Goal: Task Accomplishment & Management: Complete application form

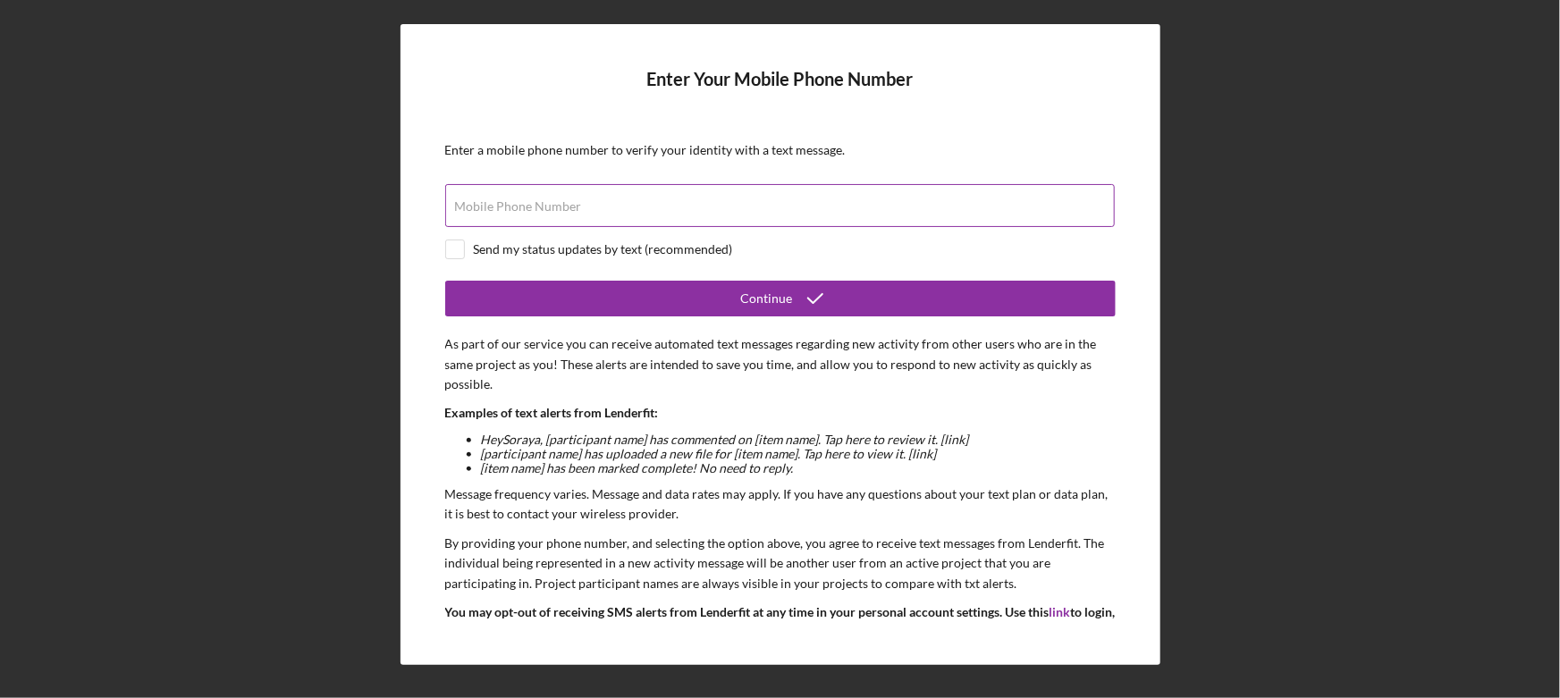
click at [554, 202] on label "Mobile Phone Number" at bounding box center [518, 206] width 127 height 14
click at [554, 202] on input "Mobile Phone Number" at bounding box center [780, 205] width 670 height 43
type input "[PHONE_NUMBER]"
click at [450, 249] on input "checkbox" at bounding box center [455, 250] width 18 height 18
checkbox input "true"
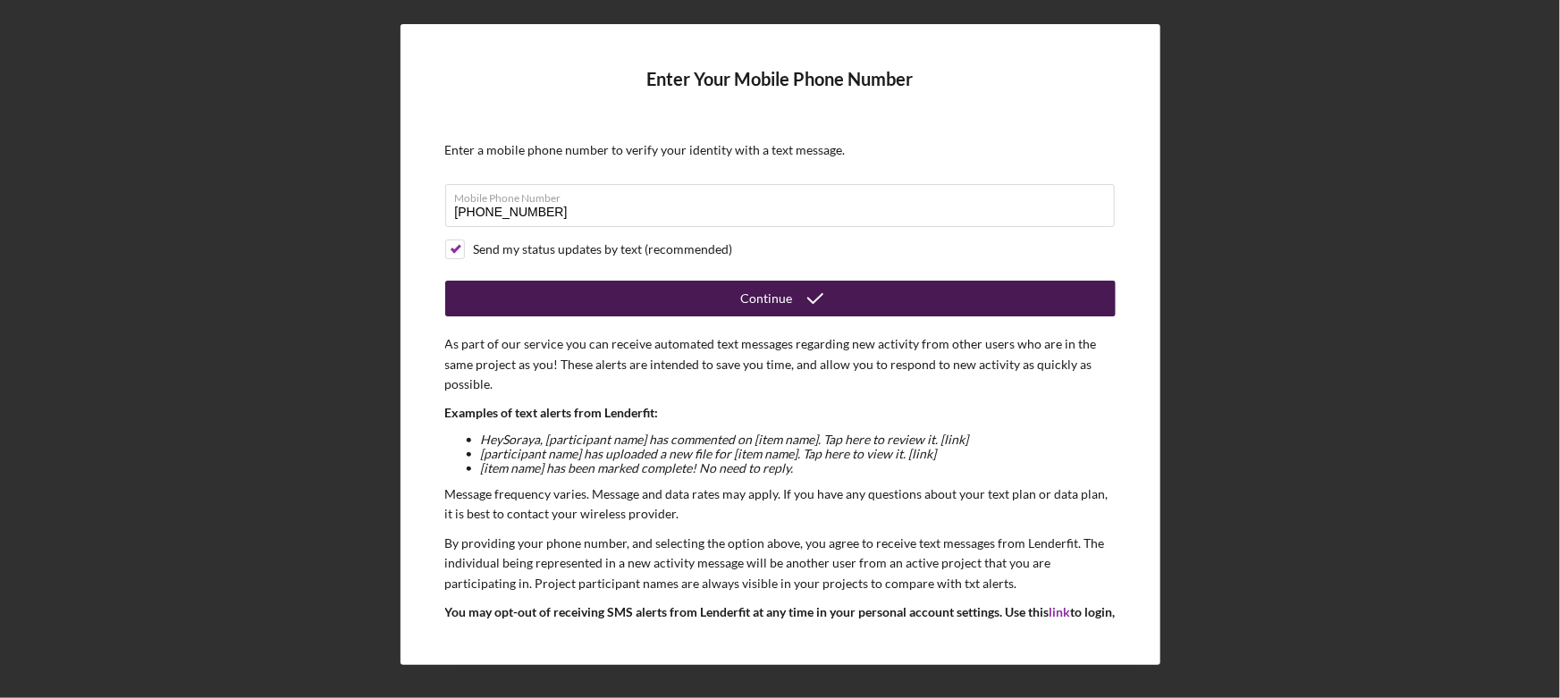
click at [739, 295] on button "Continue" at bounding box center [780, 299] width 671 height 36
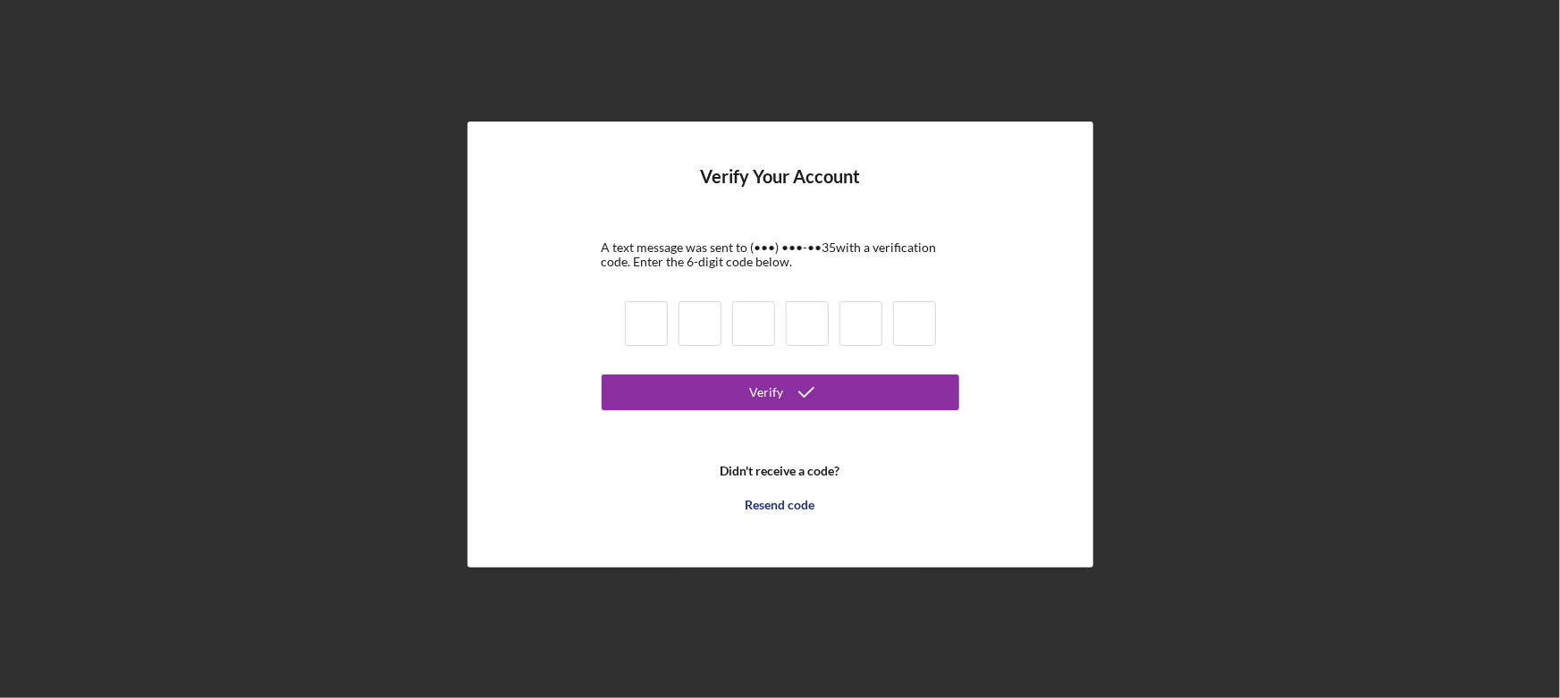
click at [660, 324] on input at bounding box center [646, 323] width 43 height 45
type input "8"
type input "7"
type input "8"
type input "5"
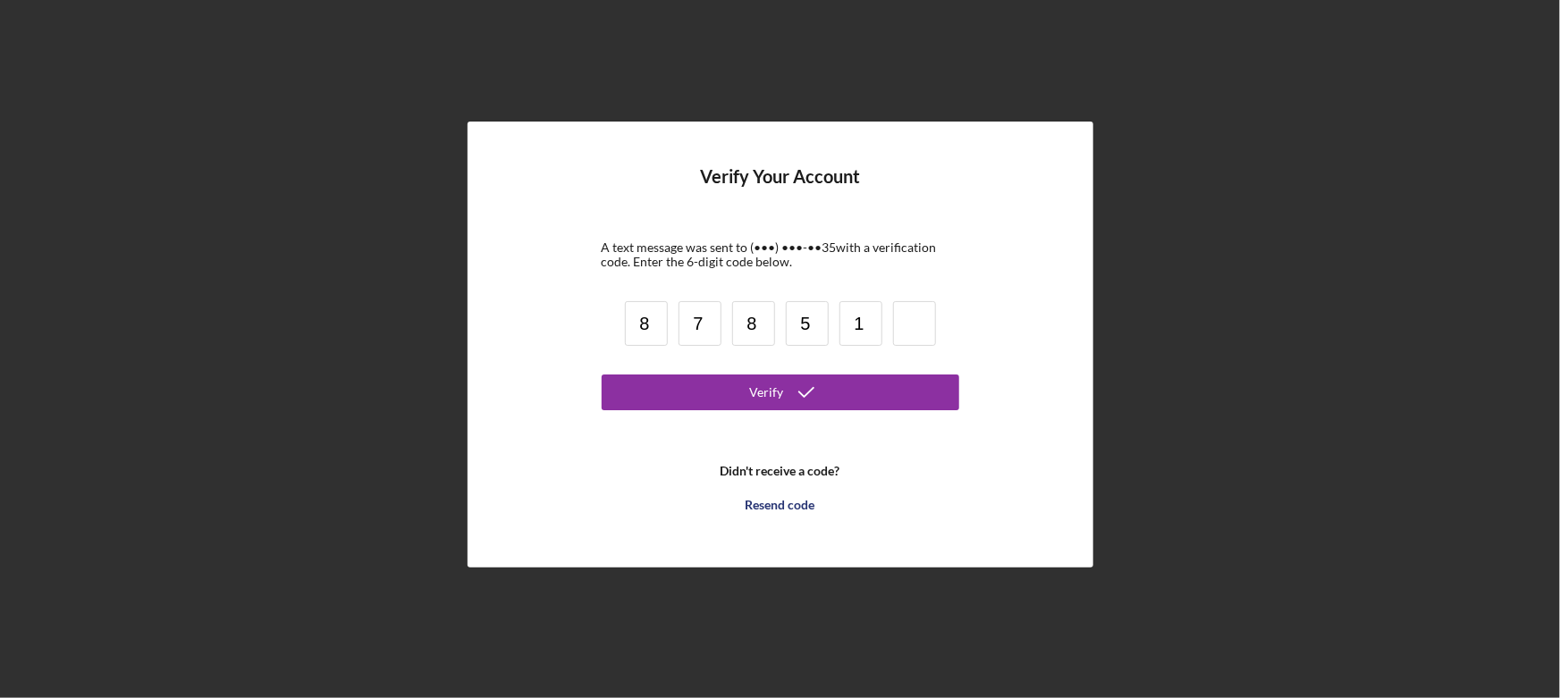
type input "1"
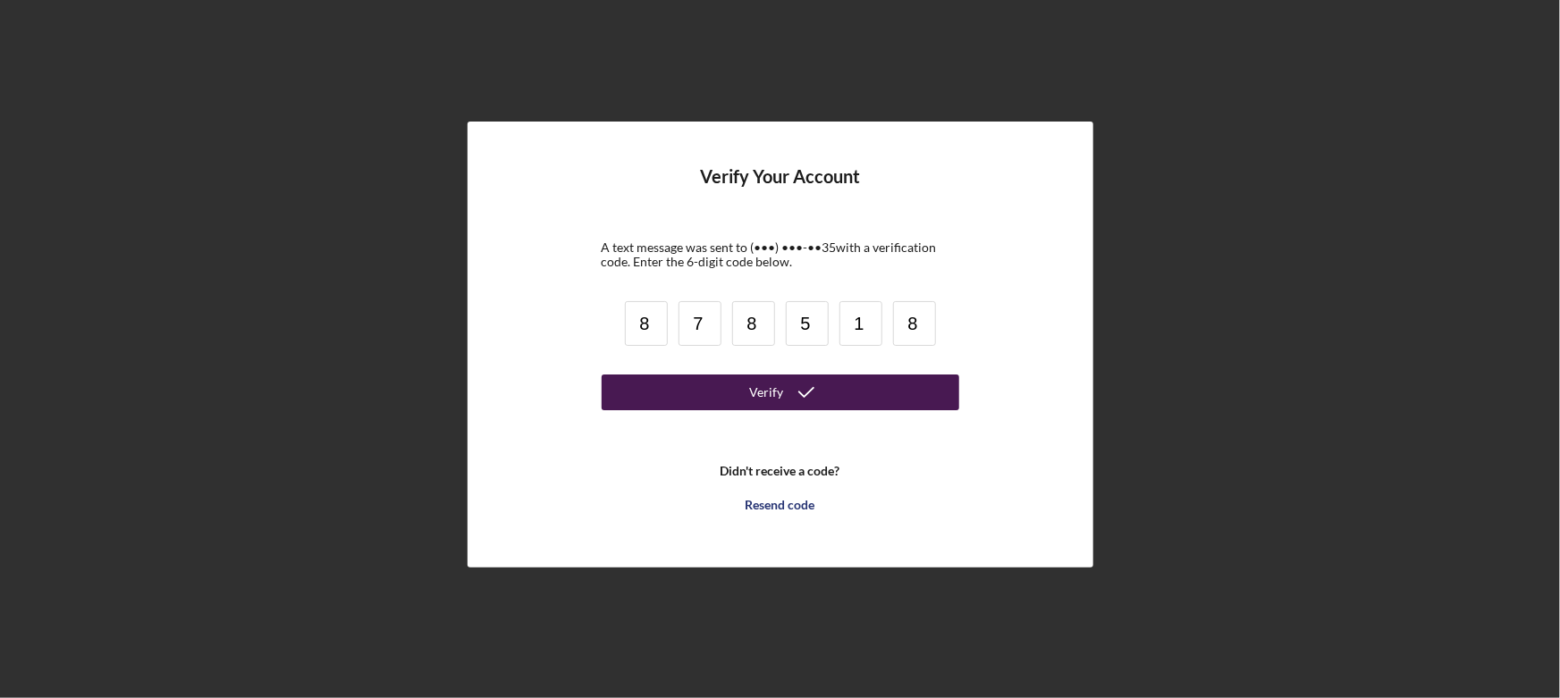
type input "8"
click at [770, 393] on div "Verify" at bounding box center [767, 393] width 34 height 36
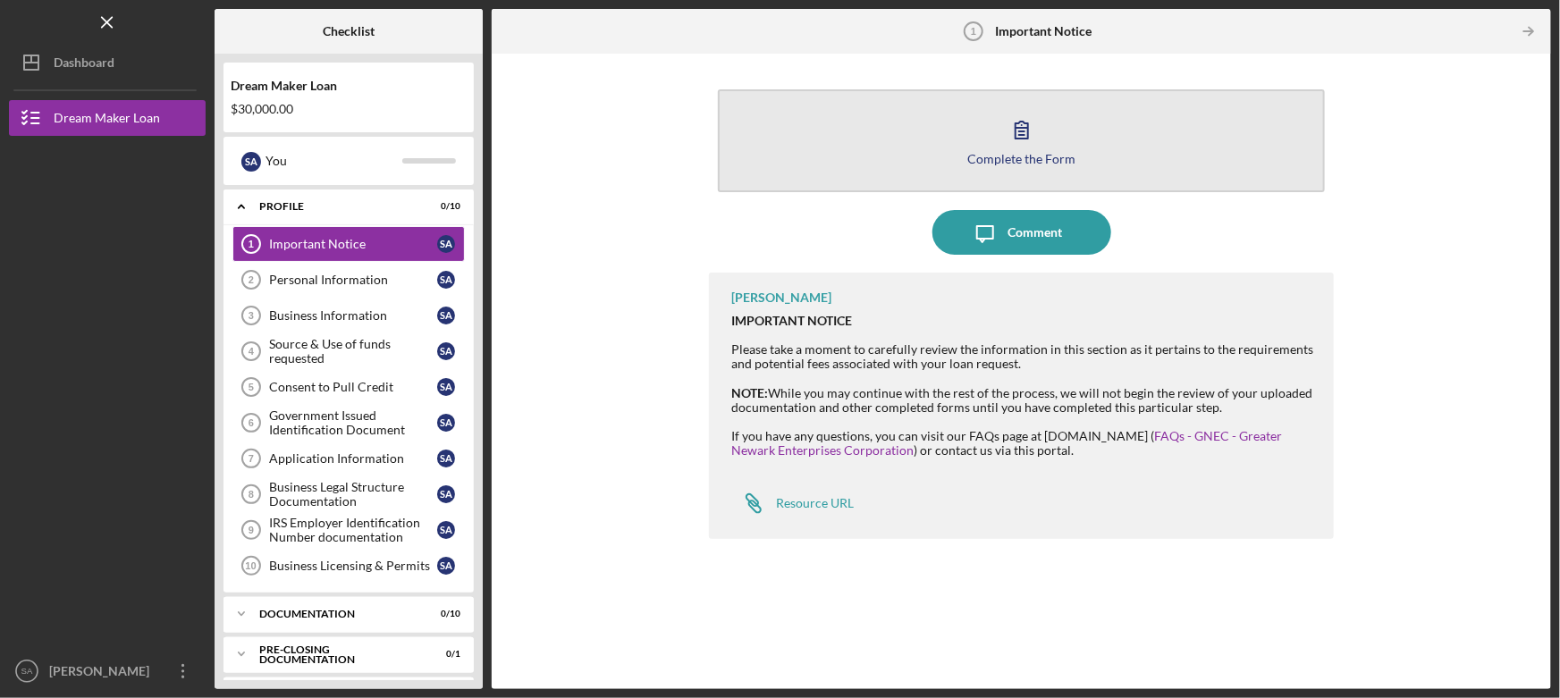
click at [1001, 142] on icon "button" at bounding box center [1022, 129] width 45 height 45
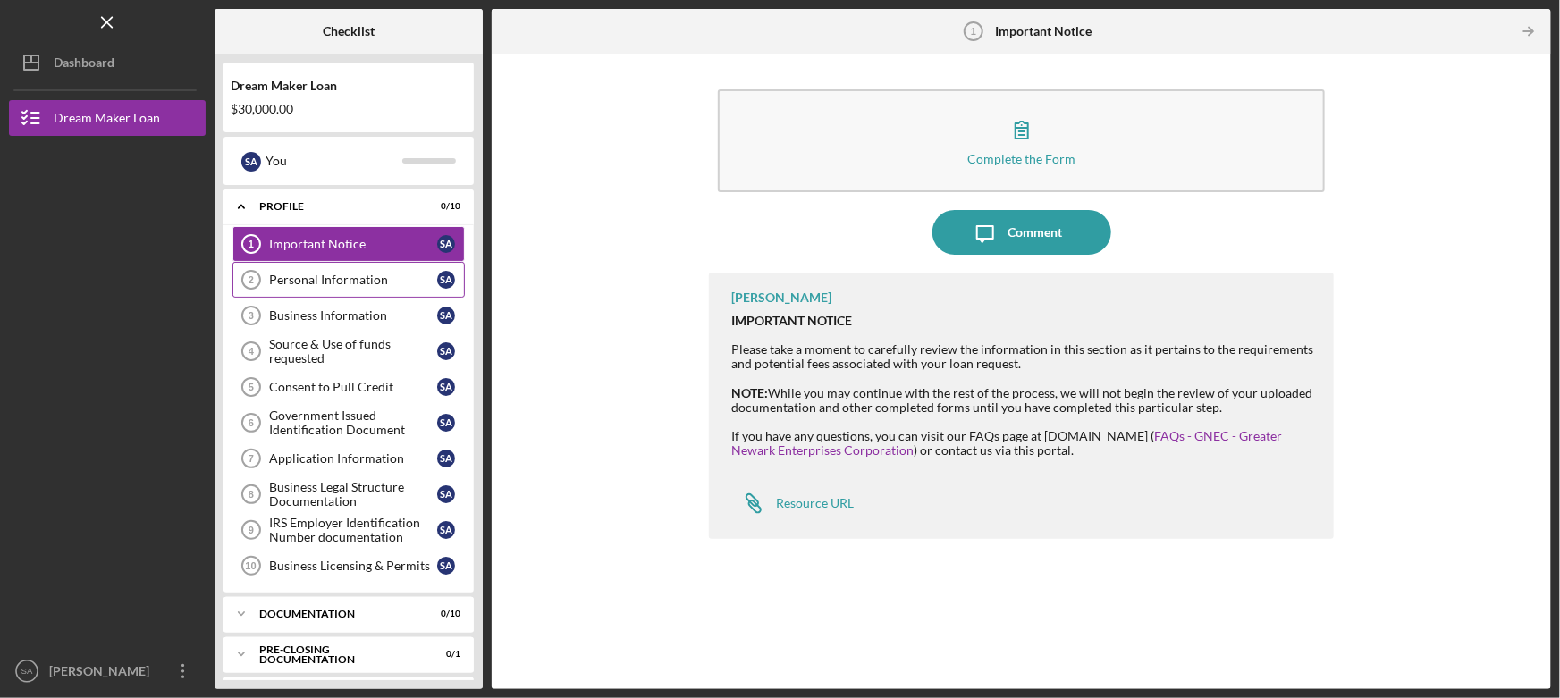
click at [322, 280] on div "Personal Information" at bounding box center [353, 280] width 168 height 14
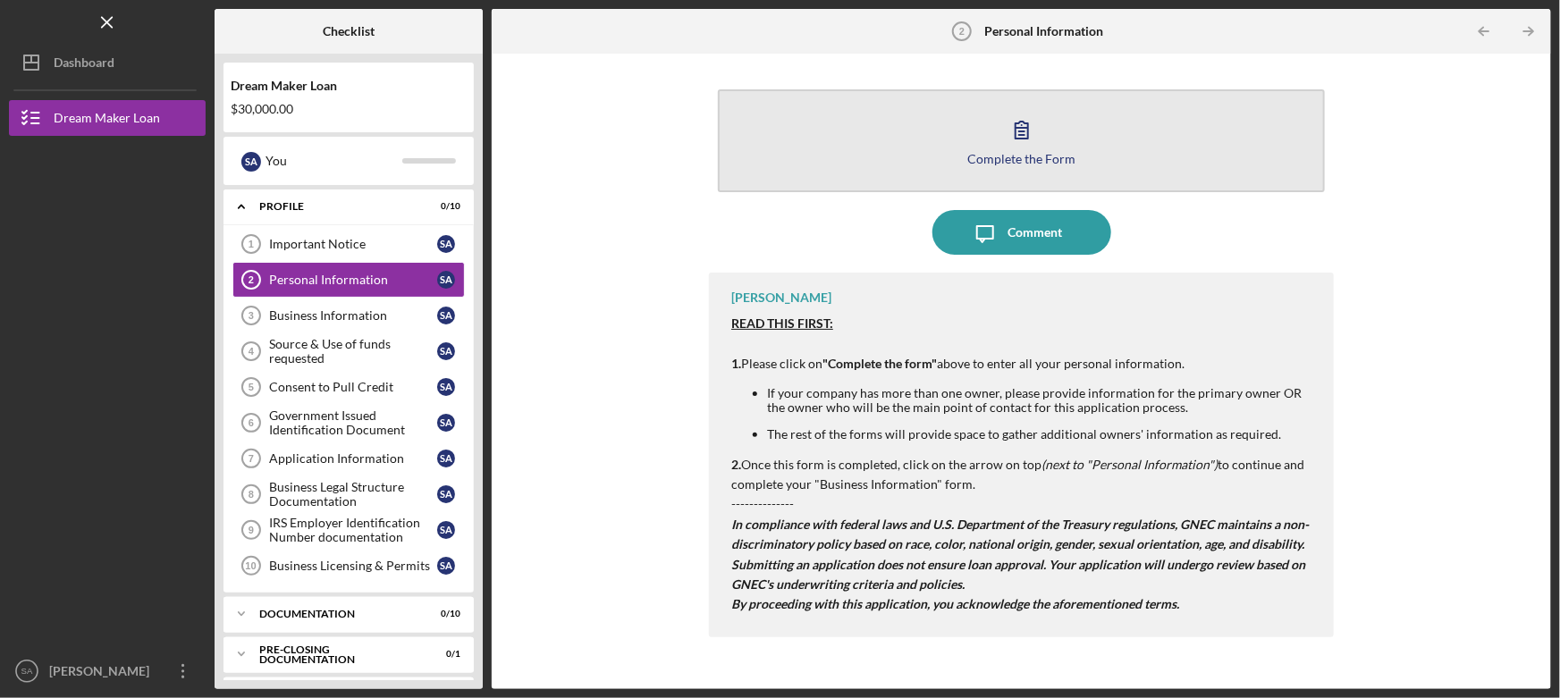
click at [1018, 134] on icon "button" at bounding box center [1022, 130] width 13 height 17
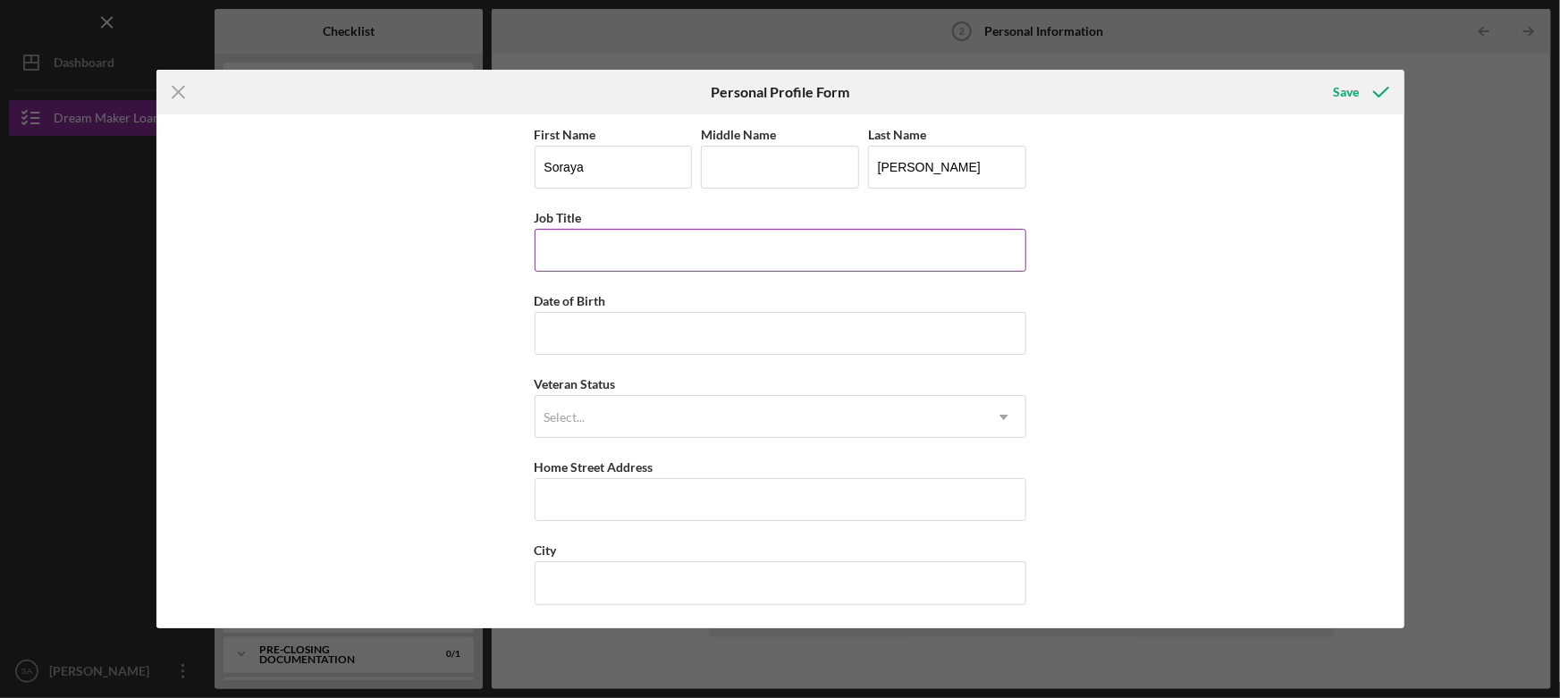
click at [589, 252] on input "Job Title" at bounding box center [781, 250] width 492 height 43
type input "Member"
click at [581, 335] on input "Date of Birth" at bounding box center [781, 333] width 492 height 43
type input "[DATE]"
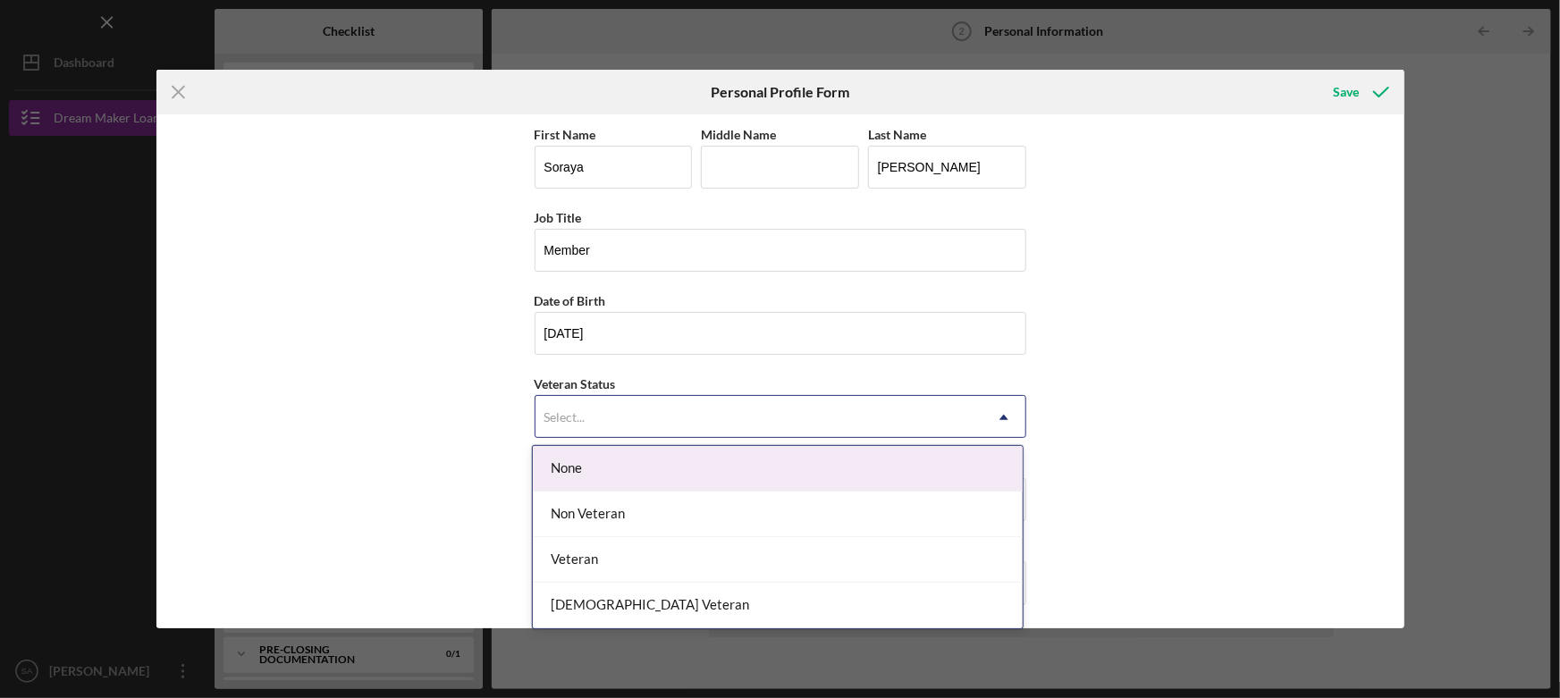
click at [616, 431] on div "Select..." at bounding box center [759, 417] width 447 height 41
click at [584, 470] on div "None" at bounding box center [778, 469] width 490 height 46
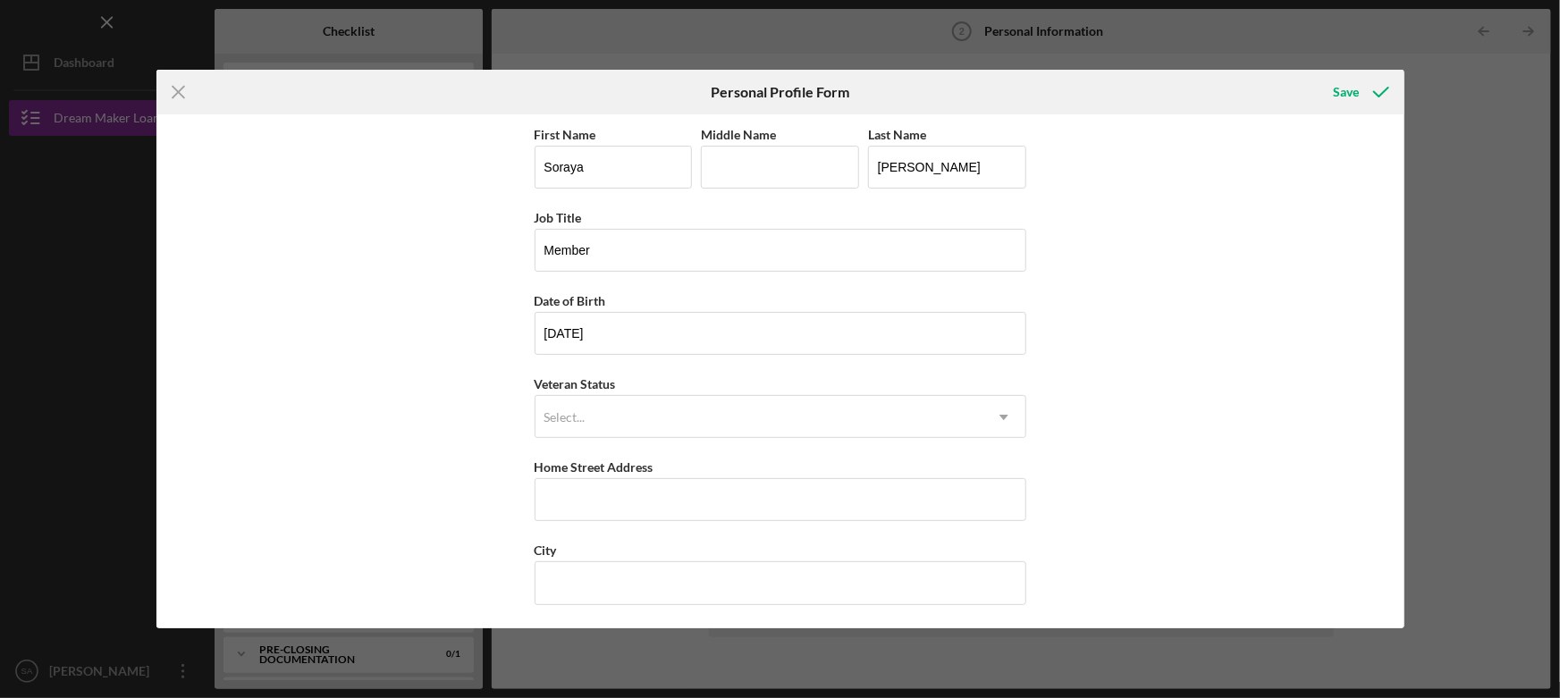
click at [478, 475] on div "First Name [PERSON_NAME] Middle Name Last Name [PERSON_NAME] Job Title Member D…" at bounding box center [780, 371] width 1248 height 514
click at [578, 510] on input "Home Street Address" at bounding box center [781, 499] width 492 height 43
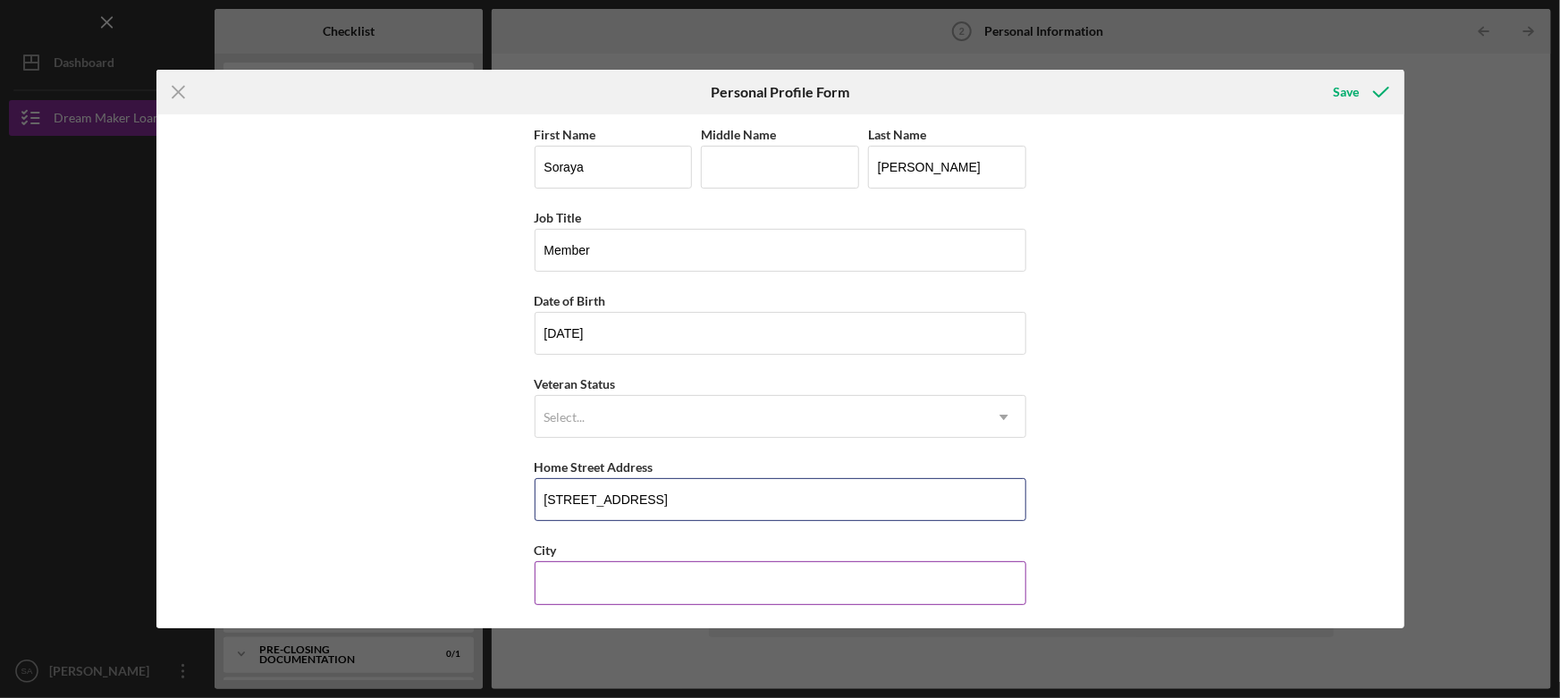
type input "[STREET_ADDRESS]"
click at [615, 563] on input "City" at bounding box center [781, 583] width 492 height 43
type input "[GEOGRAPHIC_DATA]"
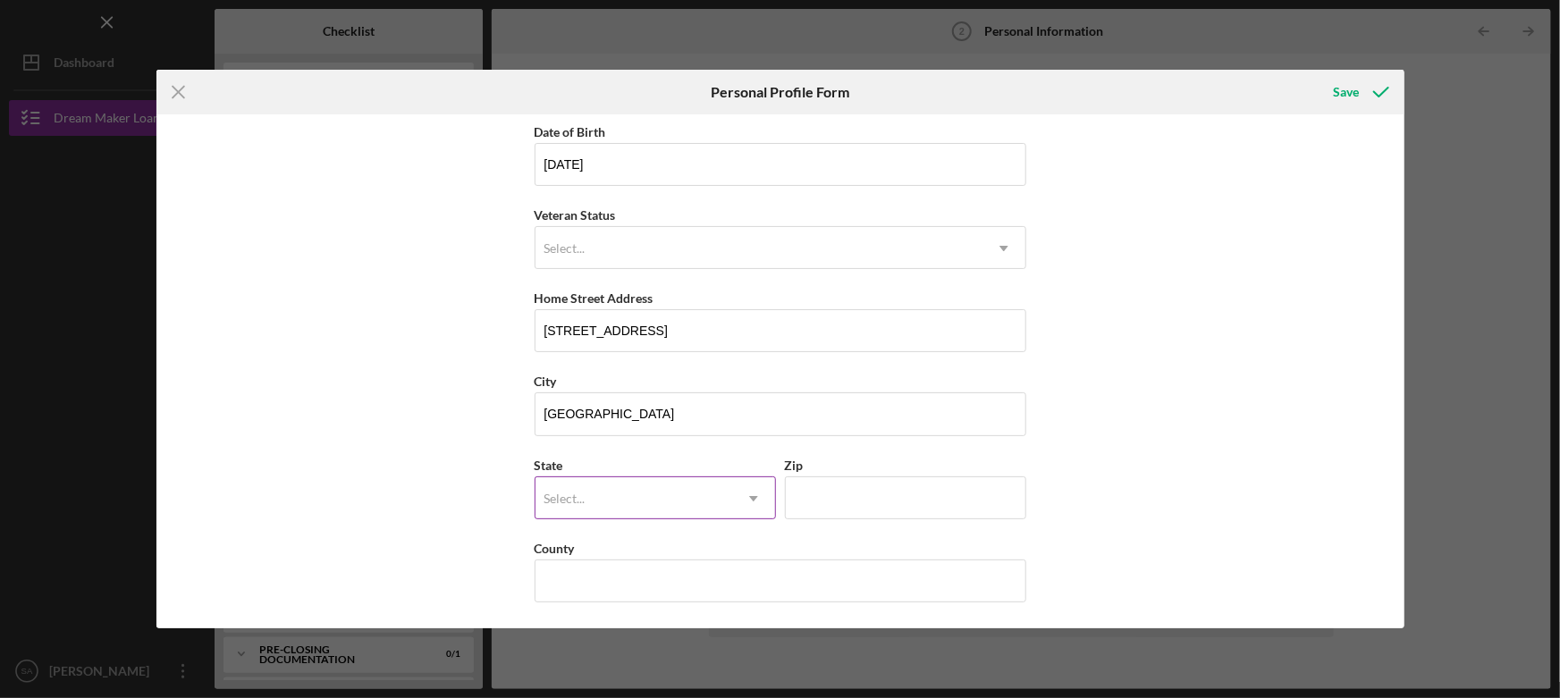
click at [714, 503] on div "Select..." at bounding box center [634, 498] width 197 height 41
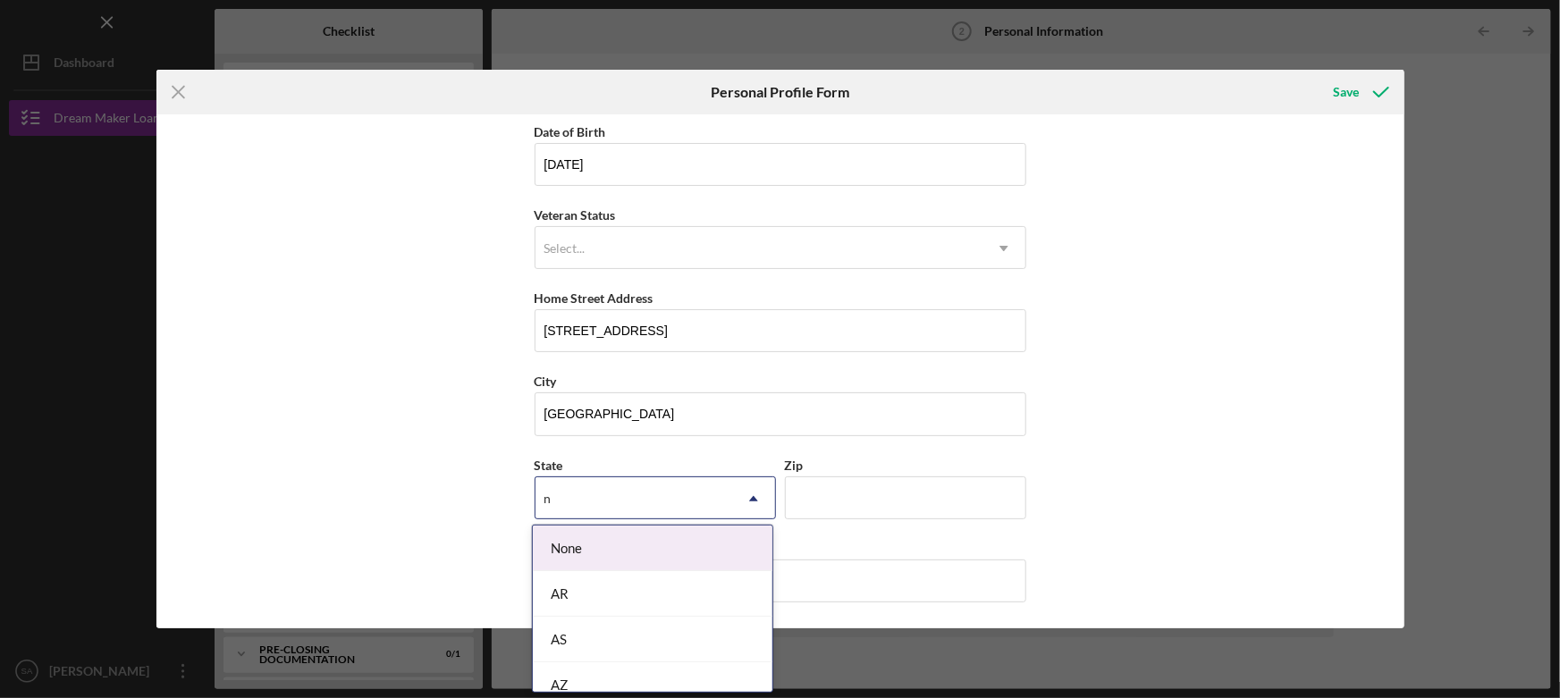
type input "NJ"
type input "07052"
type input "[GEOGRAPHIC_DATA]"
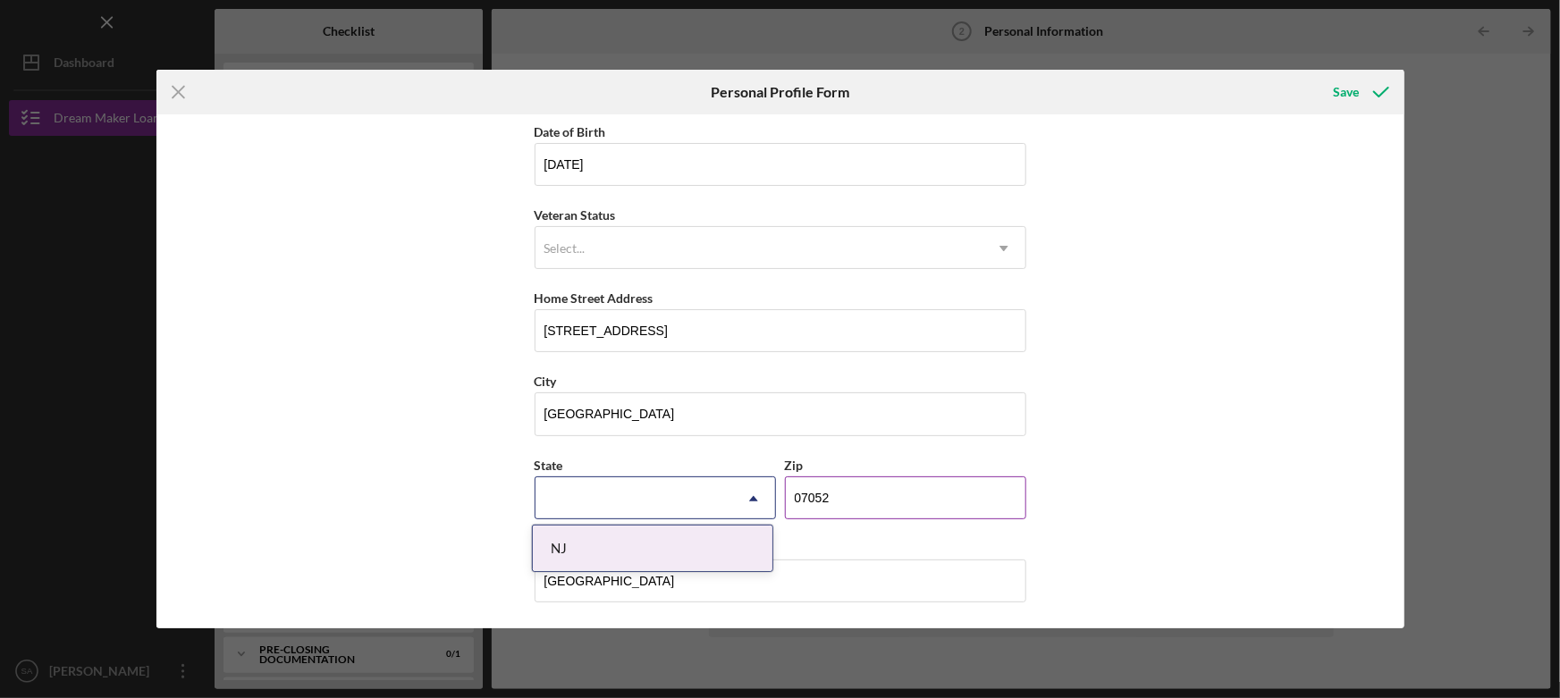
click at [876, 501] on input "07052" at bounding box center [905, 498] width 241 height 43
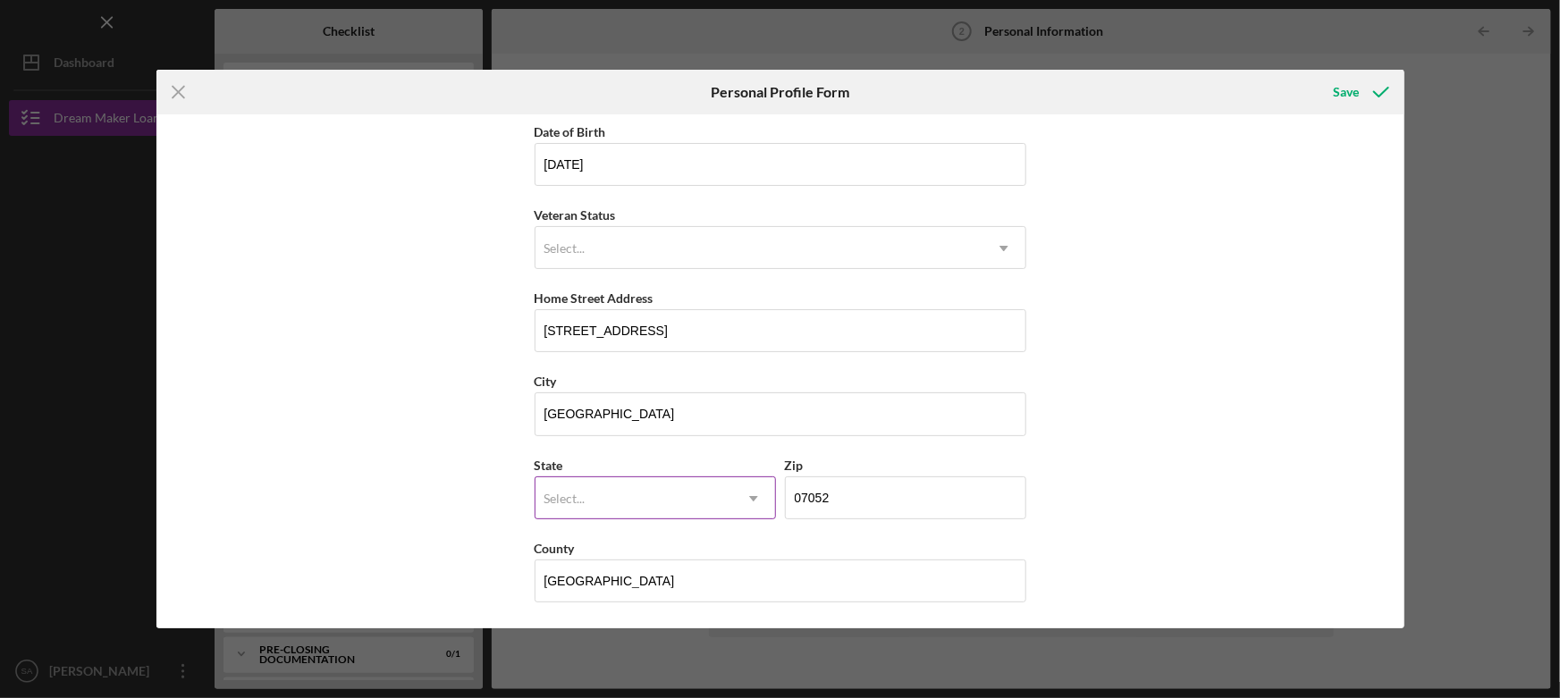
click at [664, 499] on div "Select..." at bounding box center [634, 498] width 197 height 41
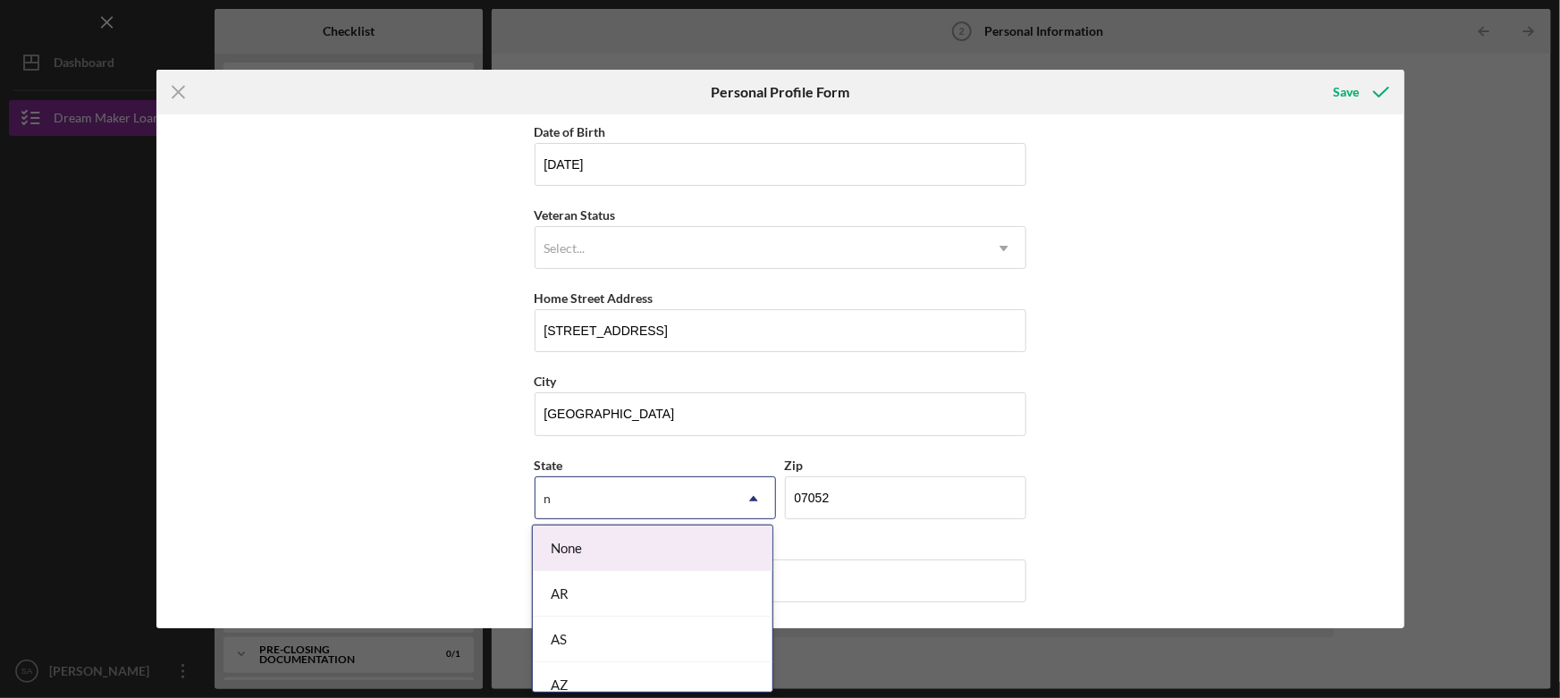
type input "NJ"
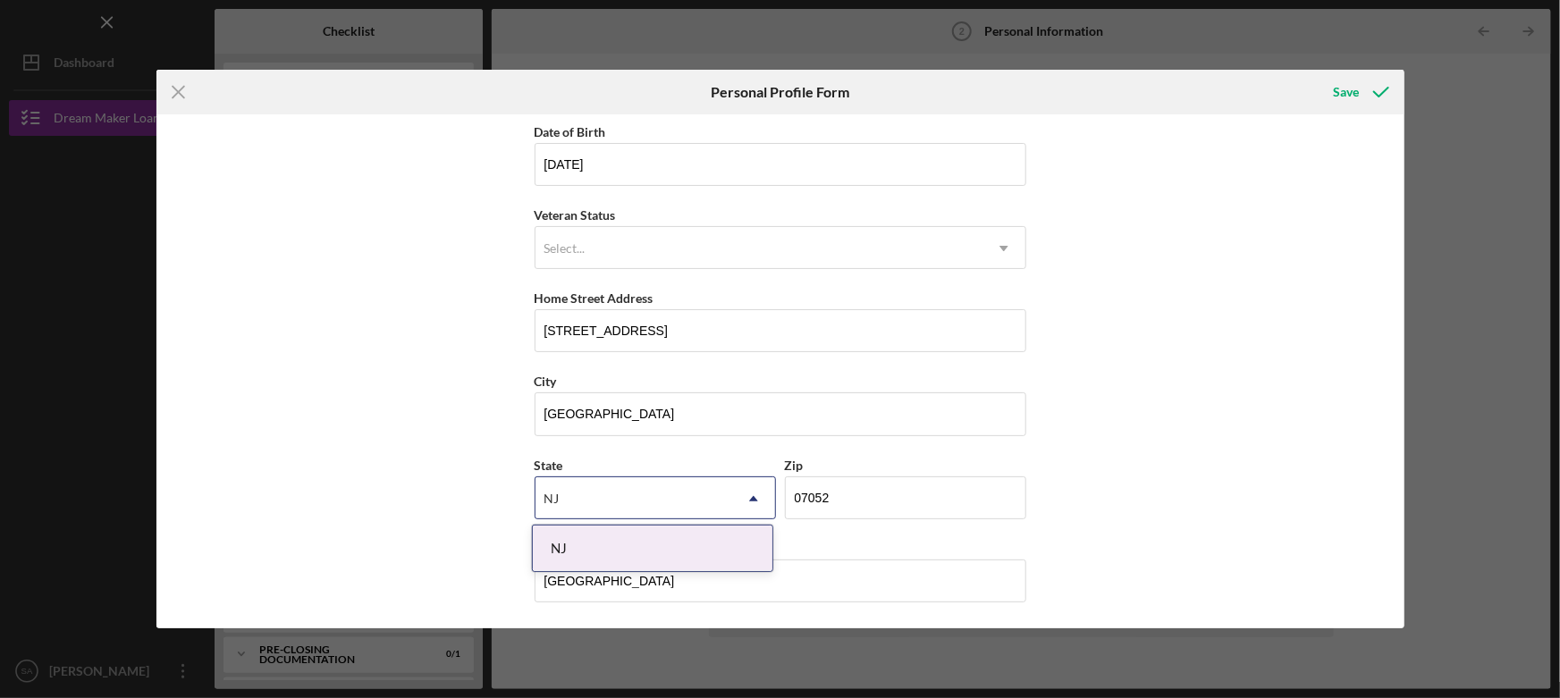
click at [557, 543] on div "NJ" at bounding box center [653, 549] width 240 height 46
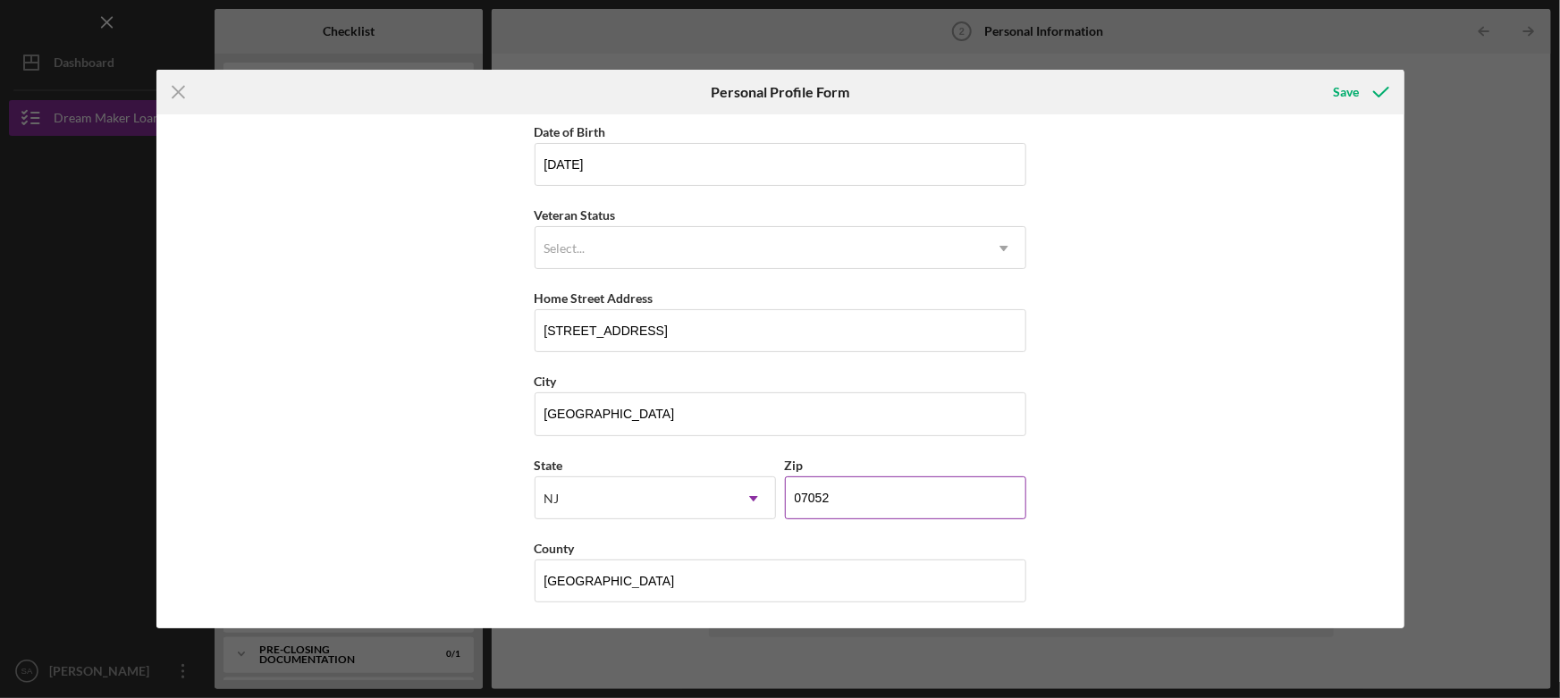
click at [855, 501] on input "07052" at bounding box center [905, 498] width 241 height 43
type input "07107"
click at [1035, 524] on div "First Name [PERSON_NAME] Middle Name Last Name [PERSON_NAME] Job Title Member D…" at bounding box center [780, 371] width 1248 height 514
click at [1035, 90] on div "Save" at bounding box center [1346, 92] width 26 height 36
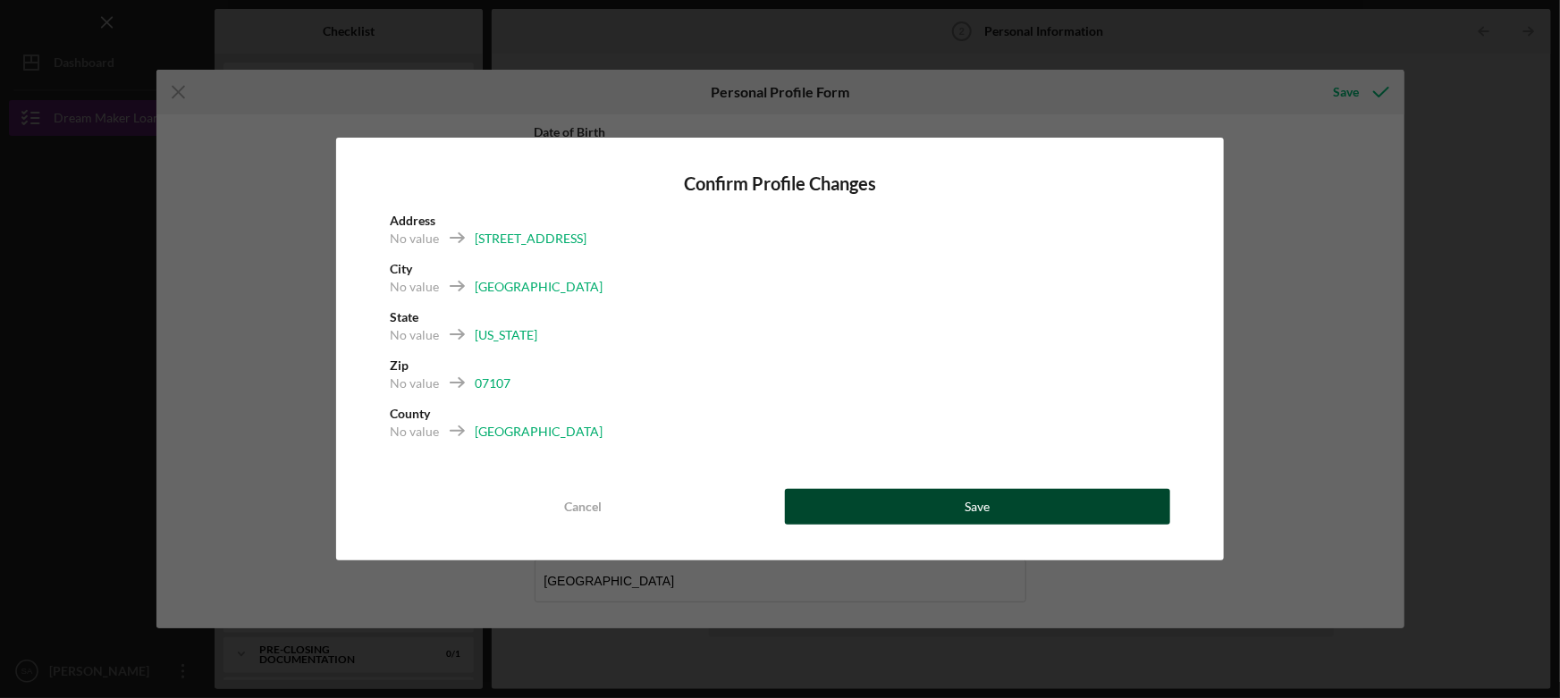
click at [942, 500] on button "Save" at bounding box center [977, 507] width 385 height 36
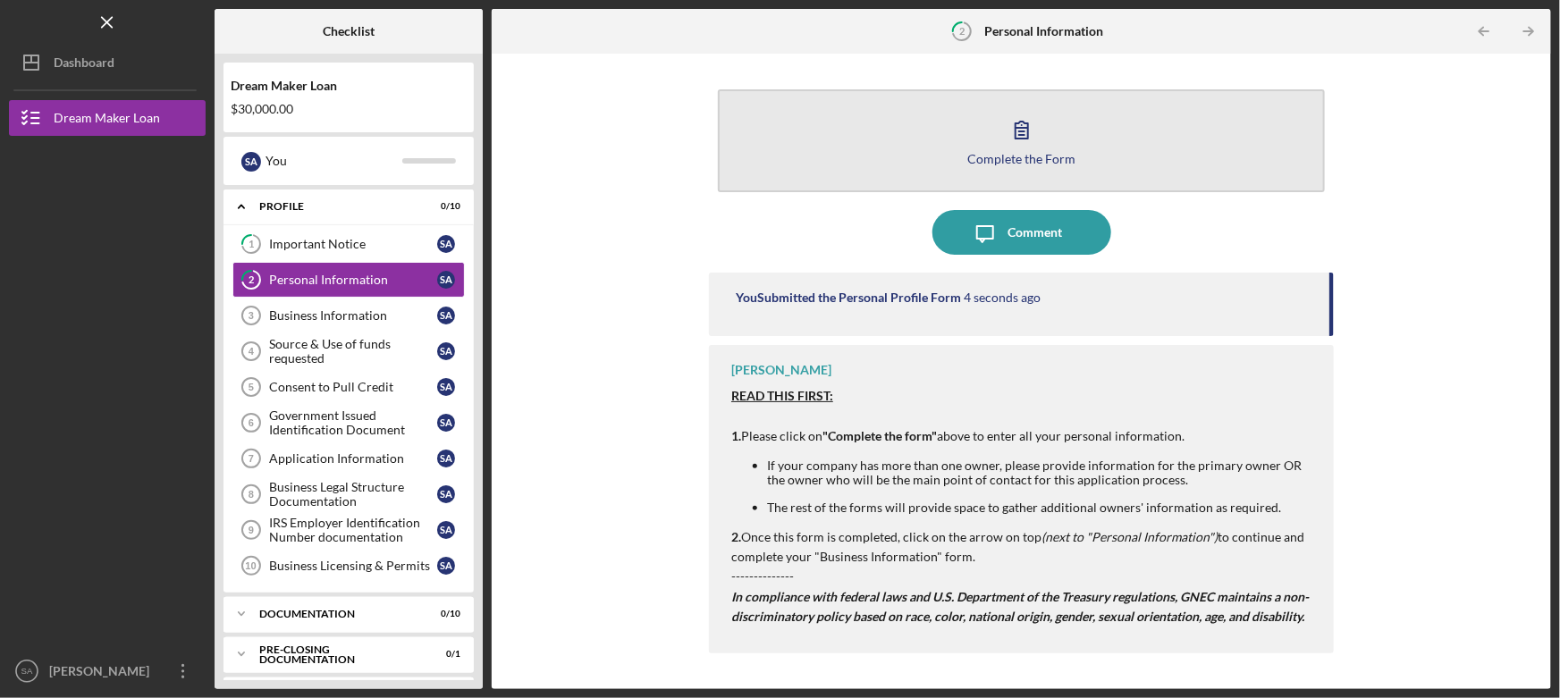
click at [1035, 168] on button "Complete the Form Form" at bounding box center [1021, 140] width 607 height 103
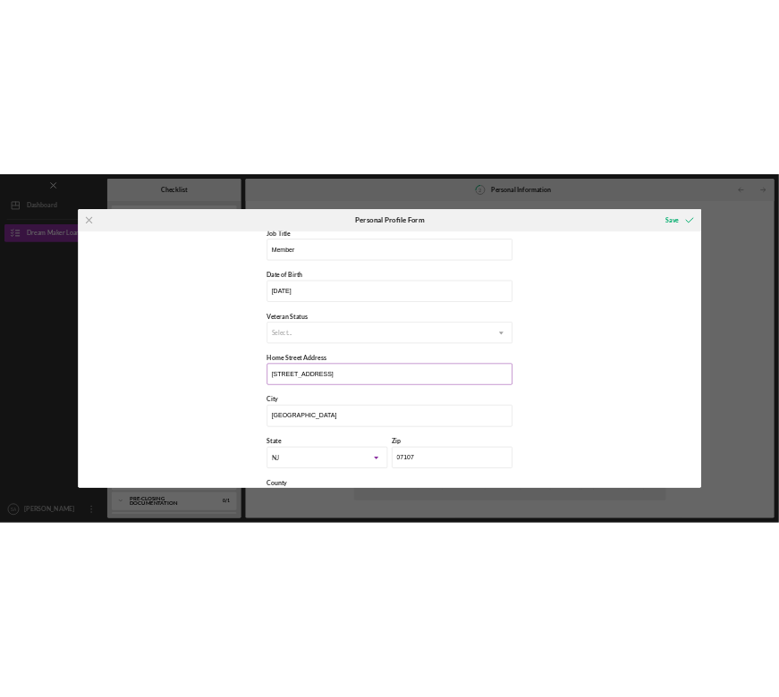
scroll to position [169, 0]
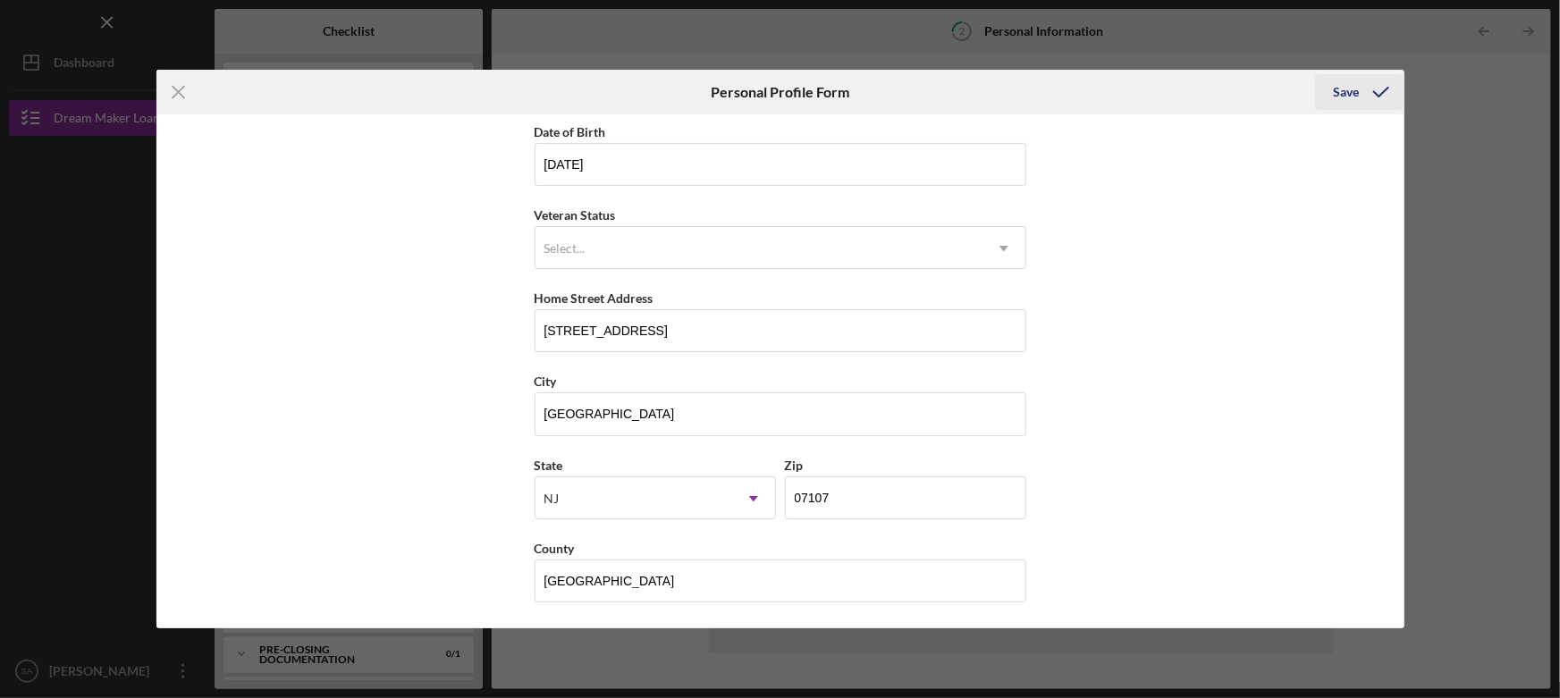
click at [1035, 100] on div "Save" at bounding box center [1346, 92] width 26 height 36
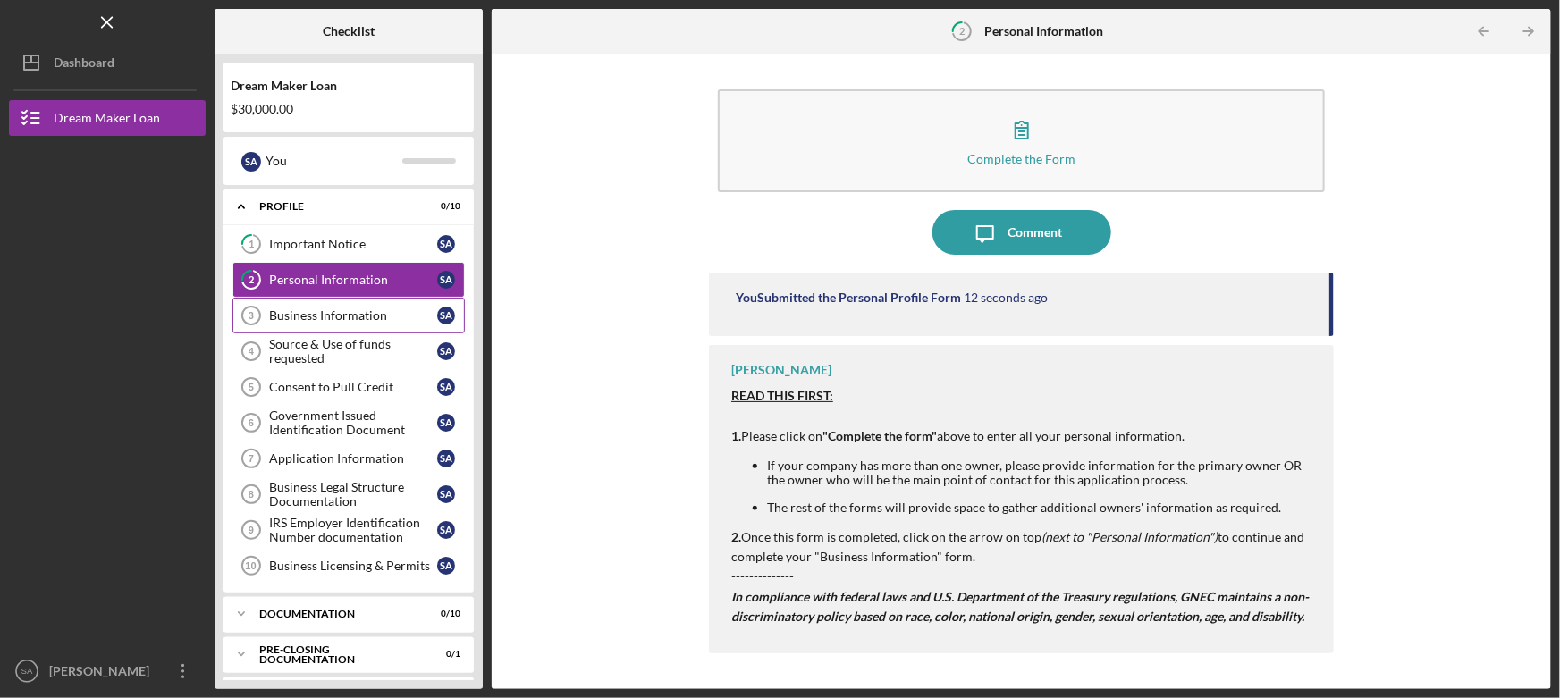
click at [316, 320] on div "Business Information" at bounding box center [353, 315] width 168 height 14
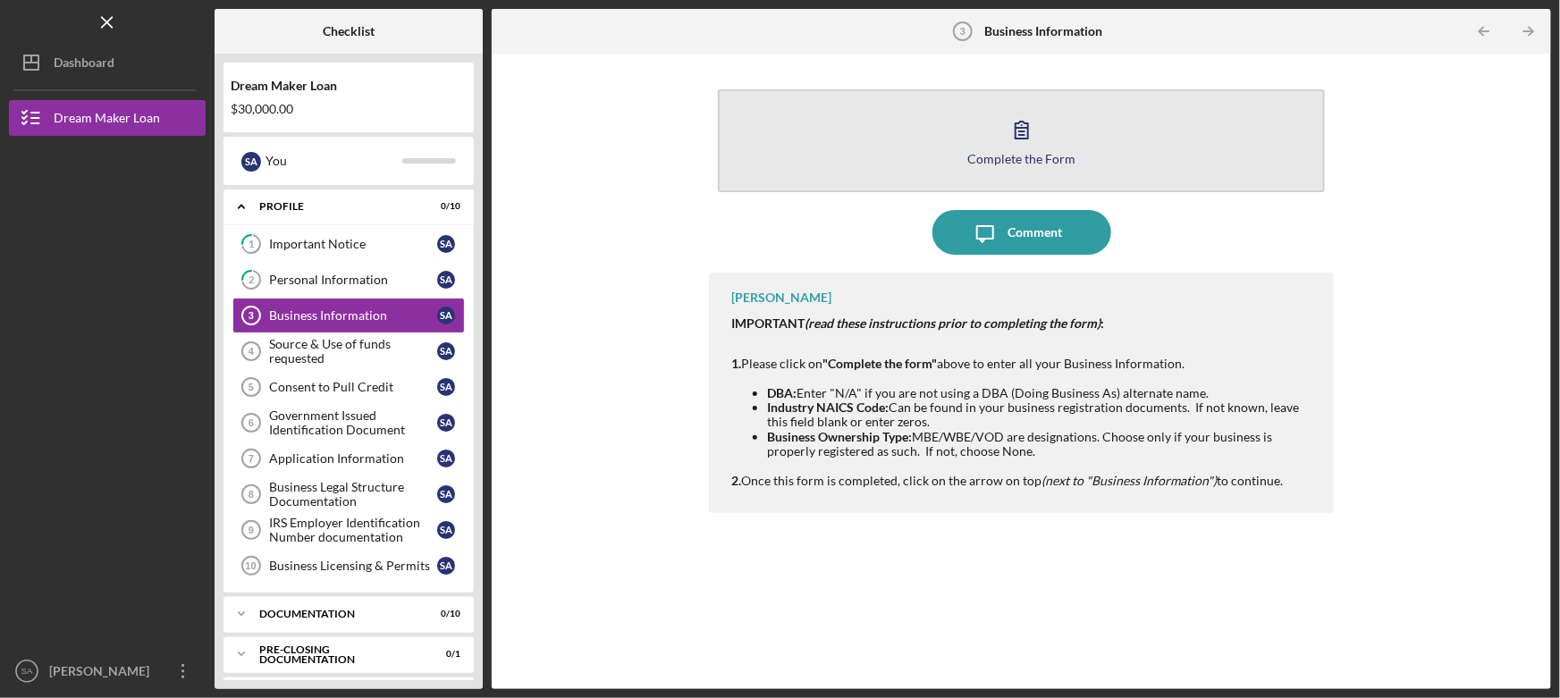
click at [1035, 141] on icon "button" at bounding box center [1022, 129] width 45 height 45
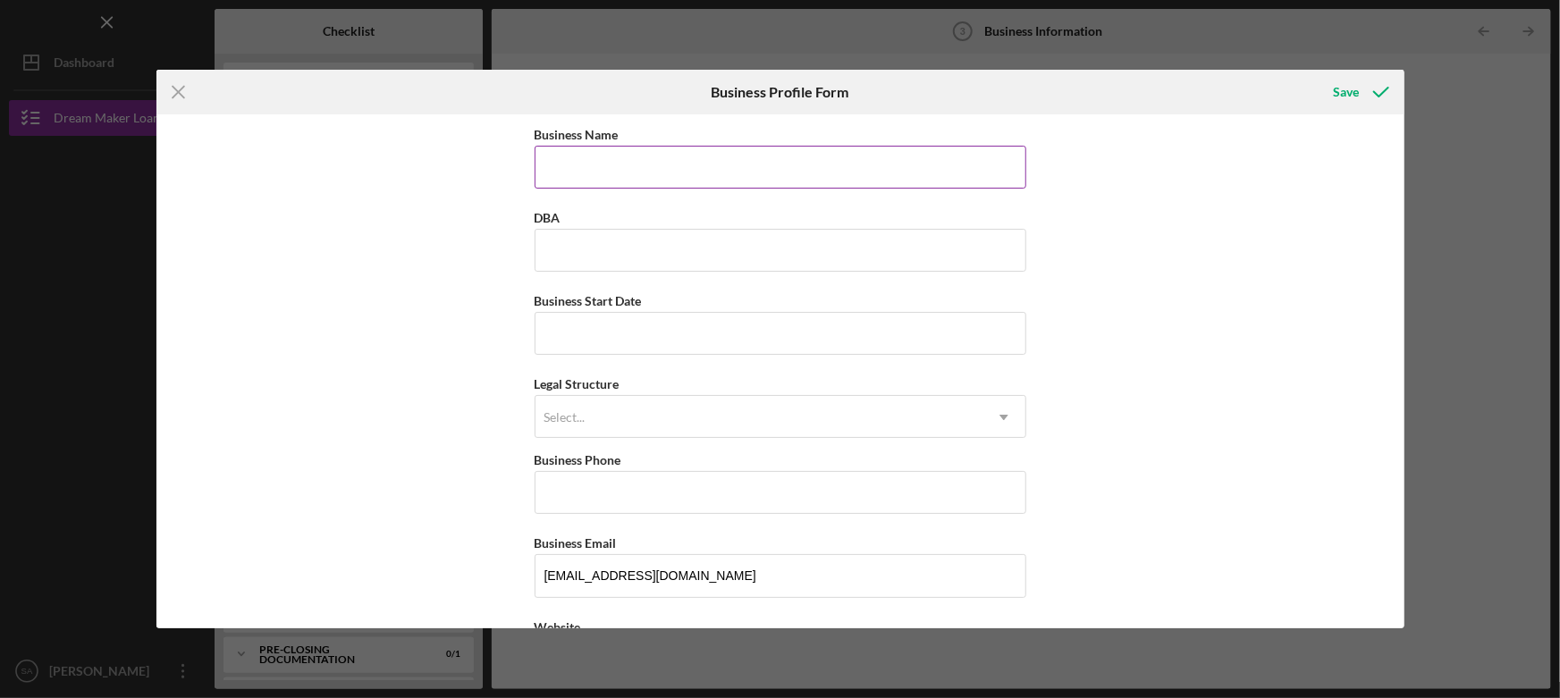
click at [694, 171] on input "Business Name" at bounding box center [781, 167] width 492 height 43
type input "[PERSON_NAME] Travel Agency"
click at [562, 246] on input "DBA" at bounding box center [781, 250] width 492 height 43
click at [643, 339] on input "Business Start Date" at bounding box center [781, 333] width 492 height 43
type input "0m/dd/yyyy"
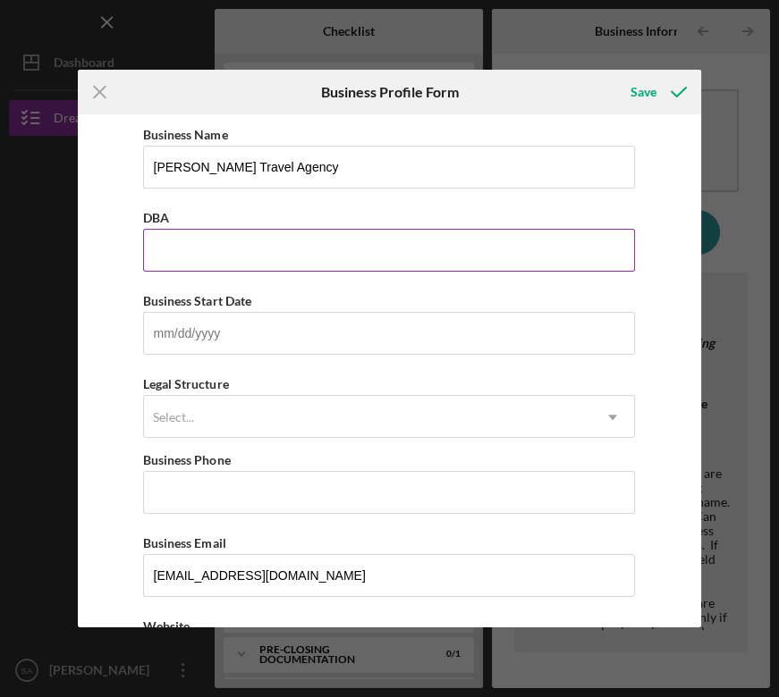
click at [203, 250] on input "DBA" at bounding box center [389, 250] width 492 height 43
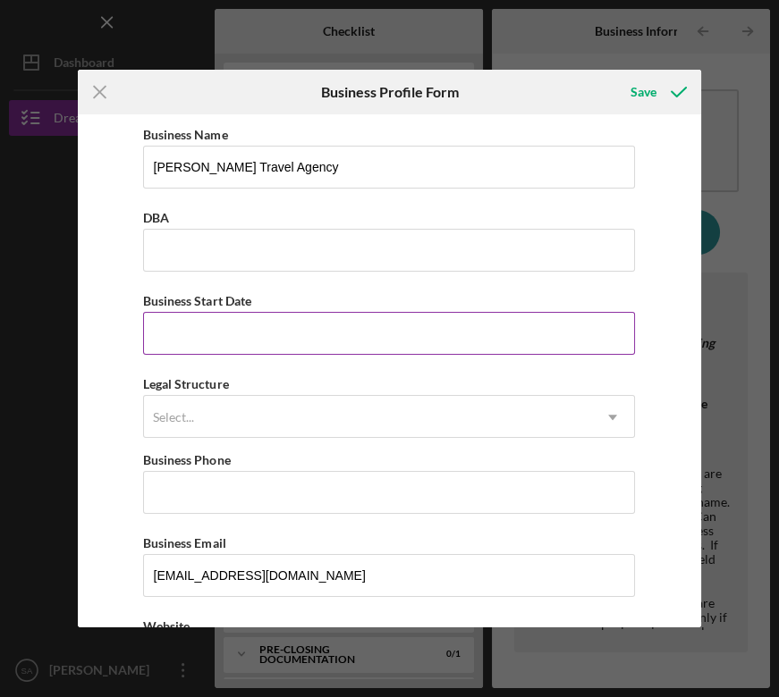
click at [203, 334] on input "Business Start Date" at bounding box center [389, 333] width 492 height 43
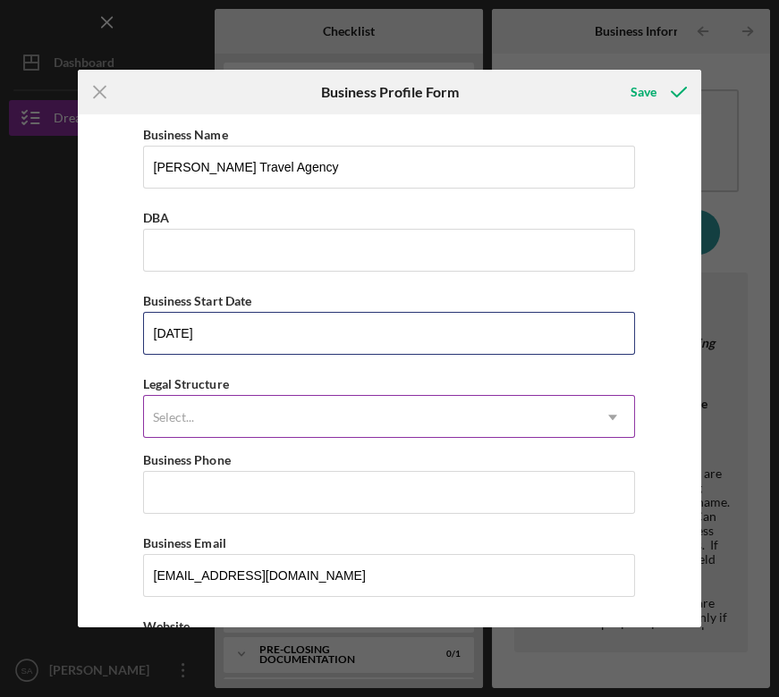
type input "[DATE]"
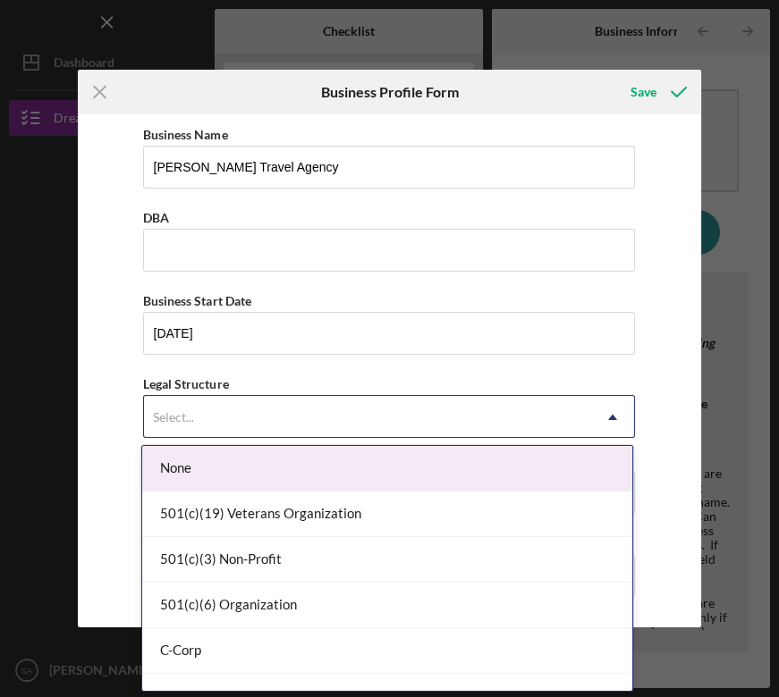
click at [207, 410] on div "Select..." at bounding box center [367, 417] width 447 height 41
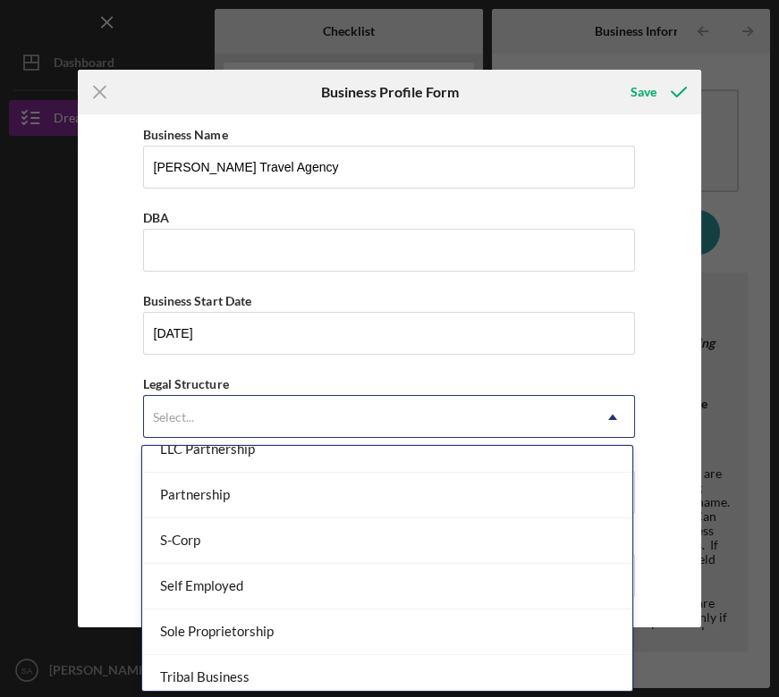
scroll to position [406, 0]
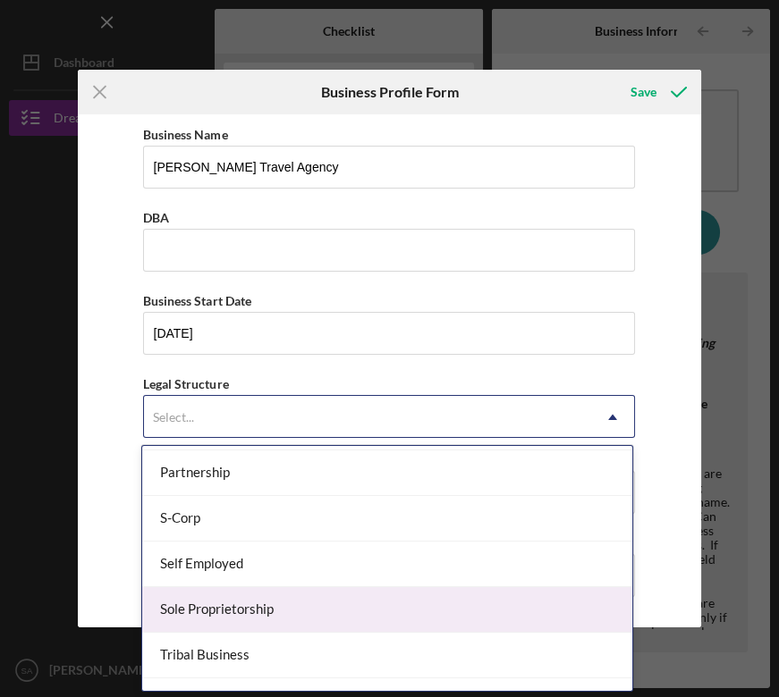
click at [259, 604] on div "Sole Proprietorship" at bounding box center [387, 610] width 490 height 46
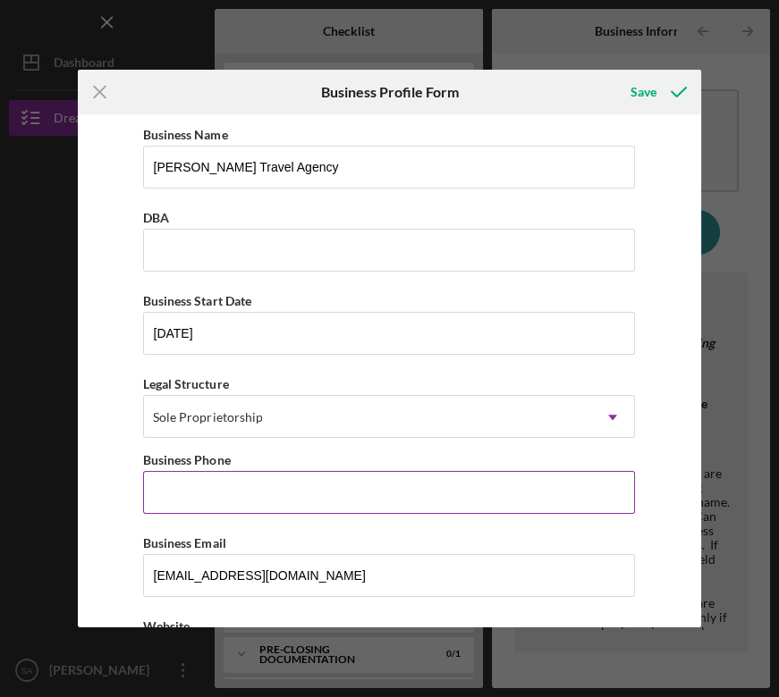
click at [214, 492] on input "Business Phone" at bounding box center [389, 492] width 492 height 43
drag, startPoint x: 263, startPoint y: 492, endPoint x: 60, endPoint y: 491, distance: 203.0
click at [60, 491] on div "Icon/Menu Close Business Profile Form Save Business Name [PERSON_NAME] Travel A…" at bounding box center [389, 348] width 779 height 697
click at [227, 497] on input "[PHONE_NUMBER]" at bounding box center [389, 492] width 492 height 43
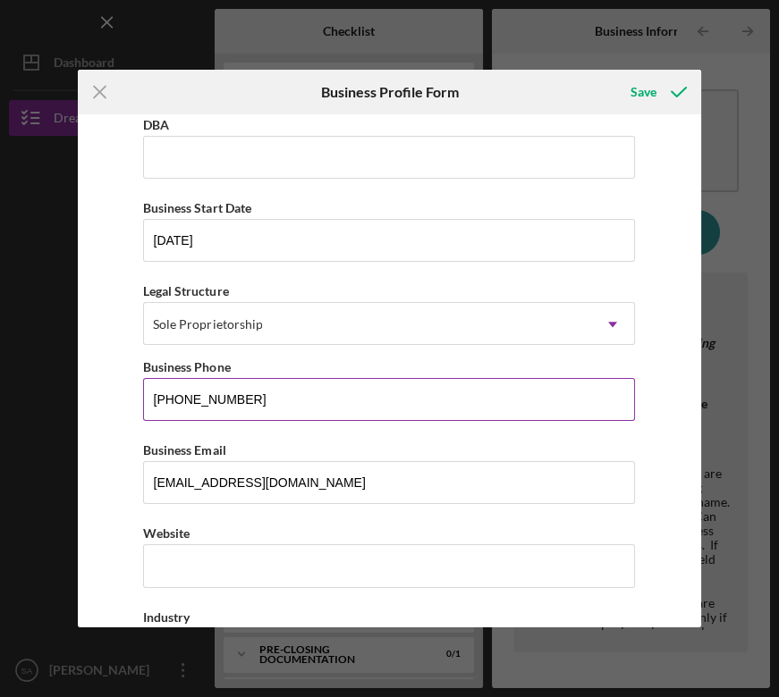
scroll to position [162, 0]
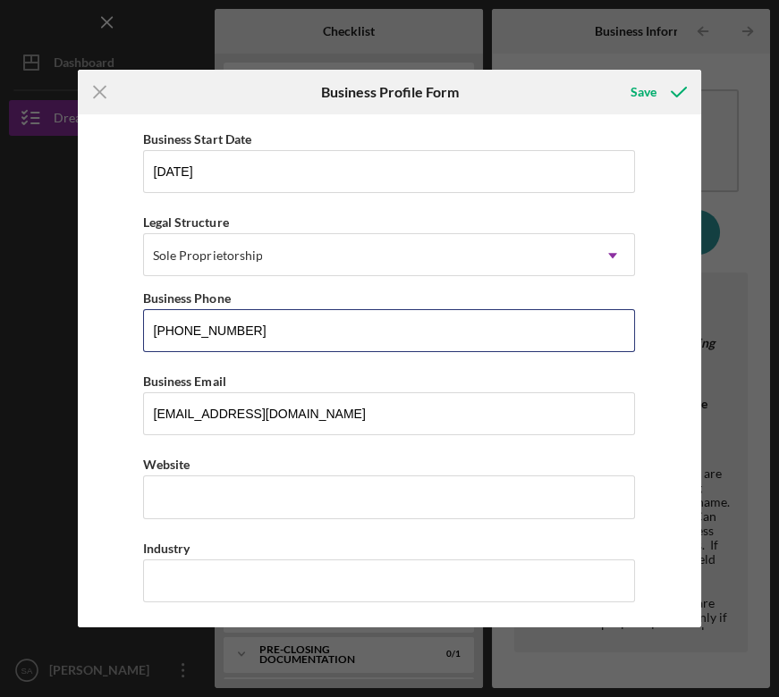
type input "[PHONE_NUMBER]"
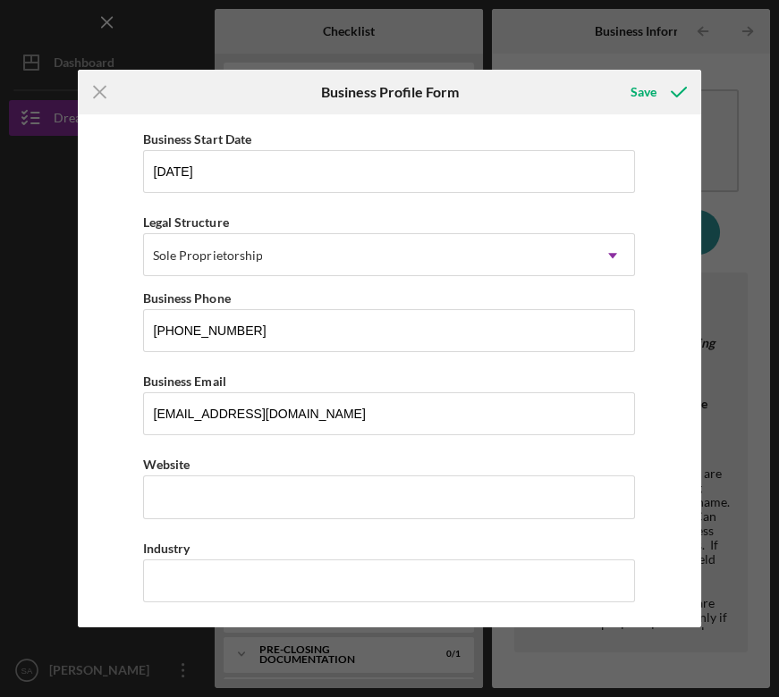
click at [104, 467] on div "Business Name [PERSON_NAME] Travel Agency DBA Business Start Date [DATE] Legal …" at bounding box center [389, 370] width 623 height 513
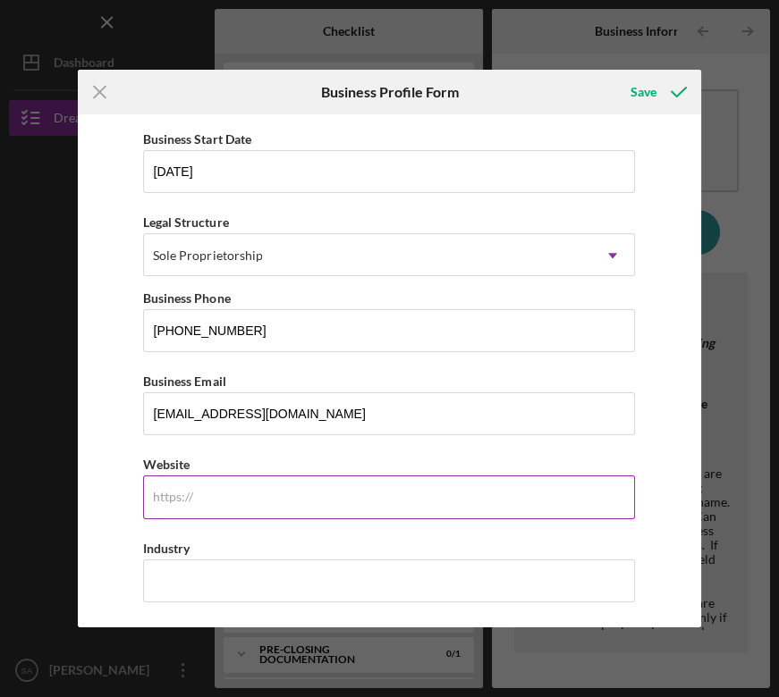
click at [184, 492] on div "https:// Website" at bounding box center [389, 485] width 492 height 65
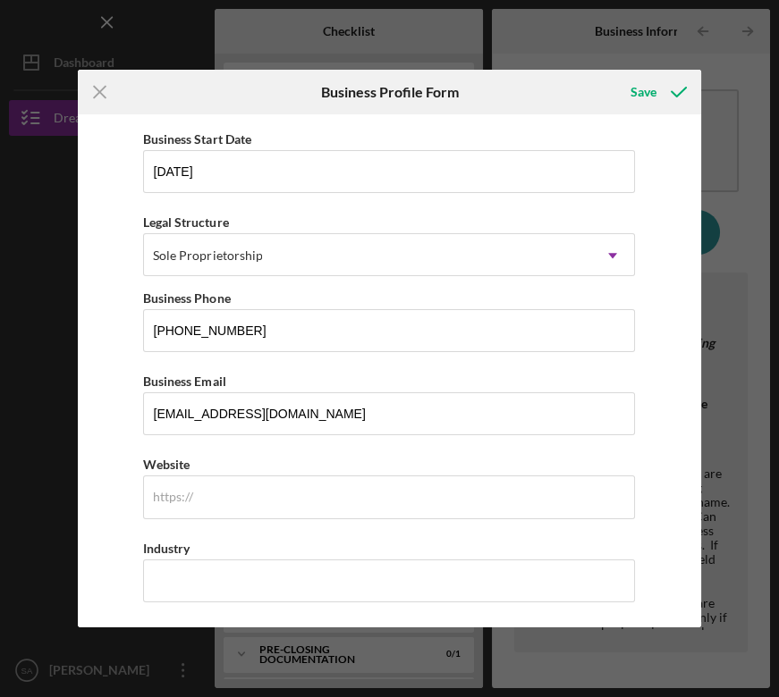
click at [107, 510] on div "Business Name [PERSON_NAME] Travel Agency DBA Business Start Date [DATE] Legal …" at bounding box center [389, 370] width 623 height 513
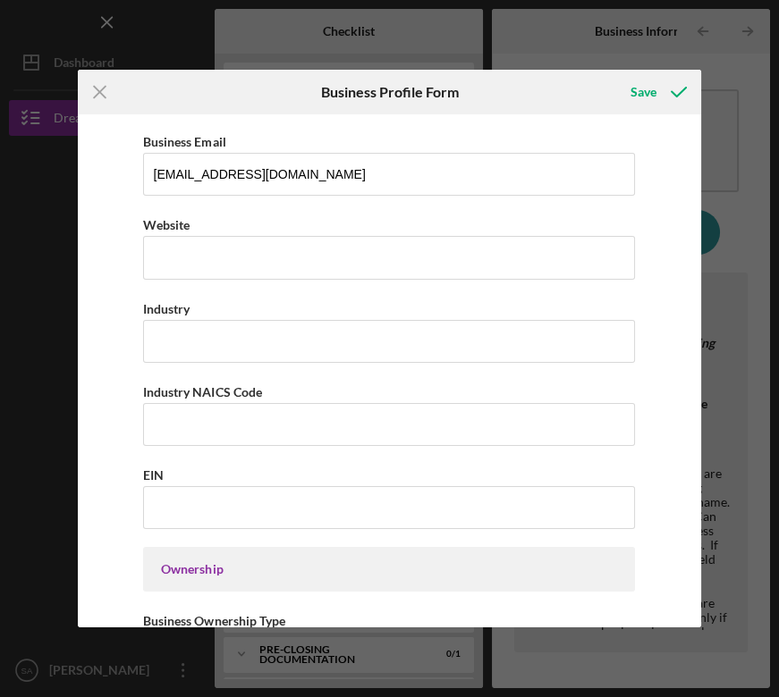
scroll to position [406, 0]
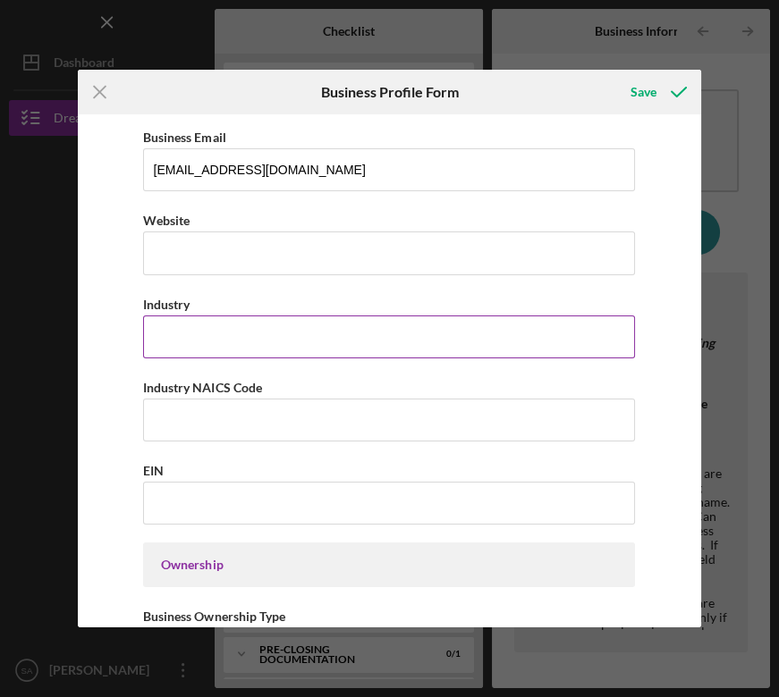
click at [211, 342] on input "Industry" at bounding box center [389, 337] width 492 height 43
click at [226, 330] on input "Industry" at bounding box center [389, 337] width 492 height 43
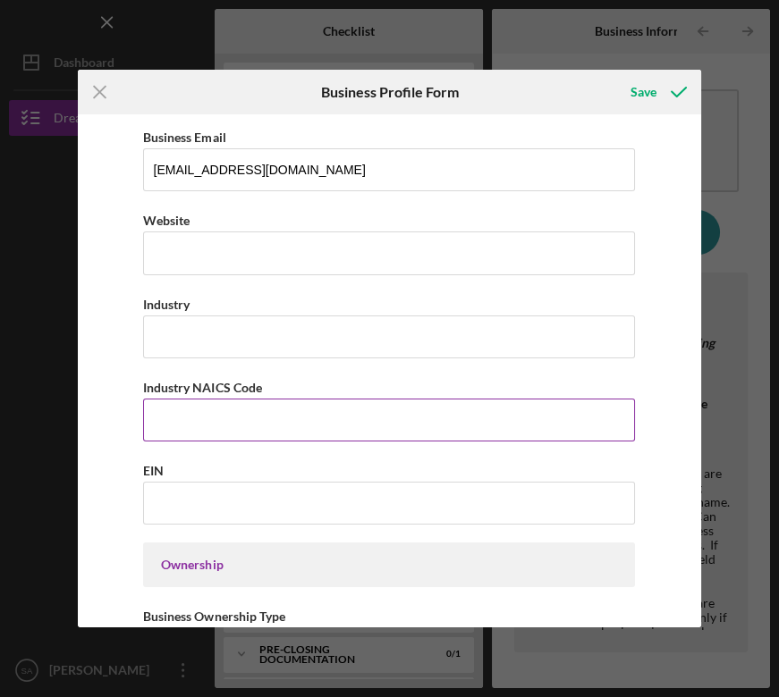
click at [195, 415] on input "Industry NAICS Code" at bounding box center [389, 420] width 492 height 43
paste input "524210"
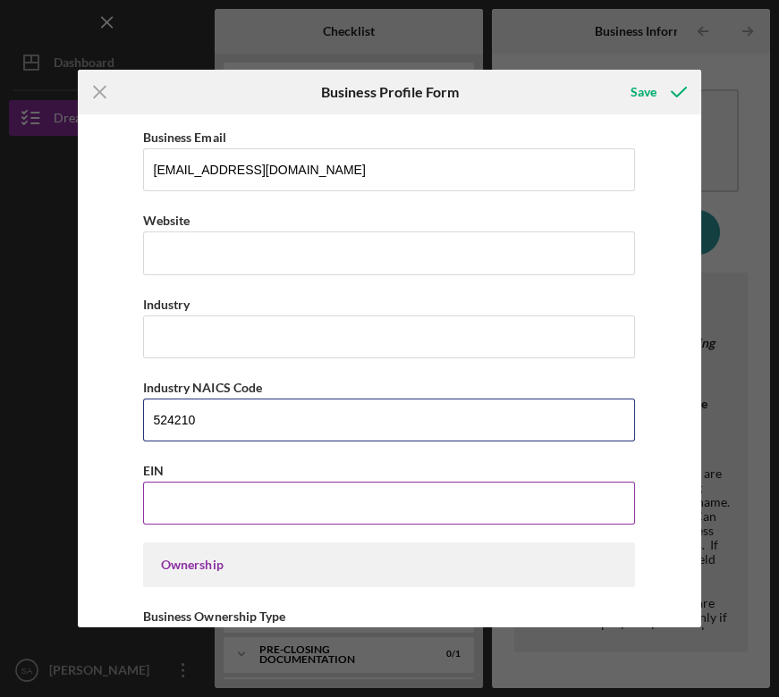
type input "524210"
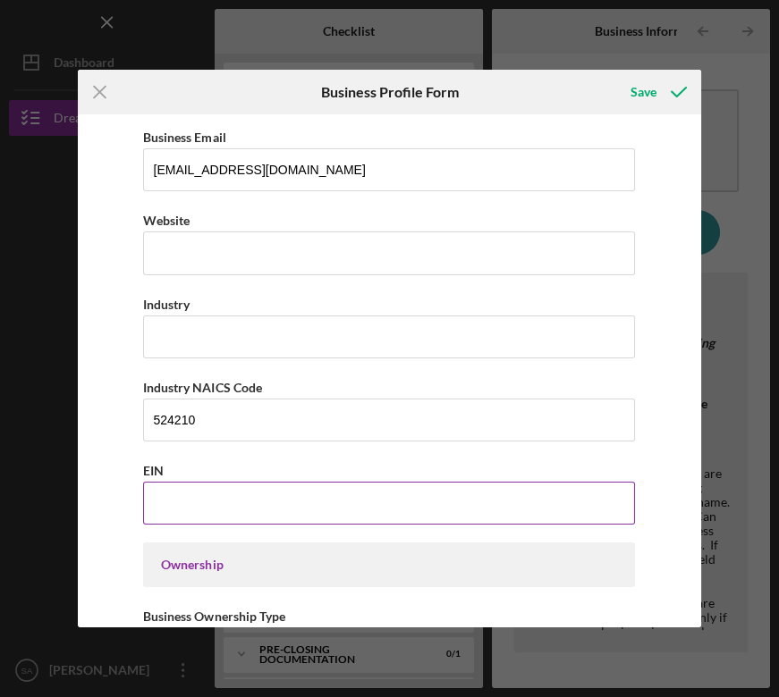
click at [184, 497] on input "EIN" at bounding box center [389, 503] width 492 height 43
click at [251, 487] on input "EIN" at bounding box center [389, 503] width 492 height 43
paste input "[US_EMPLOYER_IDENTIFICATION_NUMBER]"
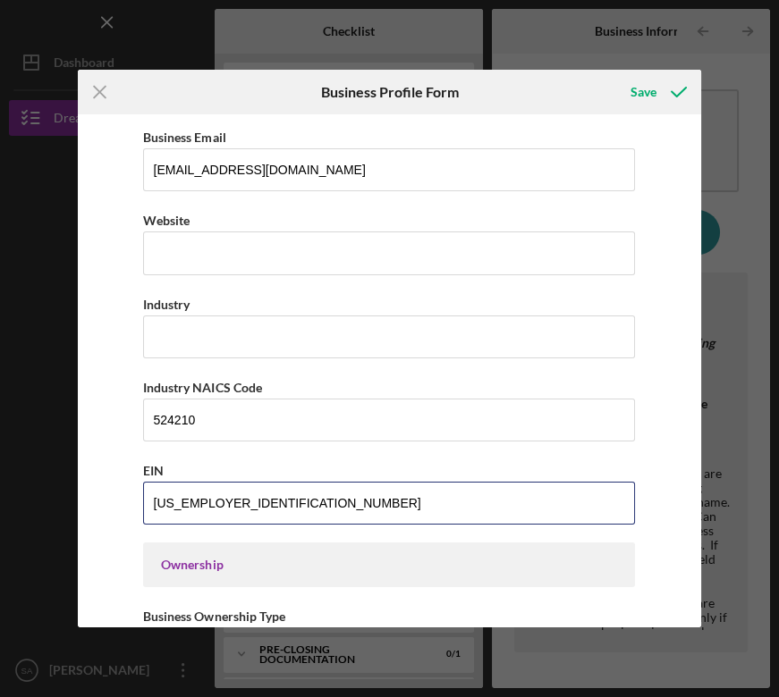
type input "[US_EMPLOYER_IDENTIFICATION_NUMBER]"
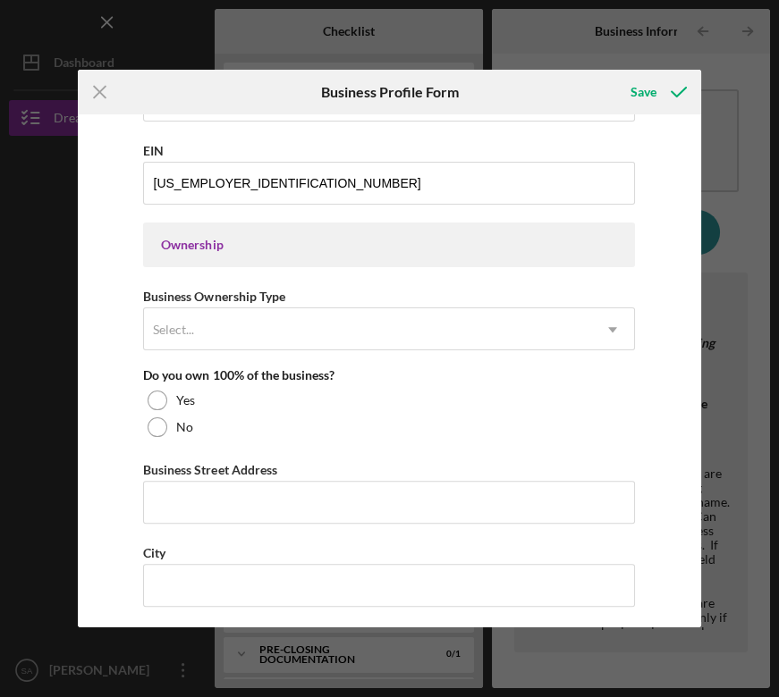
scroll to position [731, 0]
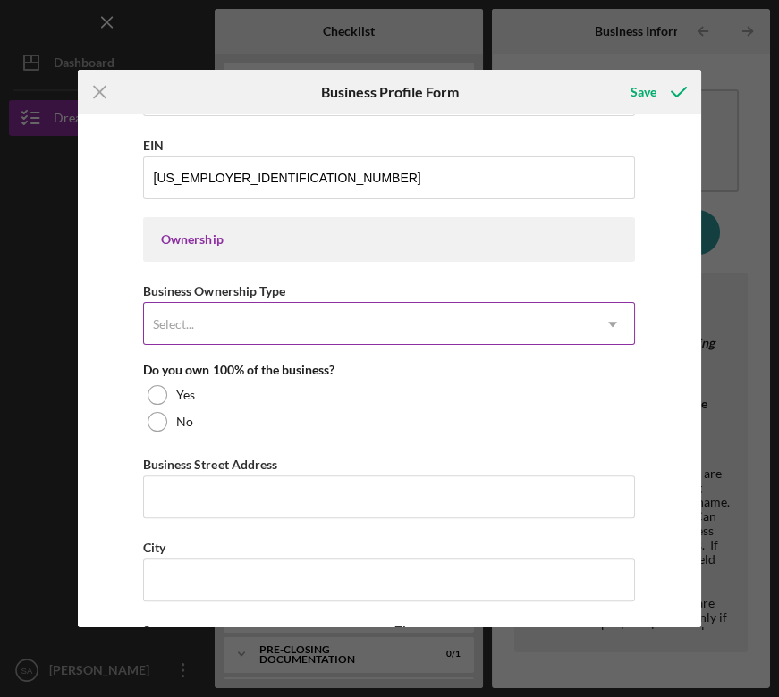
click at [236, 323] on div "Select..." at bounding box center [367, 324] width 447 height 41
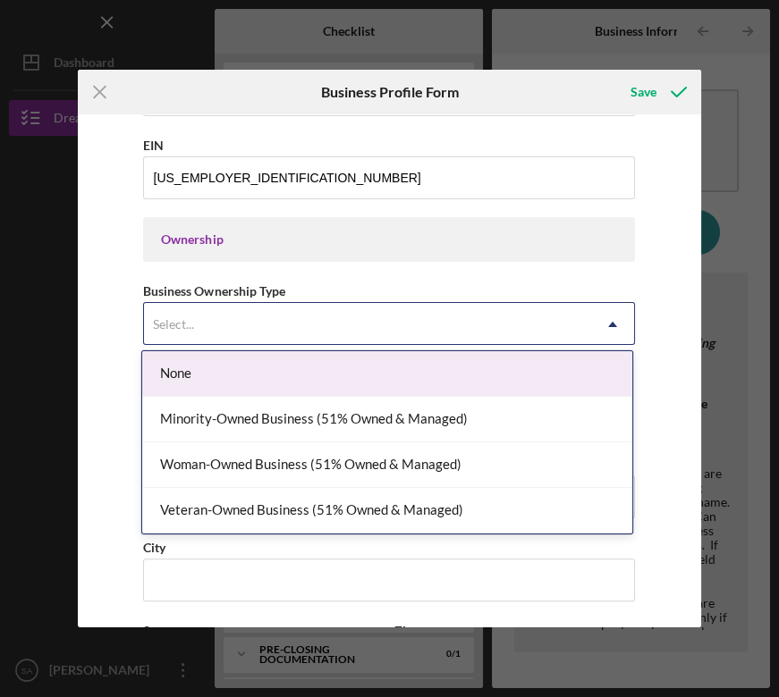
click at [106, 334] on div "Business Name [PERSON_NAME] Travel Agency DBA Business Start Date [DATE] Legal …" at bounding box center [389, 370] width 623 height 513
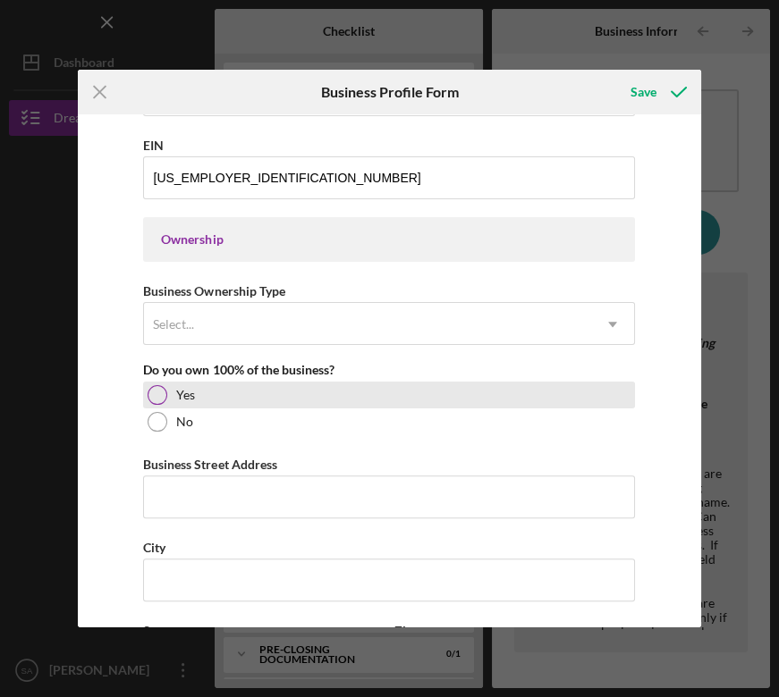
click at [163, 393] on div at bounding box center [158, 395] width 20 height 20
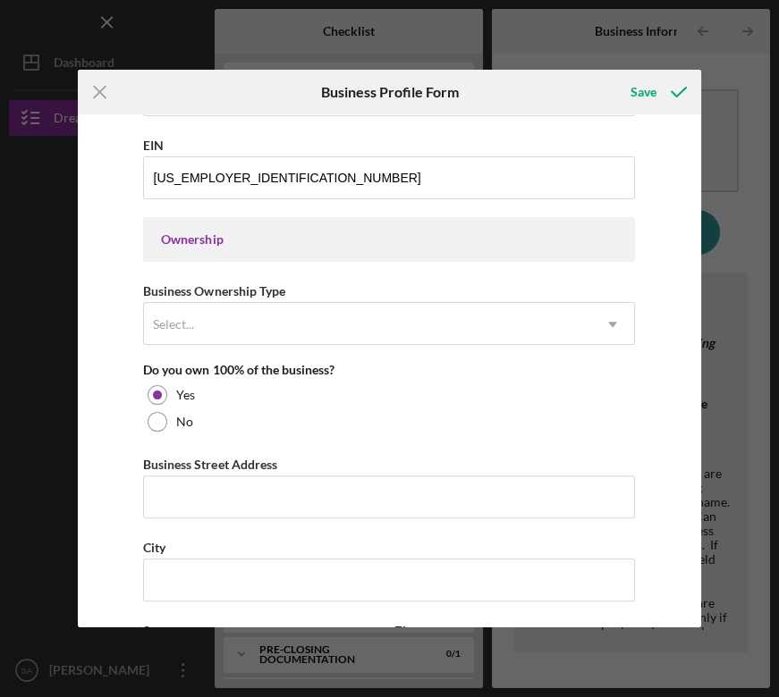
click at [104, 471] on div "Business Name [PERSON_NAME] Travel Agency DBA Business Start Date [DATE] Legal …" at bounding box center [389, 370] width 623 height 513
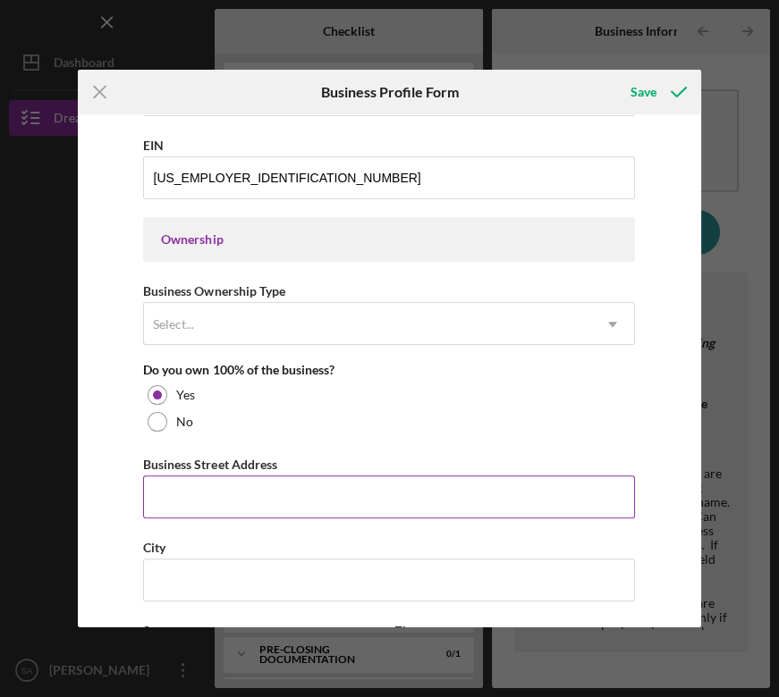
click at [180, 510] on input "Business Street Address" at bounding box center [389, 497] width 492 height 43
click at [240, 502] on input "Business Street Address" at bounding box center [389, 497] width 492 height 43
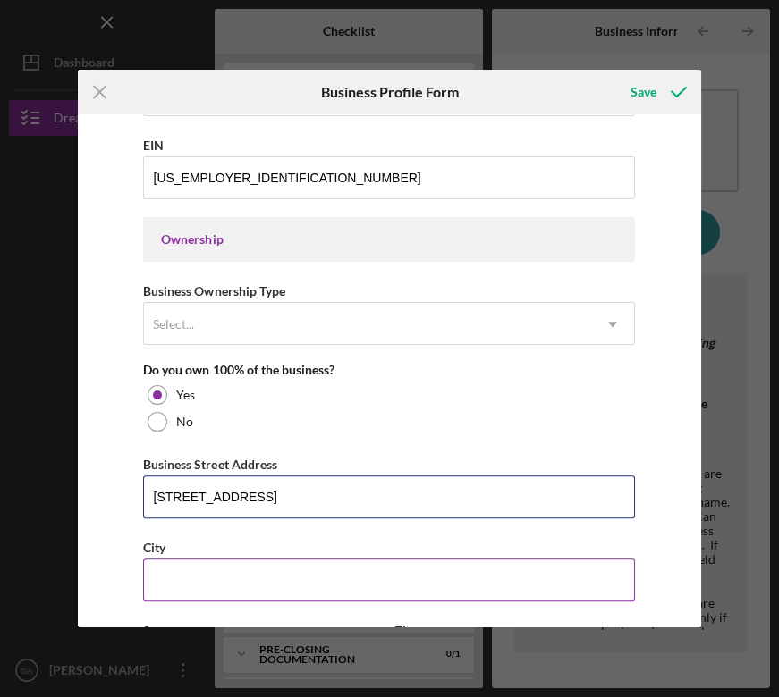
type input "[STREET_ADDRESS]"
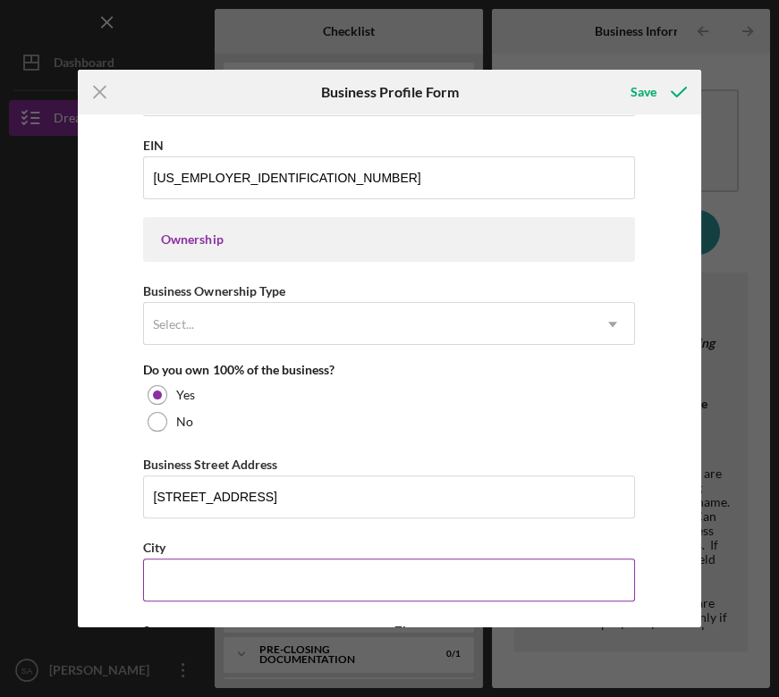
click at [232, 581] on input "City" at bounding box center [389, 580] width 492 height 43
type input "[GEOGRAPHIC_DATA]"
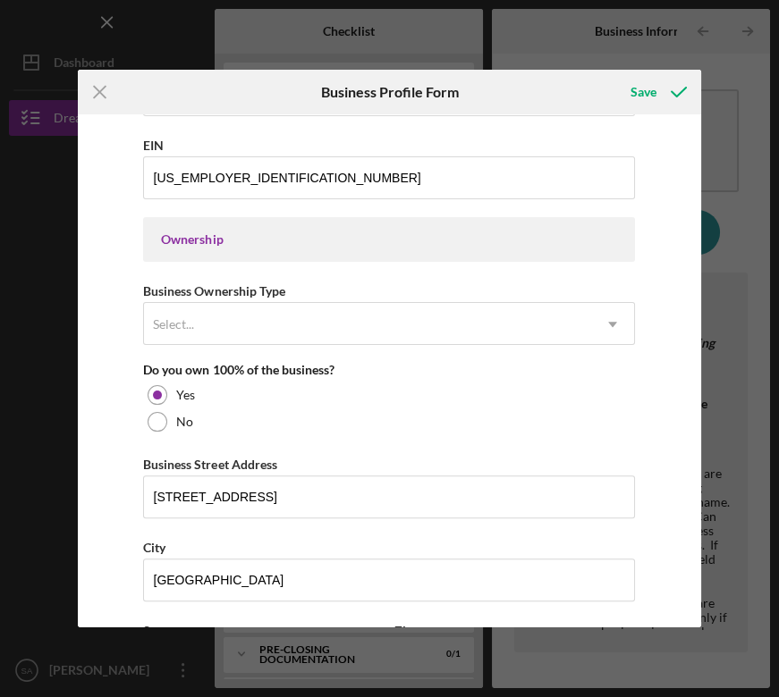
click at [116, 537] on div "Business Name [PERSON_NAME] Travel Agency DBA Business Start Date [DATE] Legal …" at bounding box center [389, 370] width 623 height 513
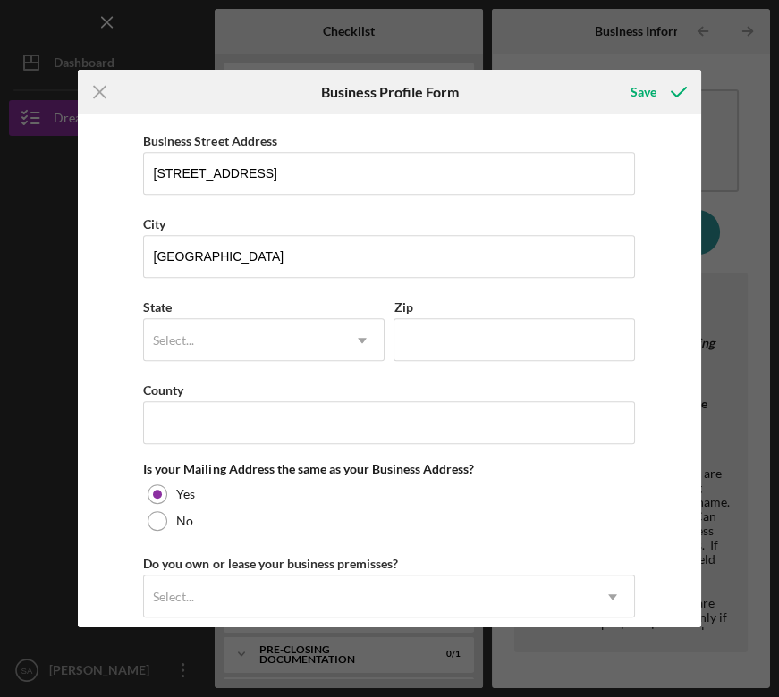
scroll to position [1056, 0]
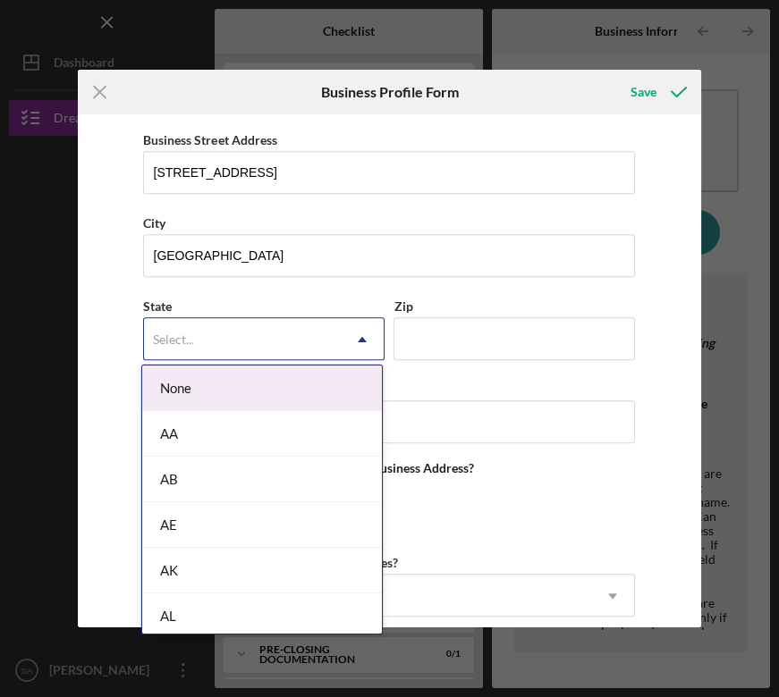
click at [194, 331] on div "Select..." at bounding box center [242, 339] width 197 height 41
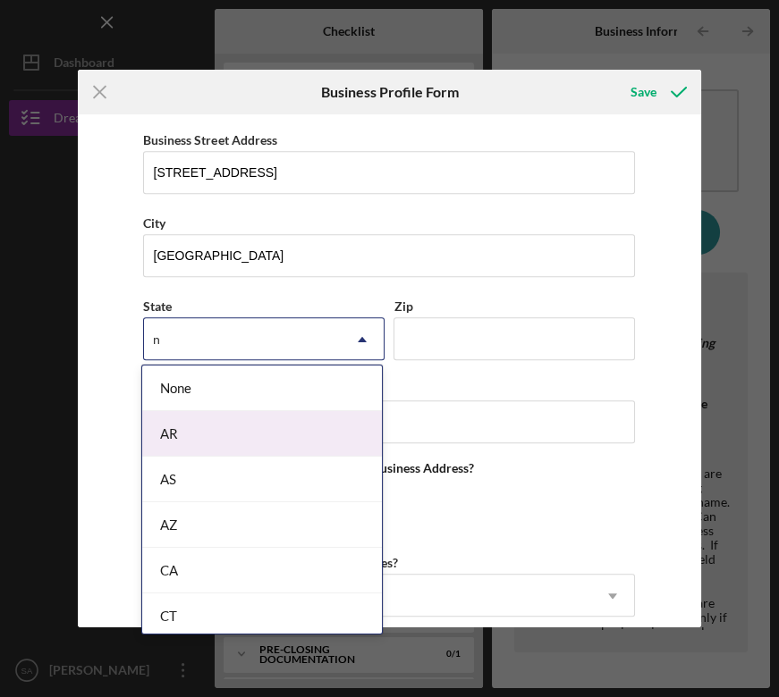
type input "NJ"
type input "07052"
type input "NJ"
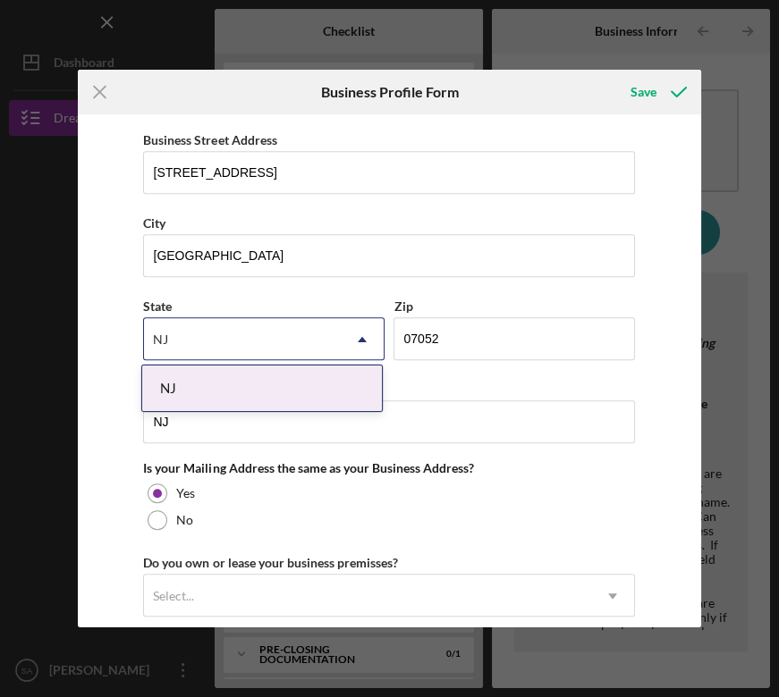
click at [192, 389] on div "NJ" at bounding box center [262, 389] width 240 height 46
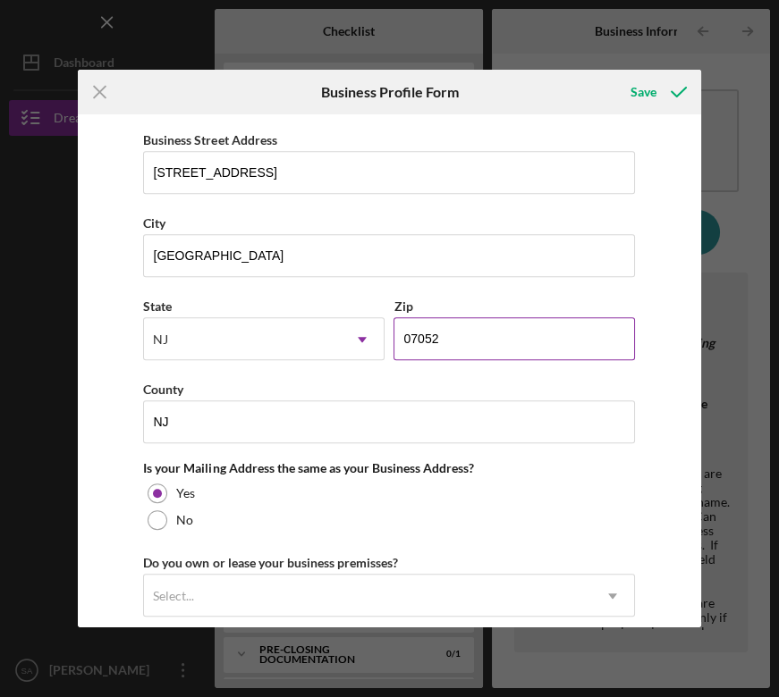
click at [474, 339] on input "07052" at bounding box center [513, 338] width 241 height 43
type input "07104"
click at [87, 474] on div "Business Name [PERSON_NAME] Travel Agency DBA Business Start Date [DATE] Legal …" at bounding box center [389, 370] width 623 height 513
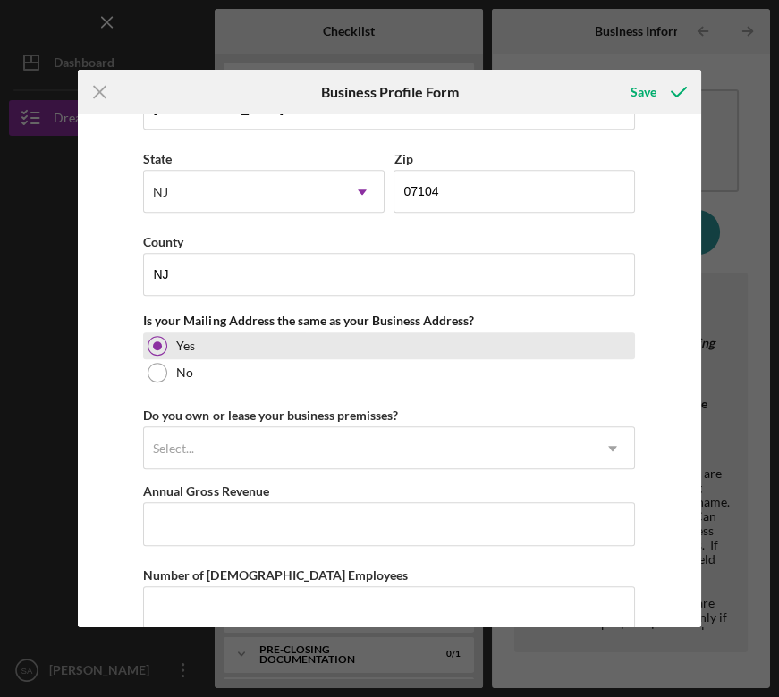
scroll to position [1300, 0]
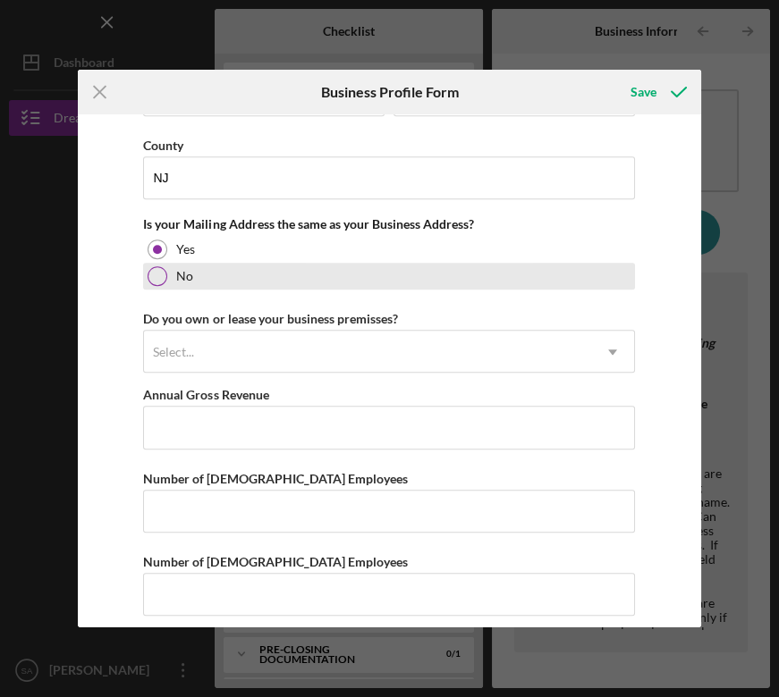
click at [156, 272] on div at bounding box center [158, 276] width 20 height 20
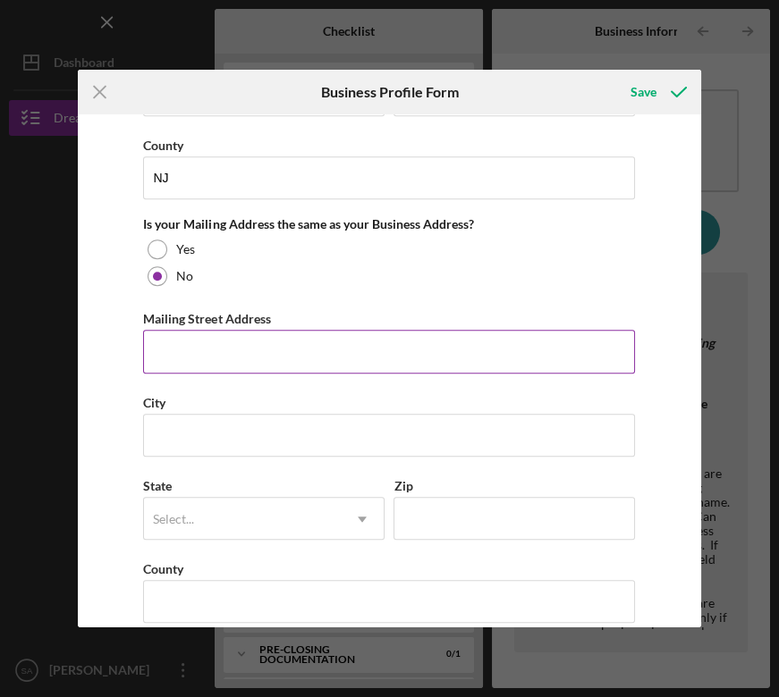
click at [189, 358] on input "Mailing Street Address" at bounding box center [389, 351] width 492 height 43
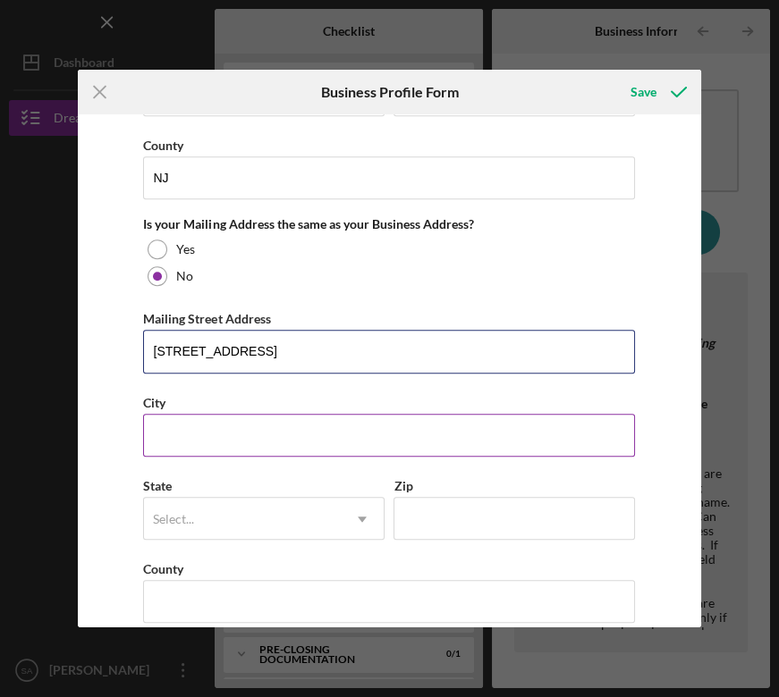
type input "[STREET_ADDRESS]"
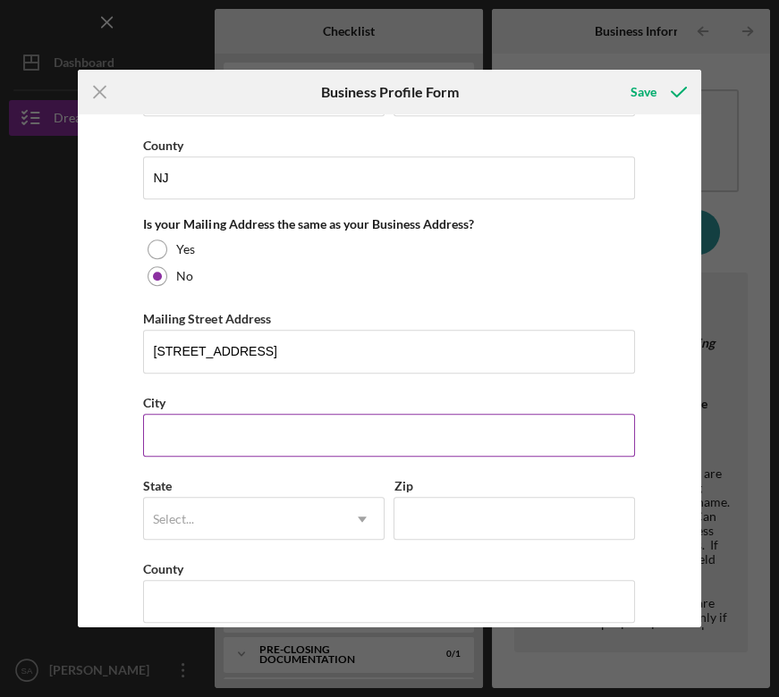
click at [173, 422] on input "City" at bounding box center [389, 435] width 492 height 43
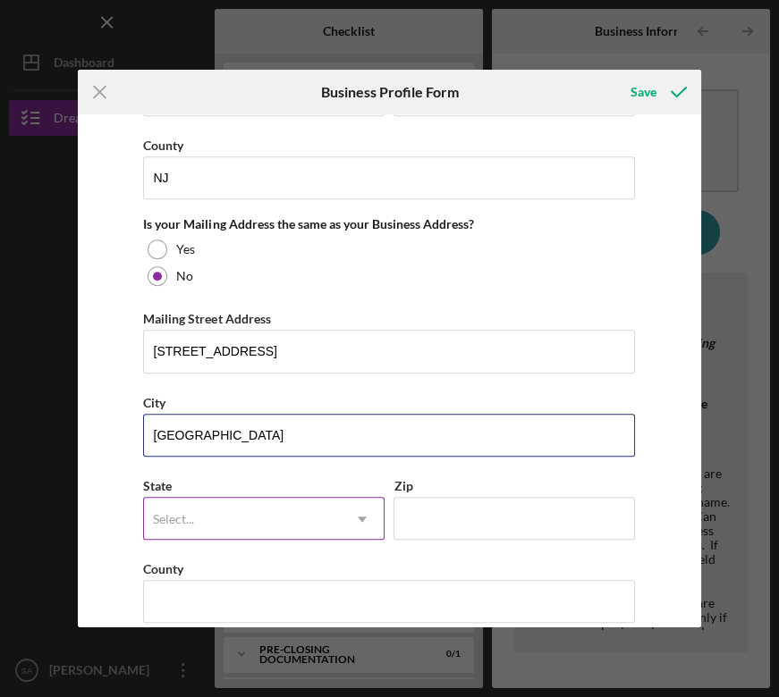
type input "[GEOGRAPHIC_DATA]"
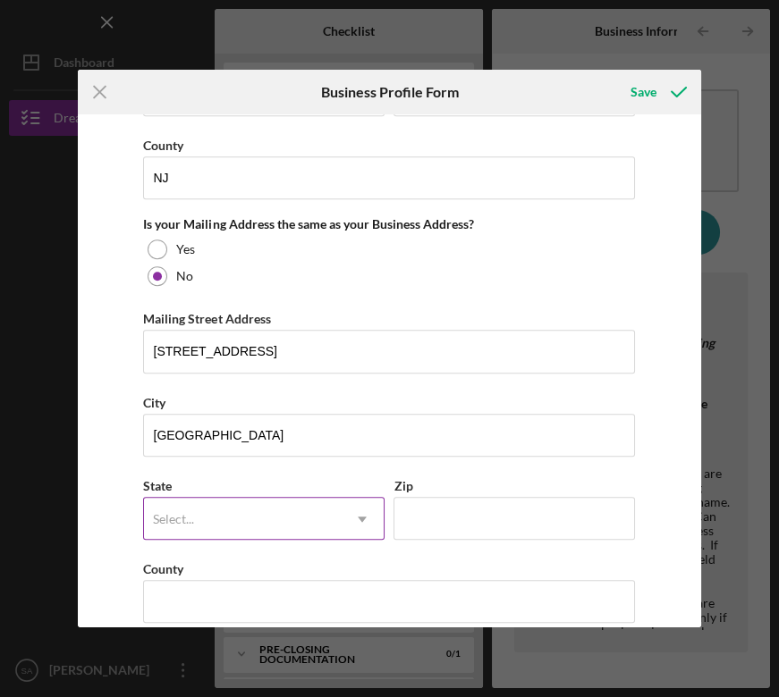
click at [232, 519] on div "Select..." at bounding box center [242, 519] width 197 height 41
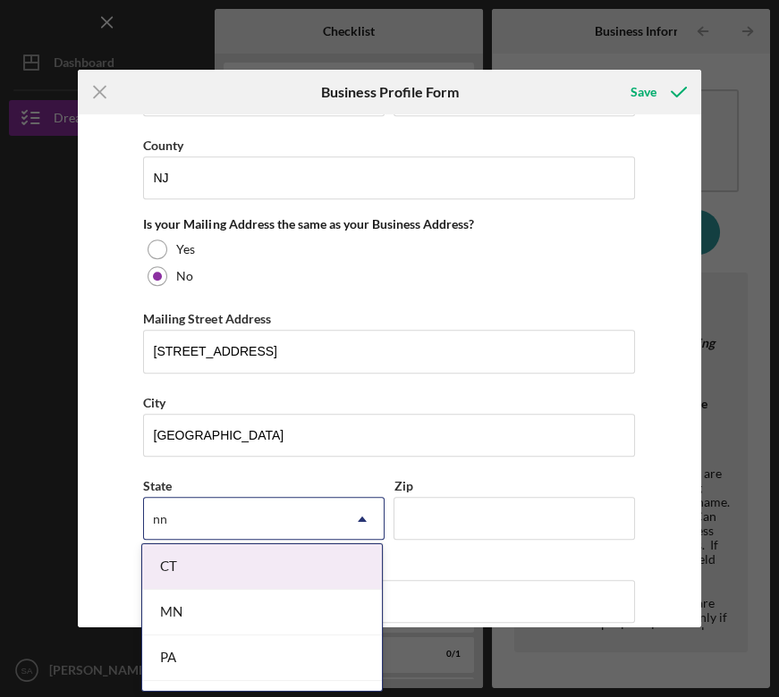
type input "n"
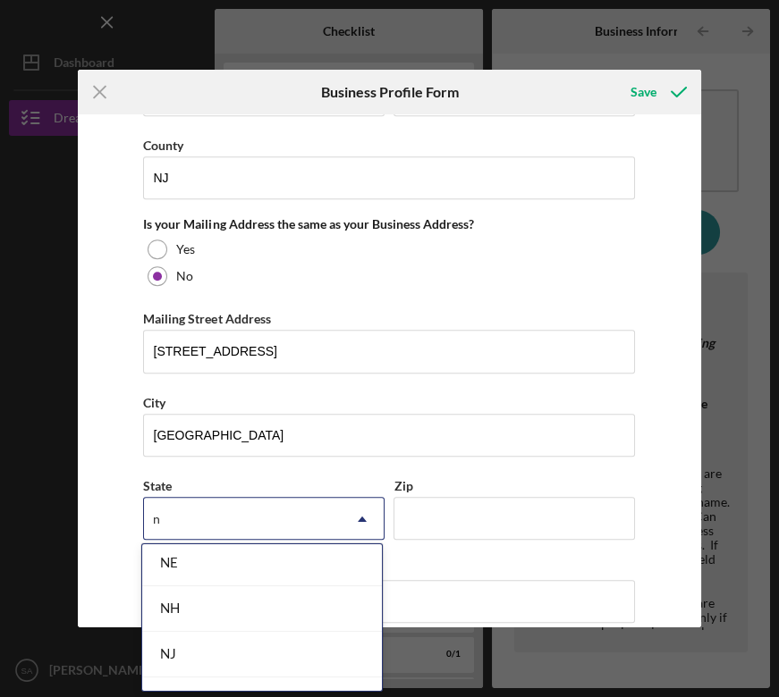
scroll to position [1056, 0]
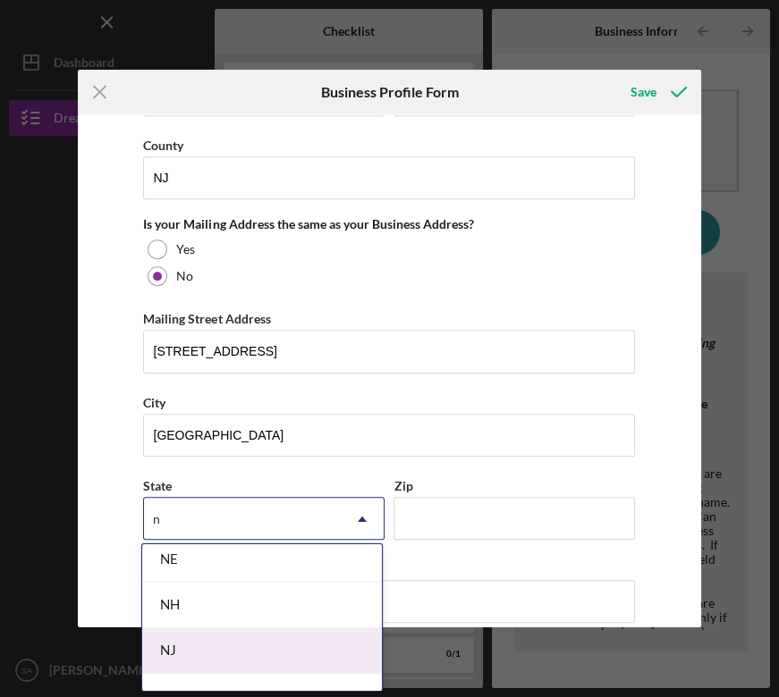
click at [184, 647] on div "NJ" at bounding box center [262, 652] width 240 height 46
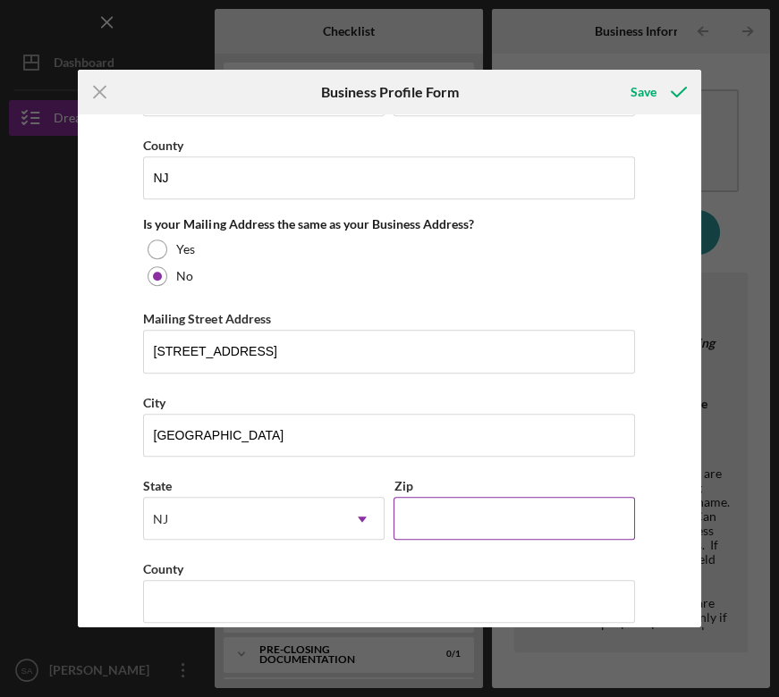
click at [490, 516] on input "Zip" at bounding box center [513, 518] width 241 height 43
type input "07107"
click at [85, 558] on div "Business Name [PERSON_NAME] Travel Agency DBA Business Start Date [DATE] Legal …" at bounding box center [389, 370] width 623 height 513
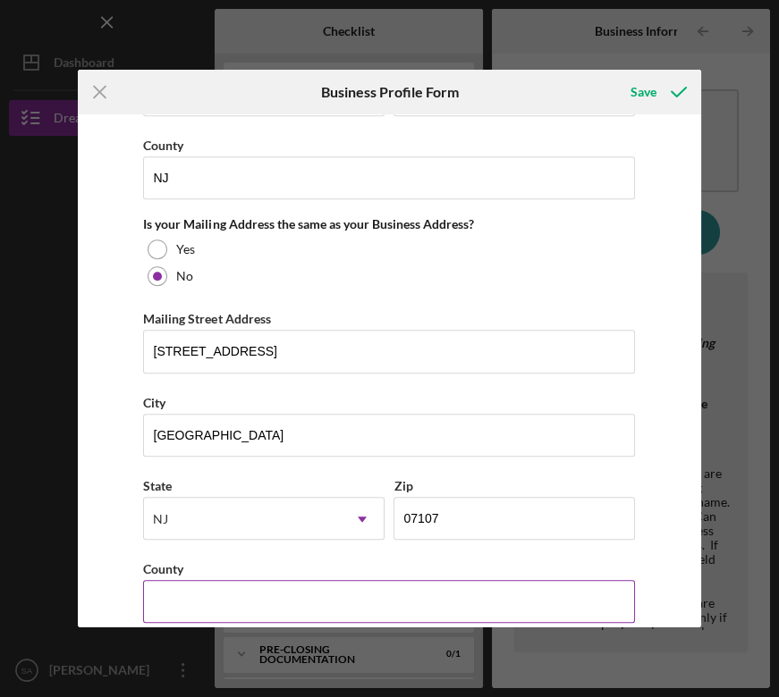
click at [180, 605] on input "County" at bounding box center [389, 601] width 492 height 43
type input "[GEOGRAPHIC_DATA]"
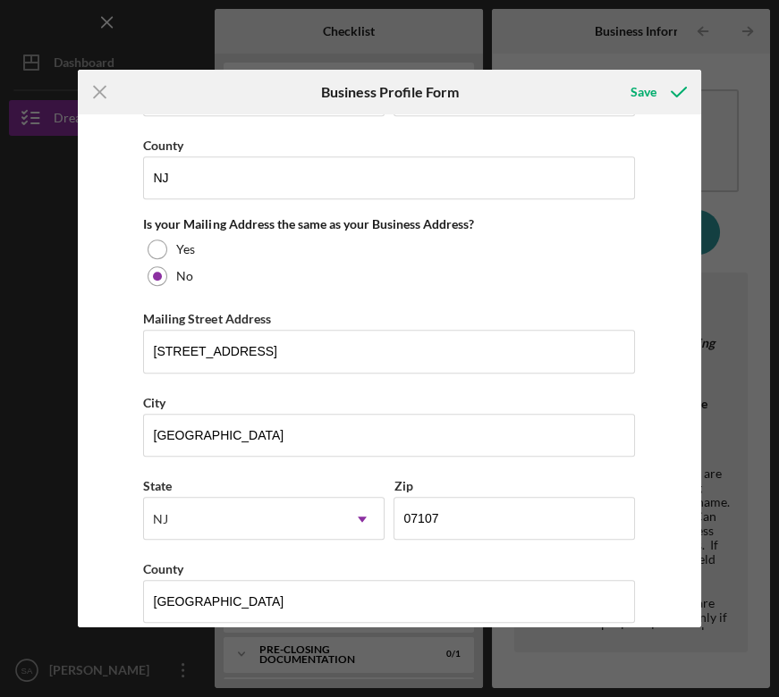
click at [115, 570] on div "Business Name [PERSON_NAME] Travel Agency DBA Business Start Date [DATE] Legal …" at bounding box center [389, 370] width 623 height 513
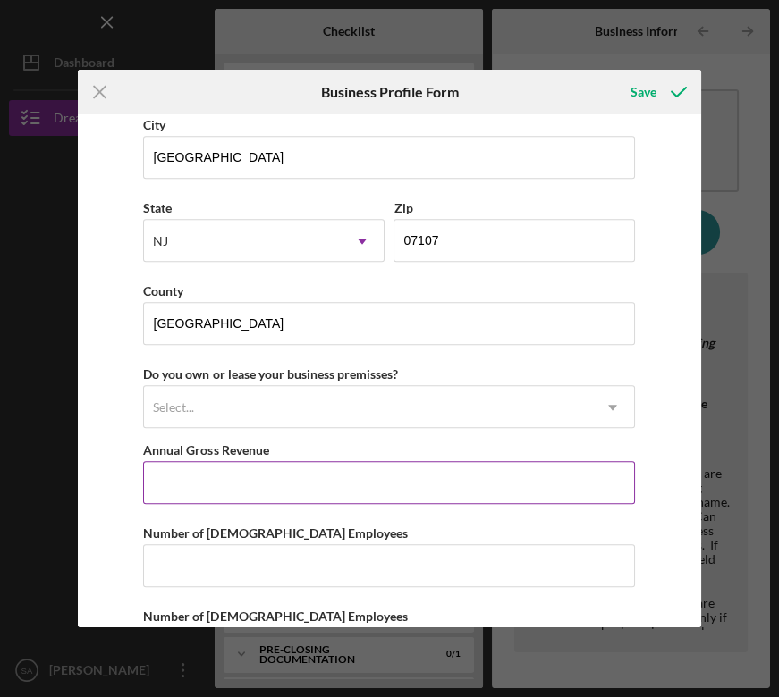
scroll to position [1563, 0]
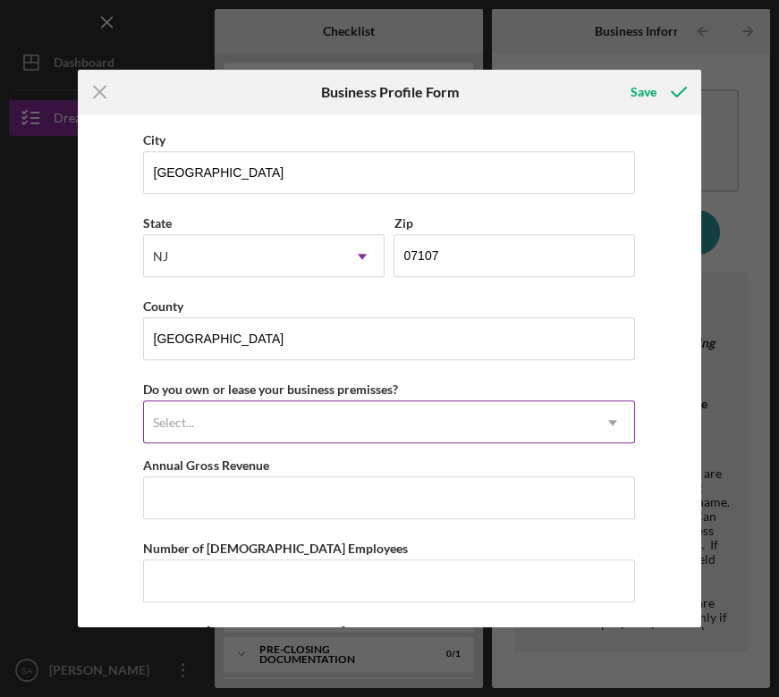
click at [245, 435] on div "Select..." at bounding box center [367, 422] width 447 height 41
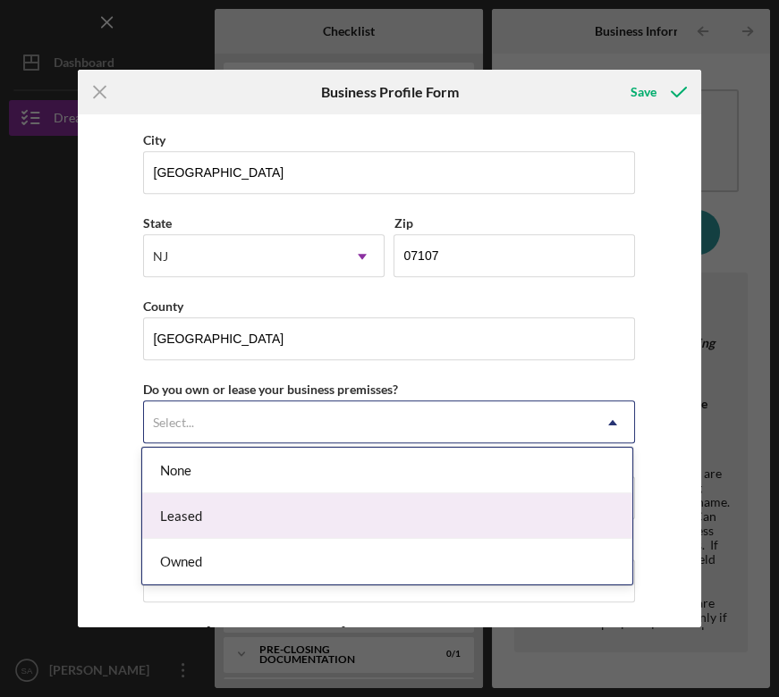
click at [182, 518] on div "Leased" at bounding box center [387, 517] width 490 height 46
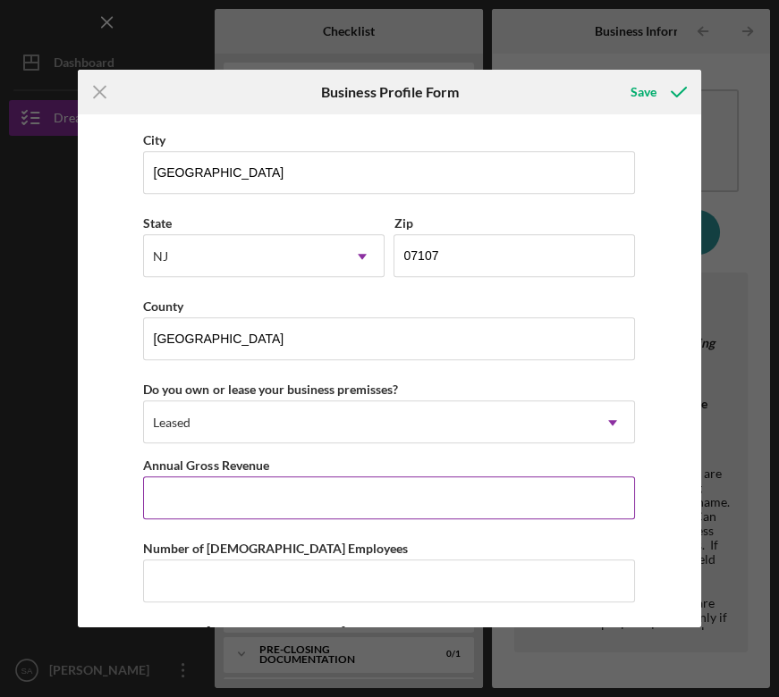
click at [182, 494] on input "Annual Gross Revenue" at bounding box center [389, 498] width 492 height 43
type input "$5"
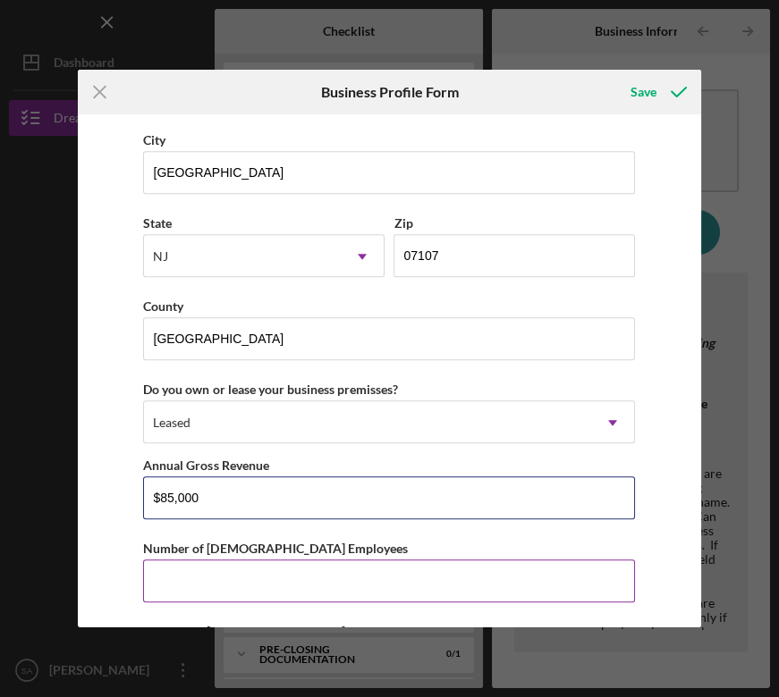
type input "$85,000"
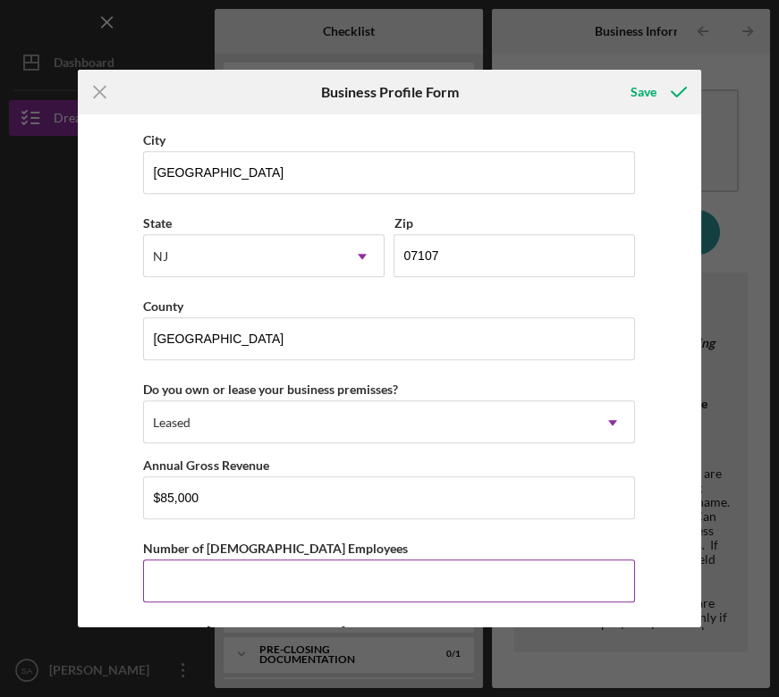
click at [200, 572] on input "Number of [DEMOGRAPHIC_DATA] Employees" at bounding box center [389, 581] width 492 height 43
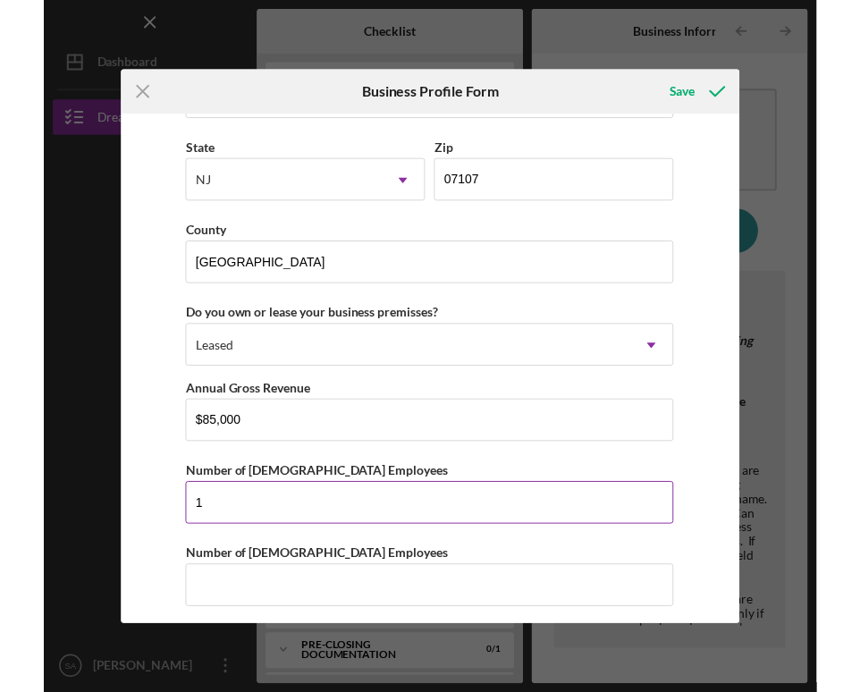
scroll to position [1644, 0]
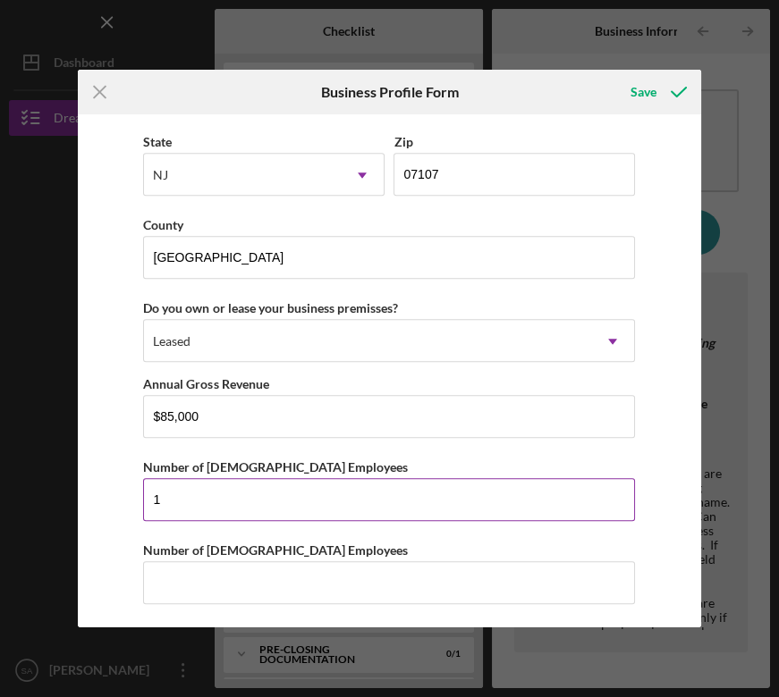
type input "1"
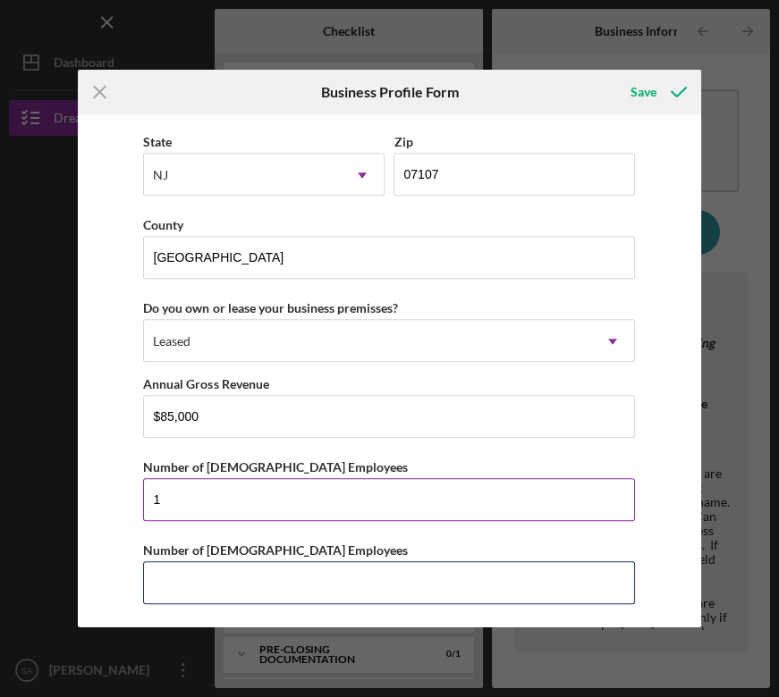
click at [211, 587] on input "Number of [DEMOGRAPHIC_DATA] Employees" at bounding box center [389, 583] width 492 height 43
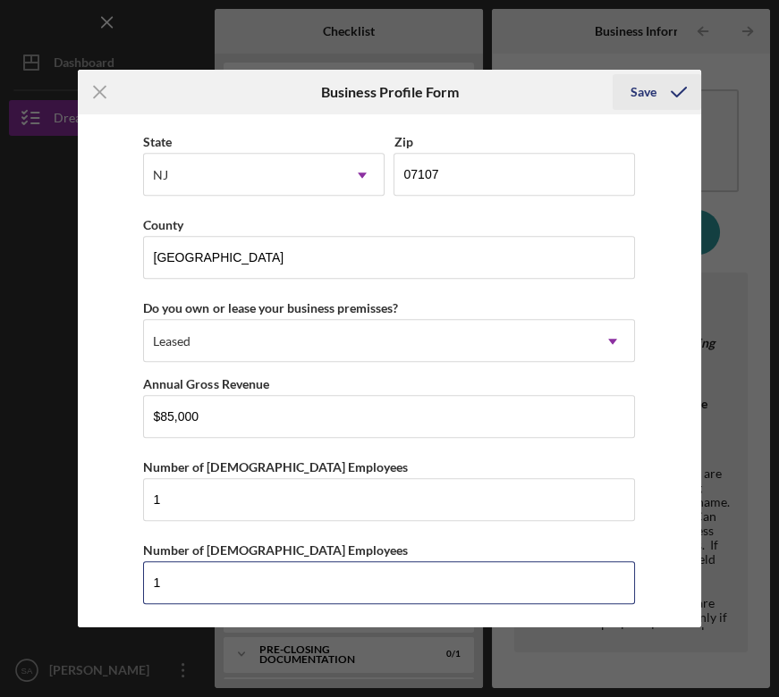
type input "1"
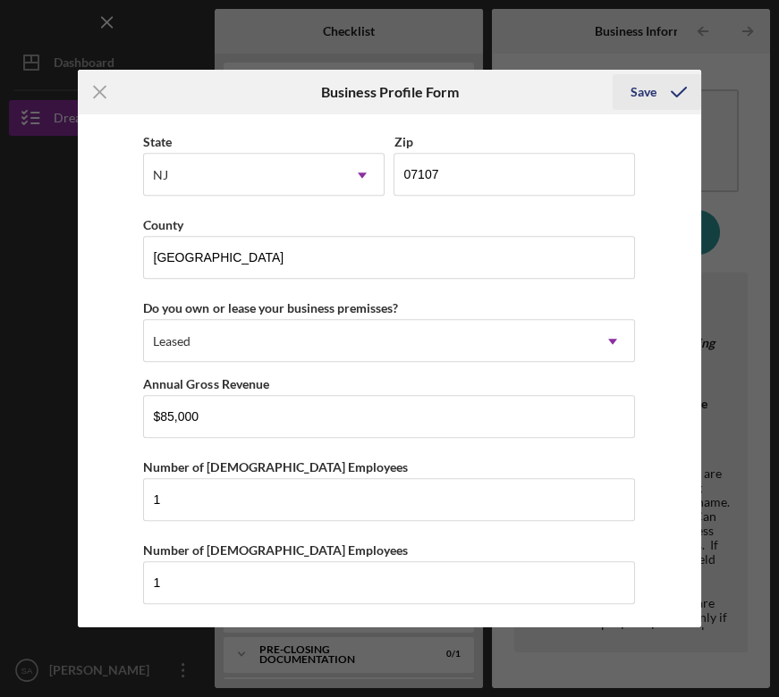
click at [634, 106] on div "Save" at bounding box center [643, 92] width 26 height 36
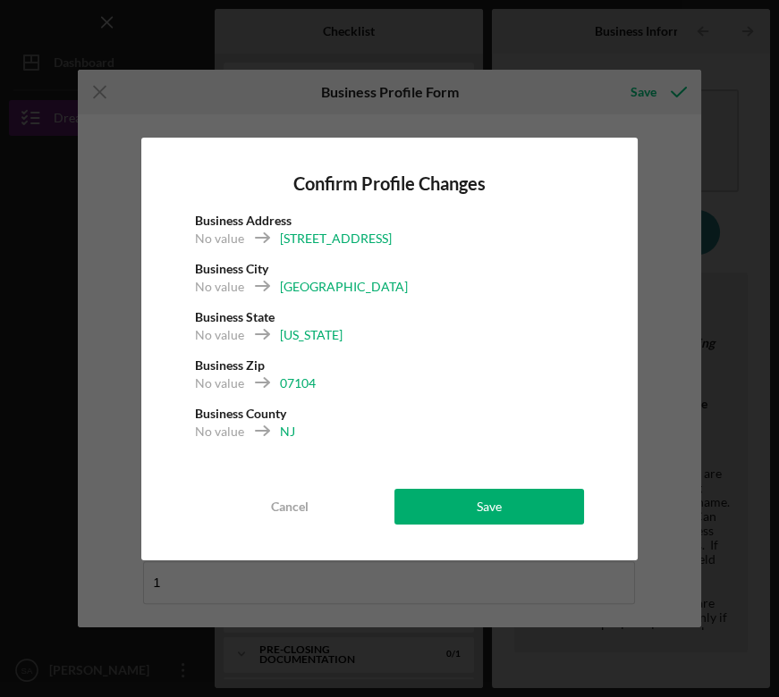
click at [523, 486] on div "Confirm Profile Changes Business Address No value [STREET_ADDRESS] No value New…" at bounding box center [389, 349] width 497 height 423
click at [517, 504] on button "Save" at bounding box center [489, 507] width 190 height 36
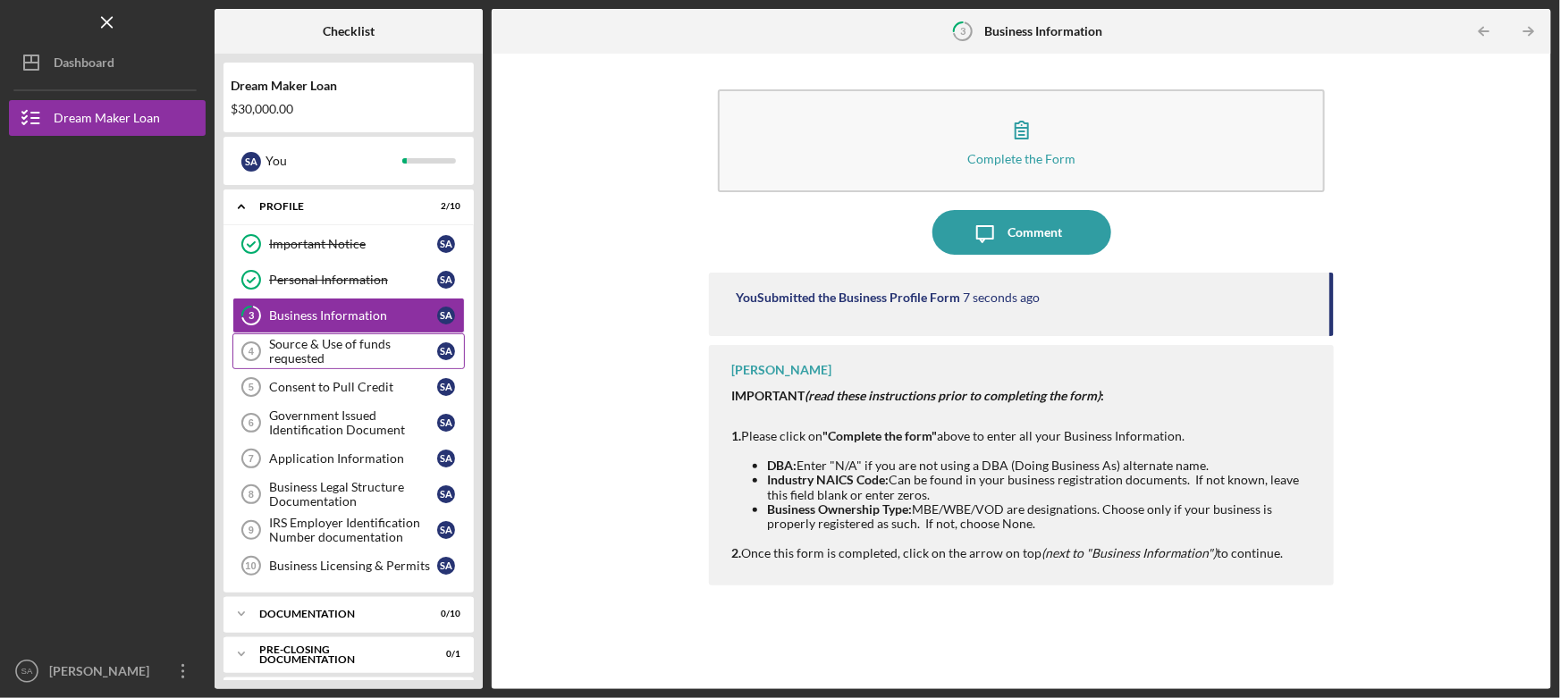
click at [331, 350] on div "Source & Use of funds requested" at bounding box center [353, 351] width 168 height 29
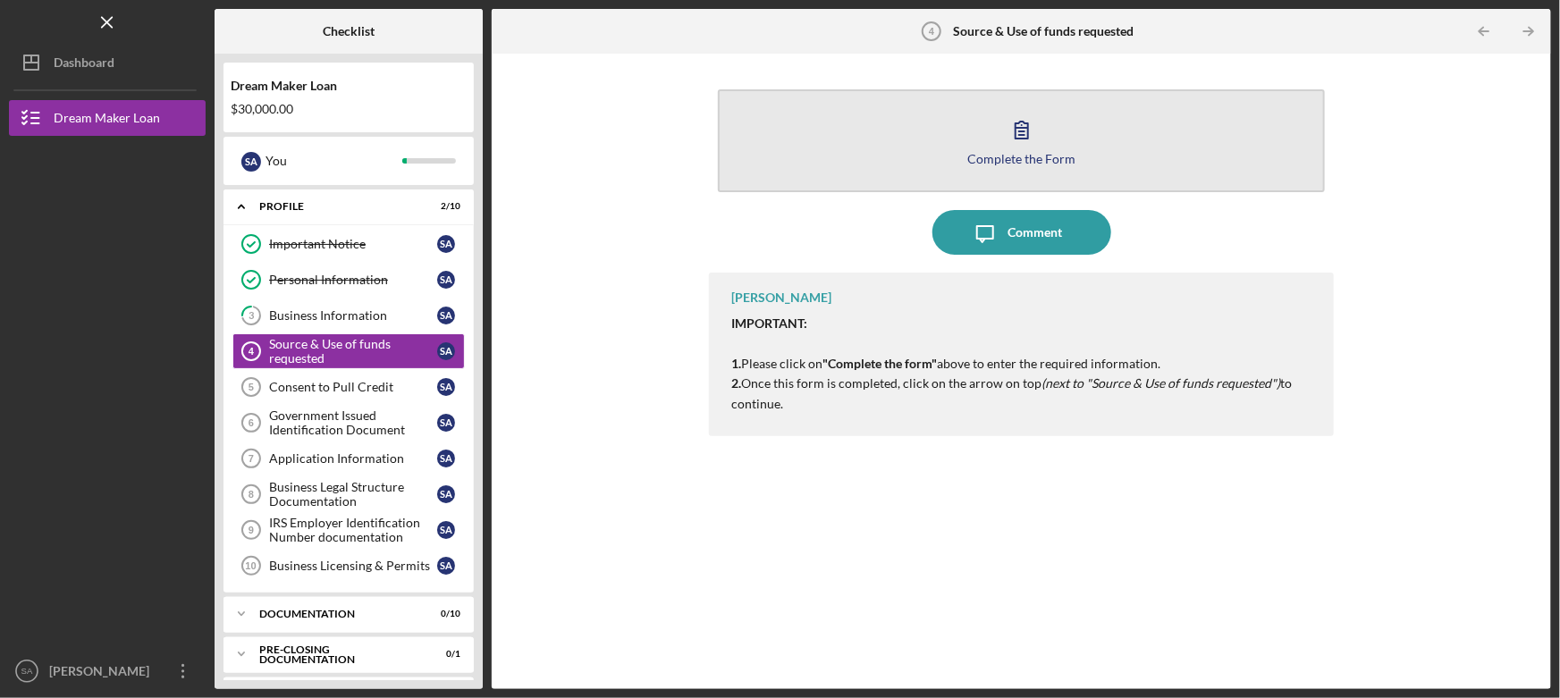
click at [1025, 143] on icon "button" at bounding box center [1022, 129] width 45 height 45
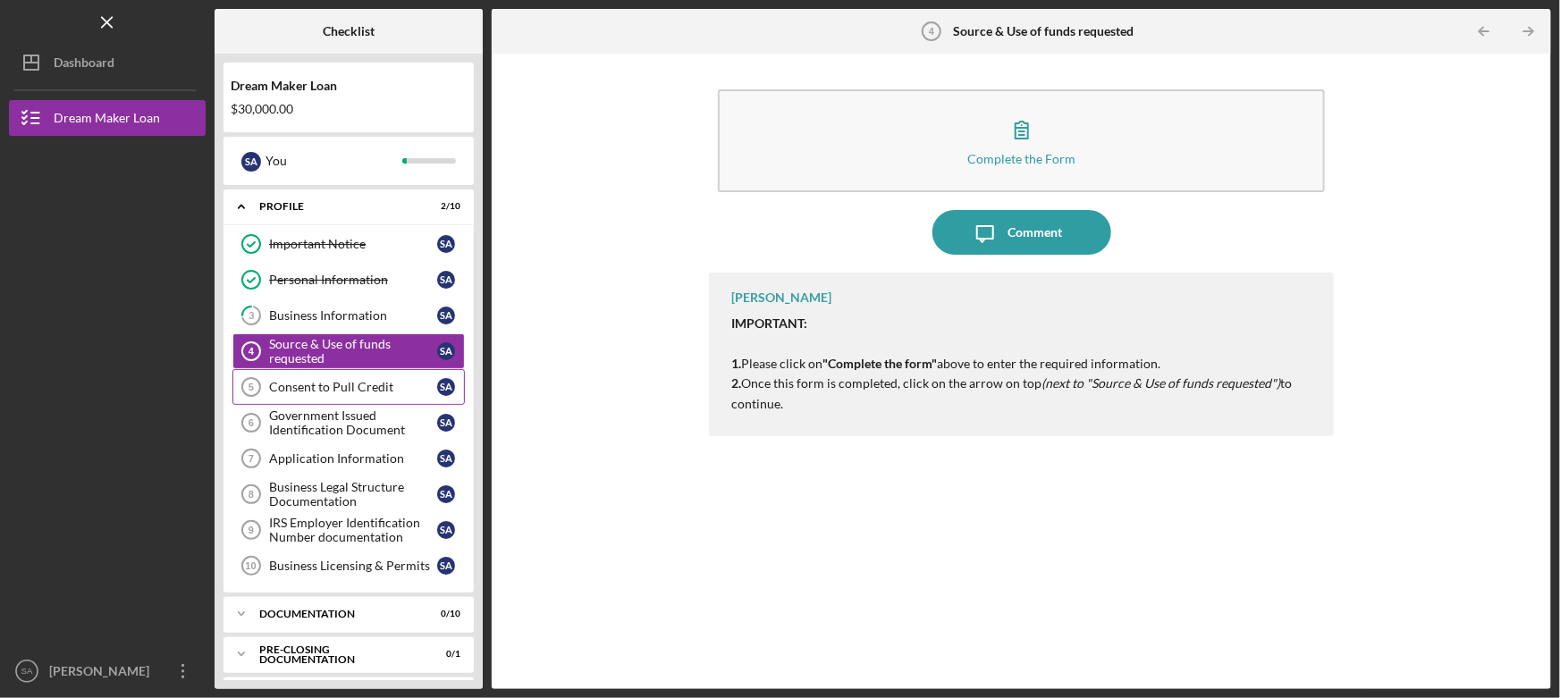
click at [342, 385] on div "Consent to Pull Credit" at bounding box center [353, 387] width 168 height 14
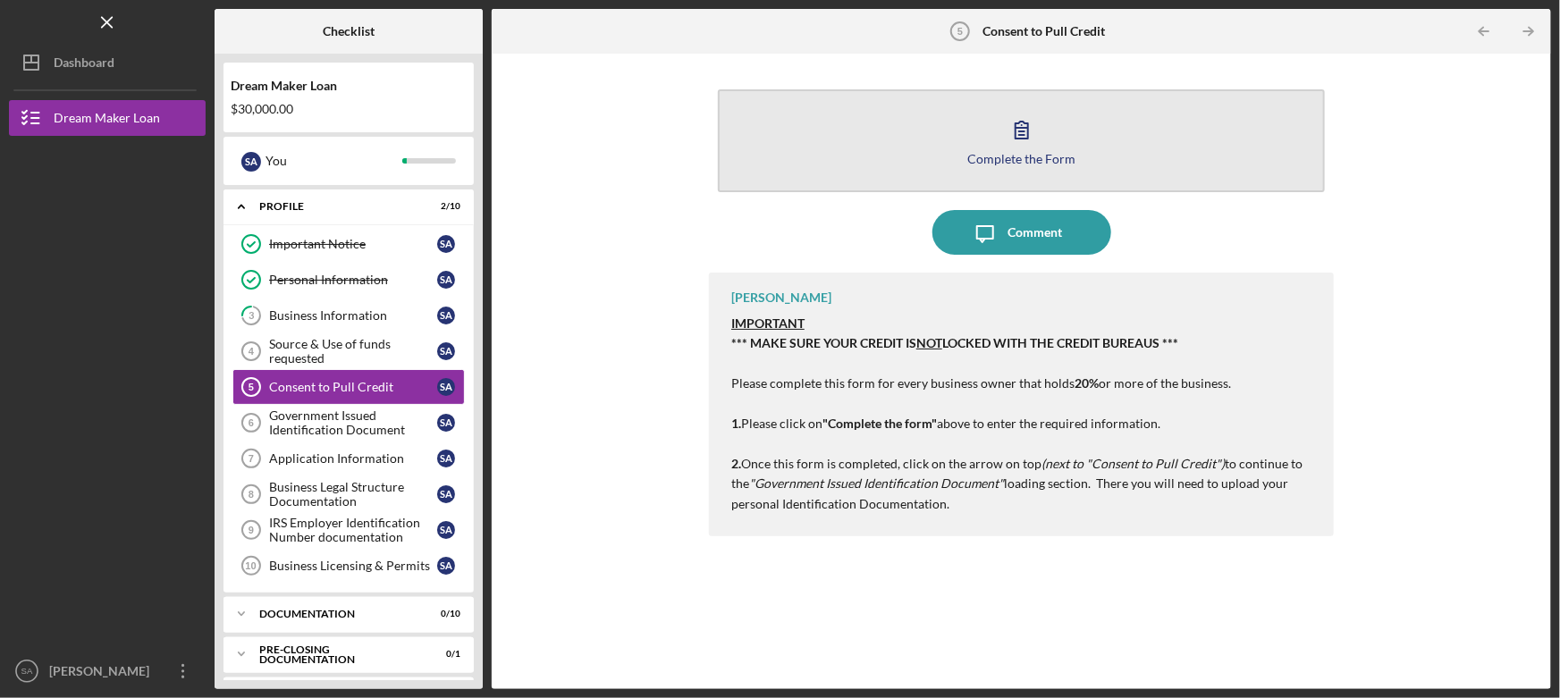
click at [1008, 152] on div "Complete the Form" at bounding box center [1021, 158] width 108 height 13
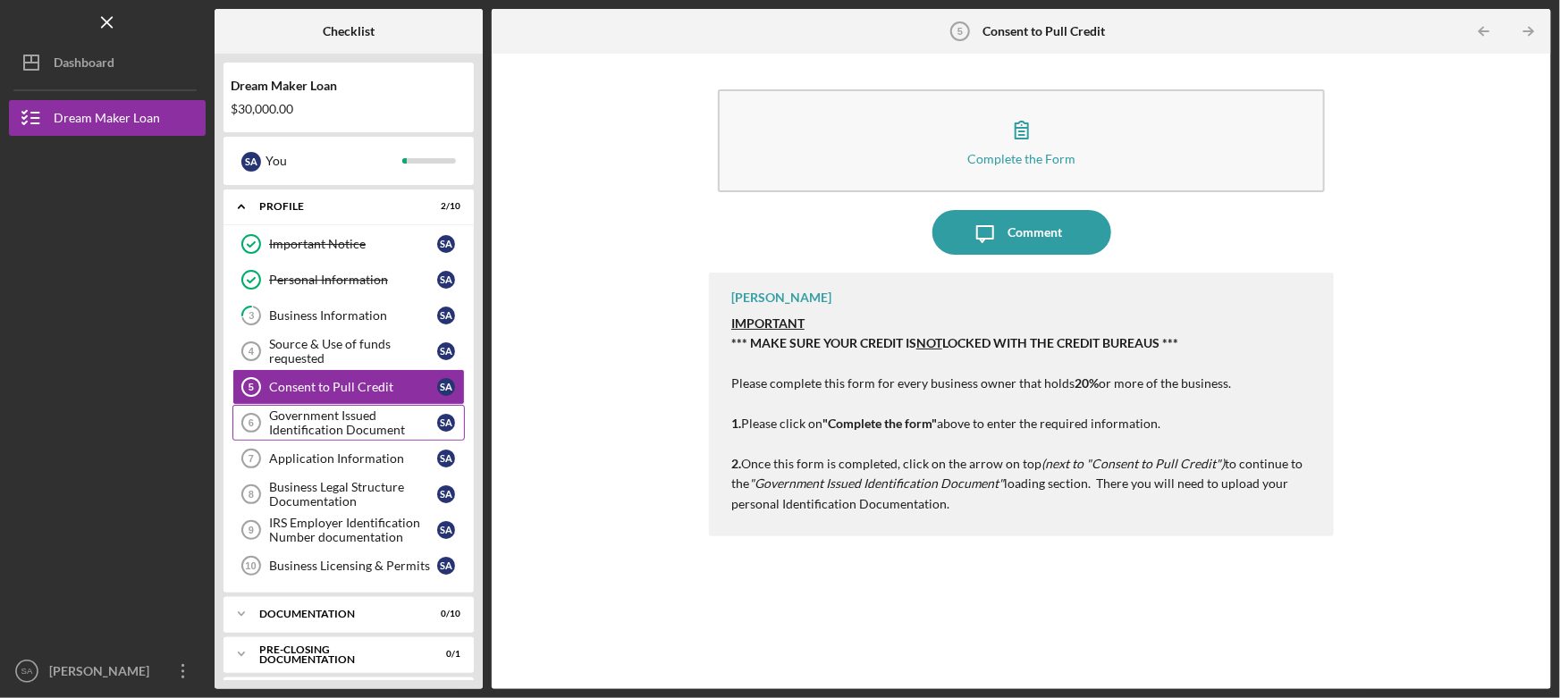
click at [341, 425] on div "Government Issued Identification Document" at bounding box center [353, 423] width 168 height 29
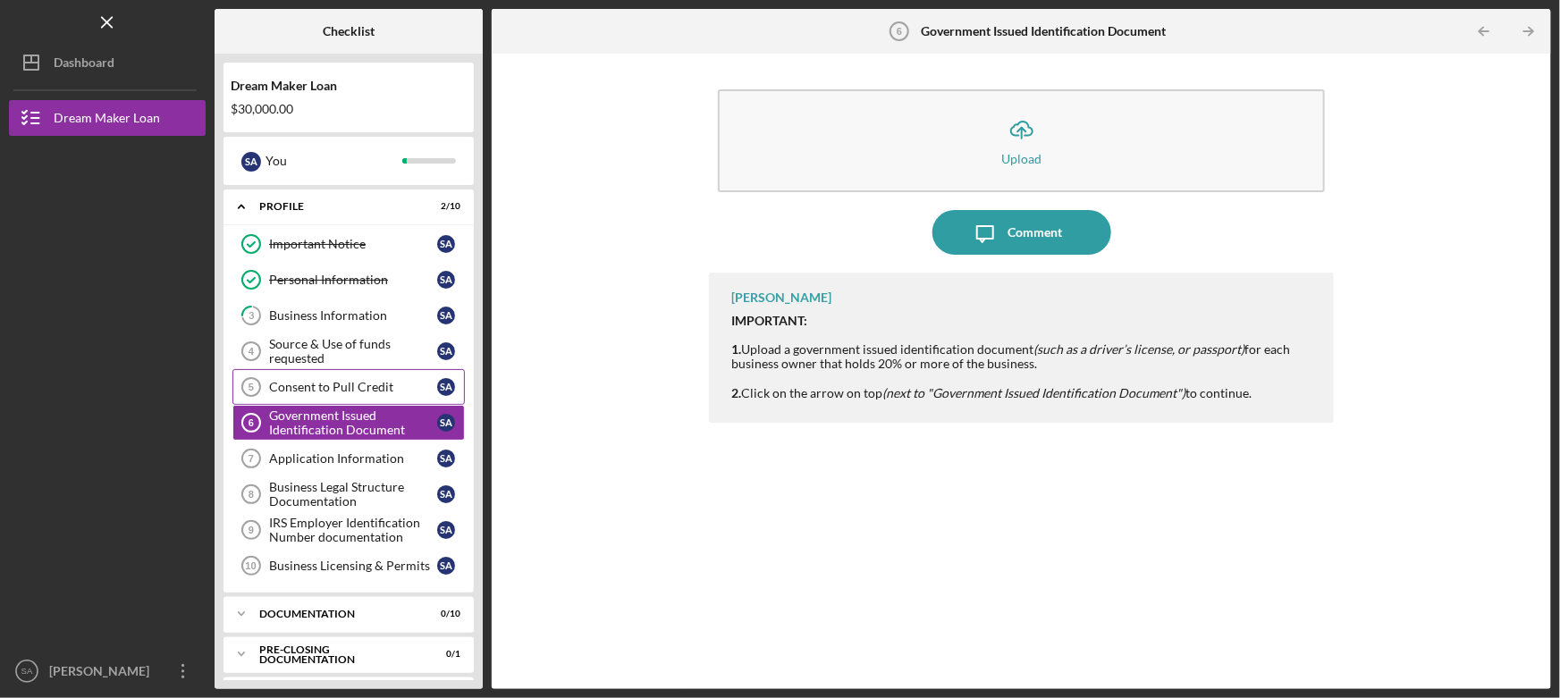
click at [341, 387] on div "Consent to Pull Credit" at bounding box center [353, 387] width 168 height 14
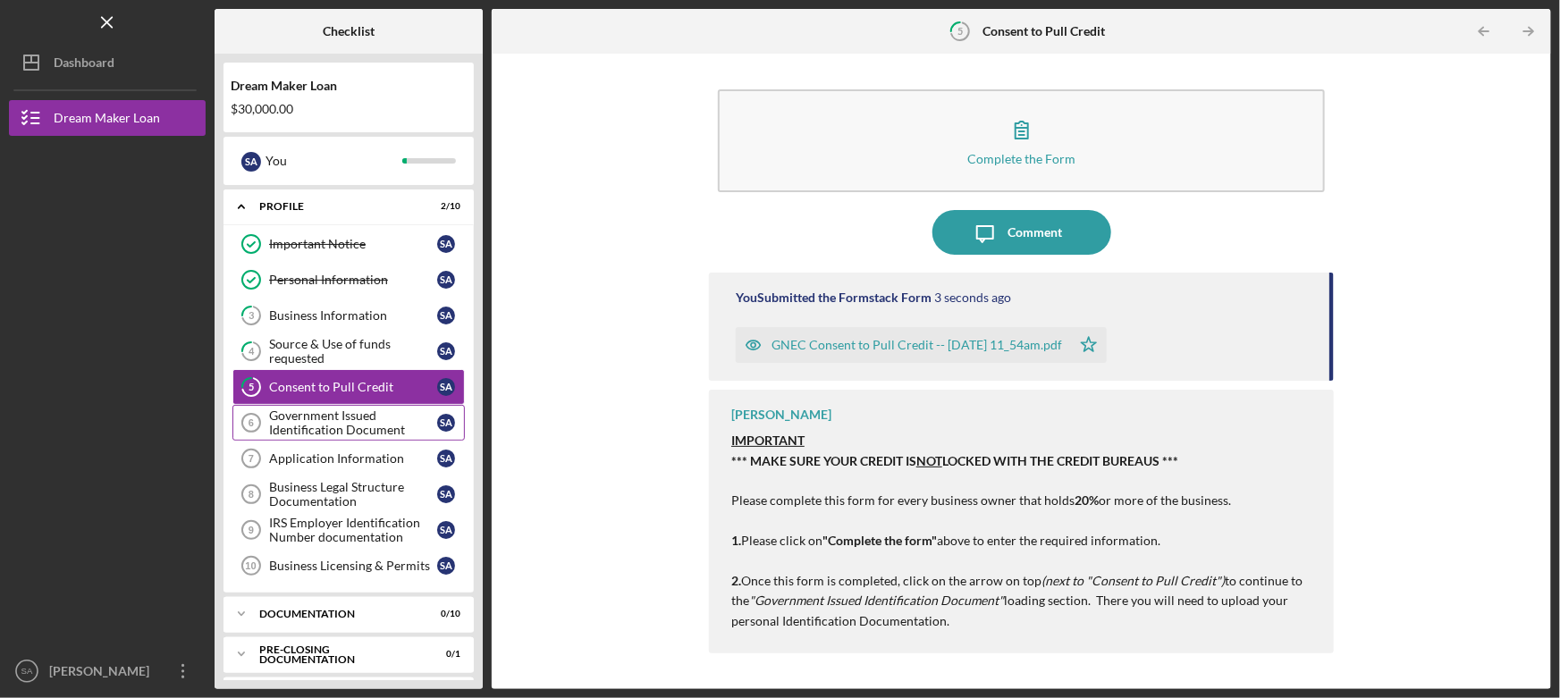
click at [325, 422] on div "Government Issued Identification Document" at bounding box center [353, 423] width 168 height 29
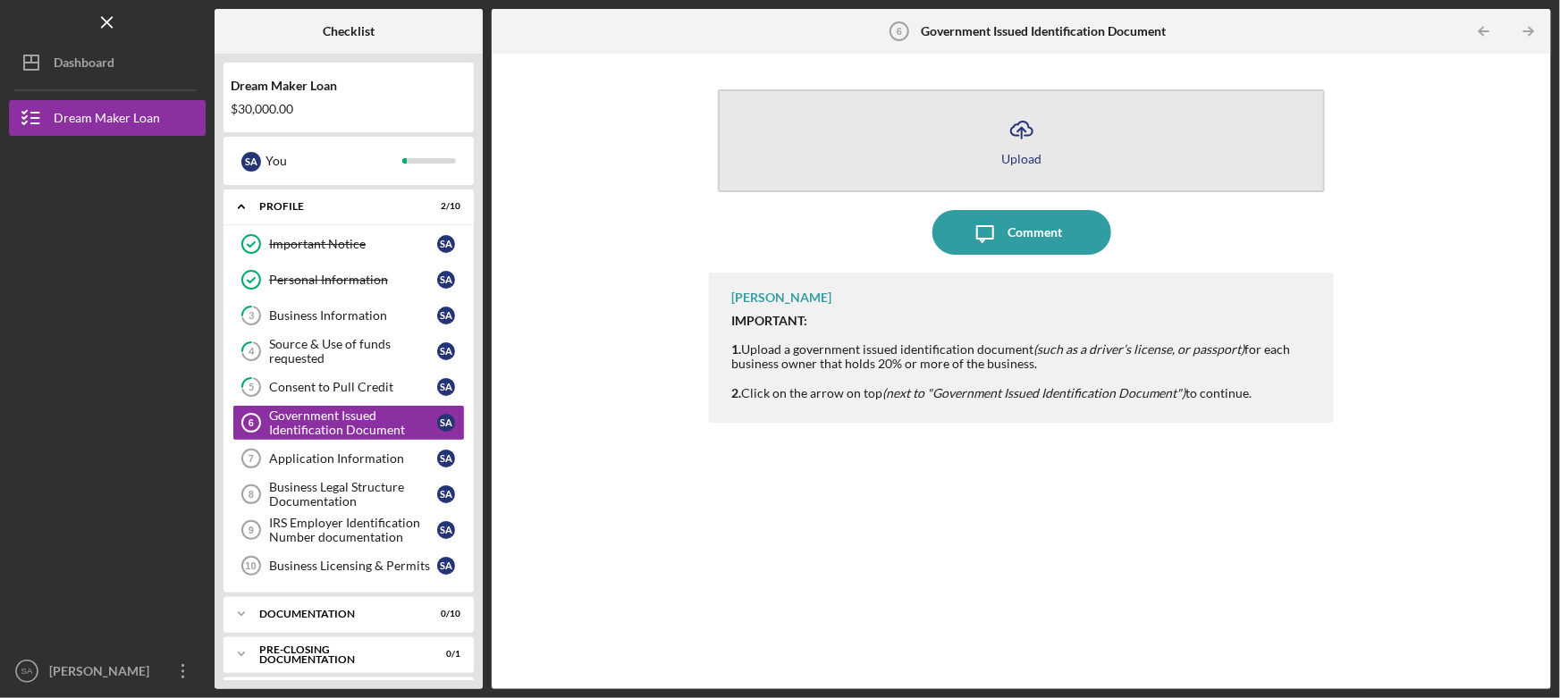
click at [1035, 136] on icon "Icon/Upload" at bounding box center [1022, 129] width 45 height 45
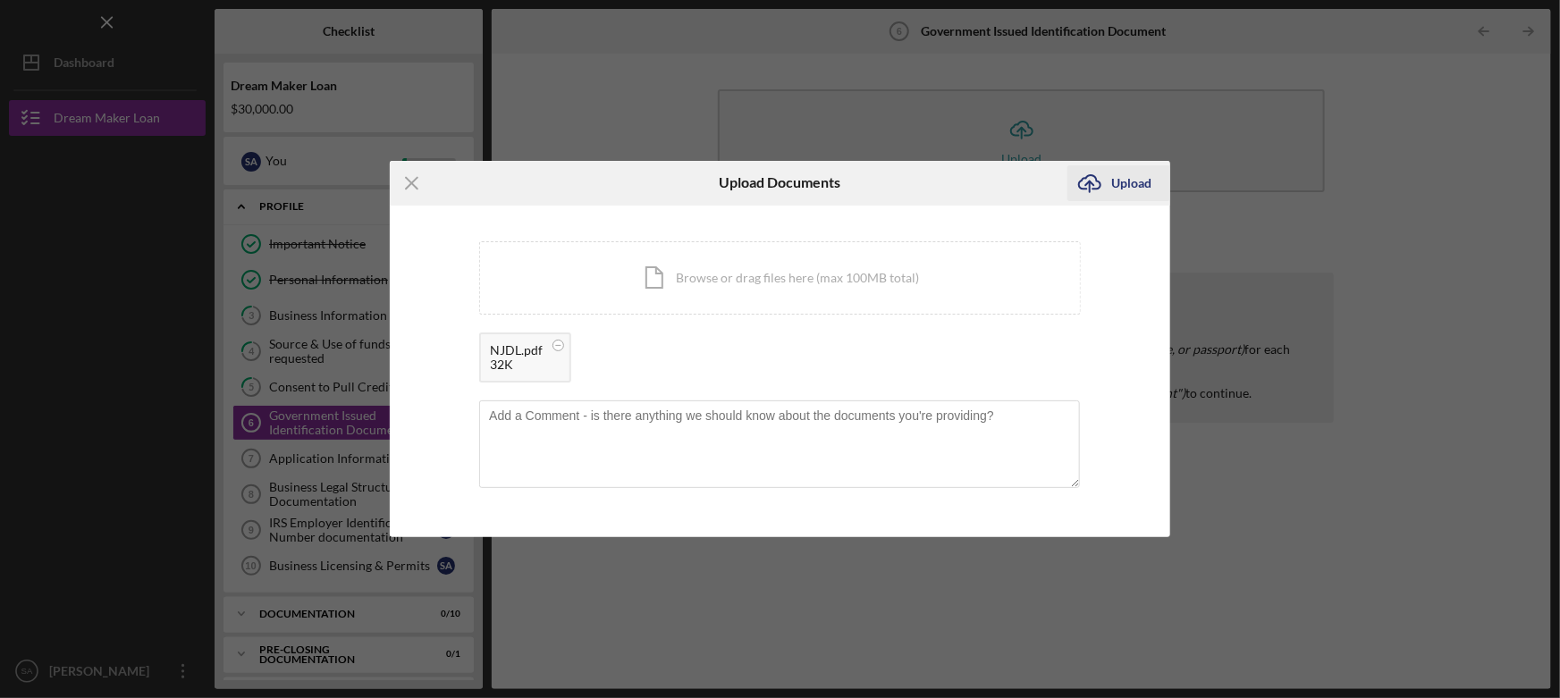
click at [1035, 176] on div "Upload" at bounding box center [1132, 183] width 40 height 36
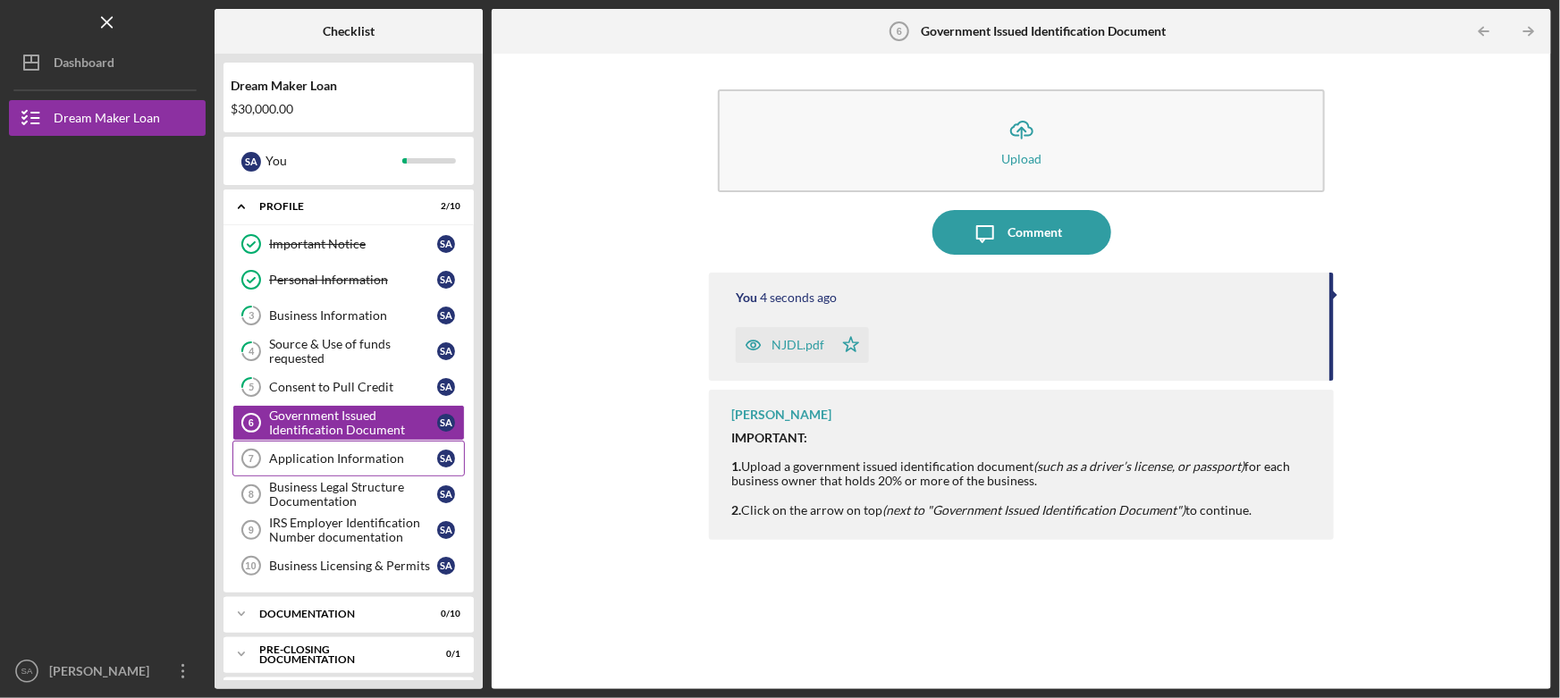
click at [366, 454] on div "Application Information" at bounding box center [353, 459] width 168 height 14
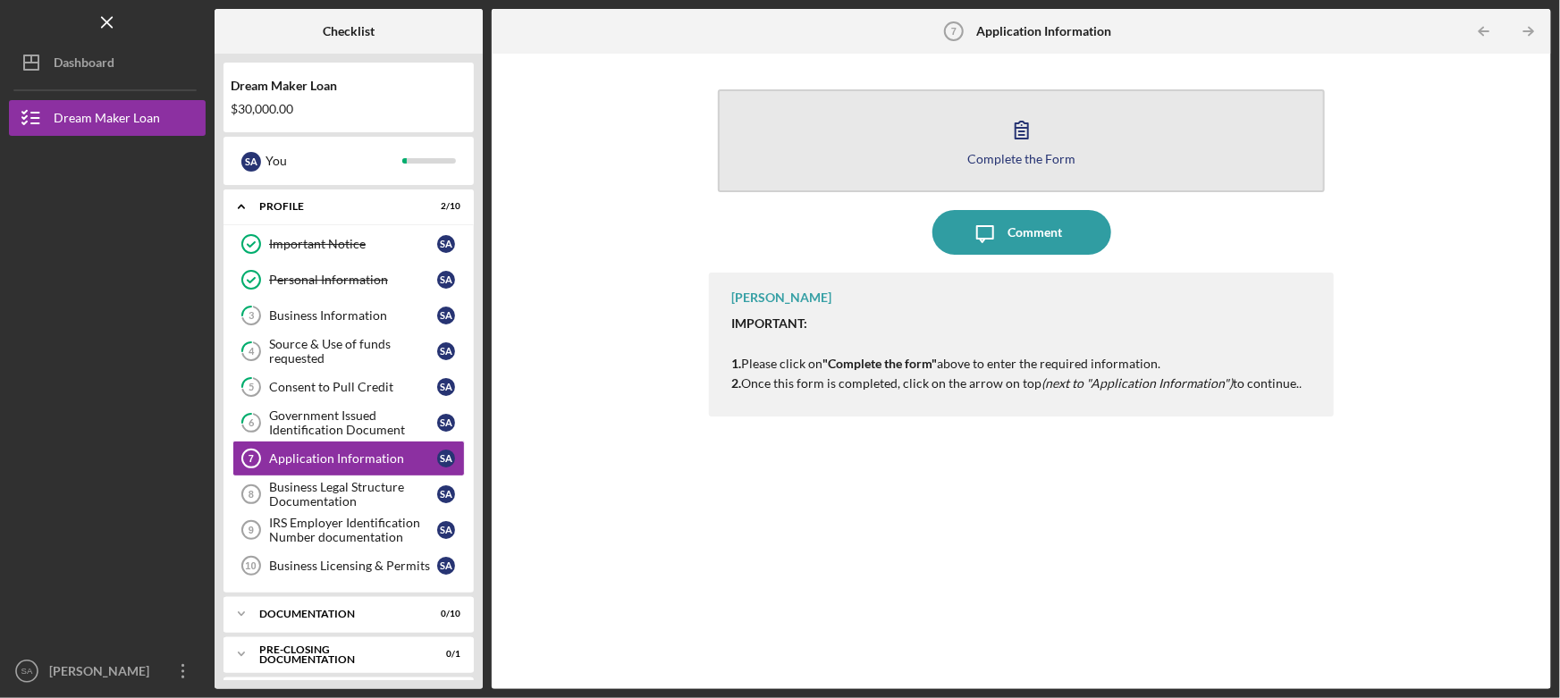
click at [1035, 126] on icon "button" at bounding box center [1022, 129] width 45 height 45
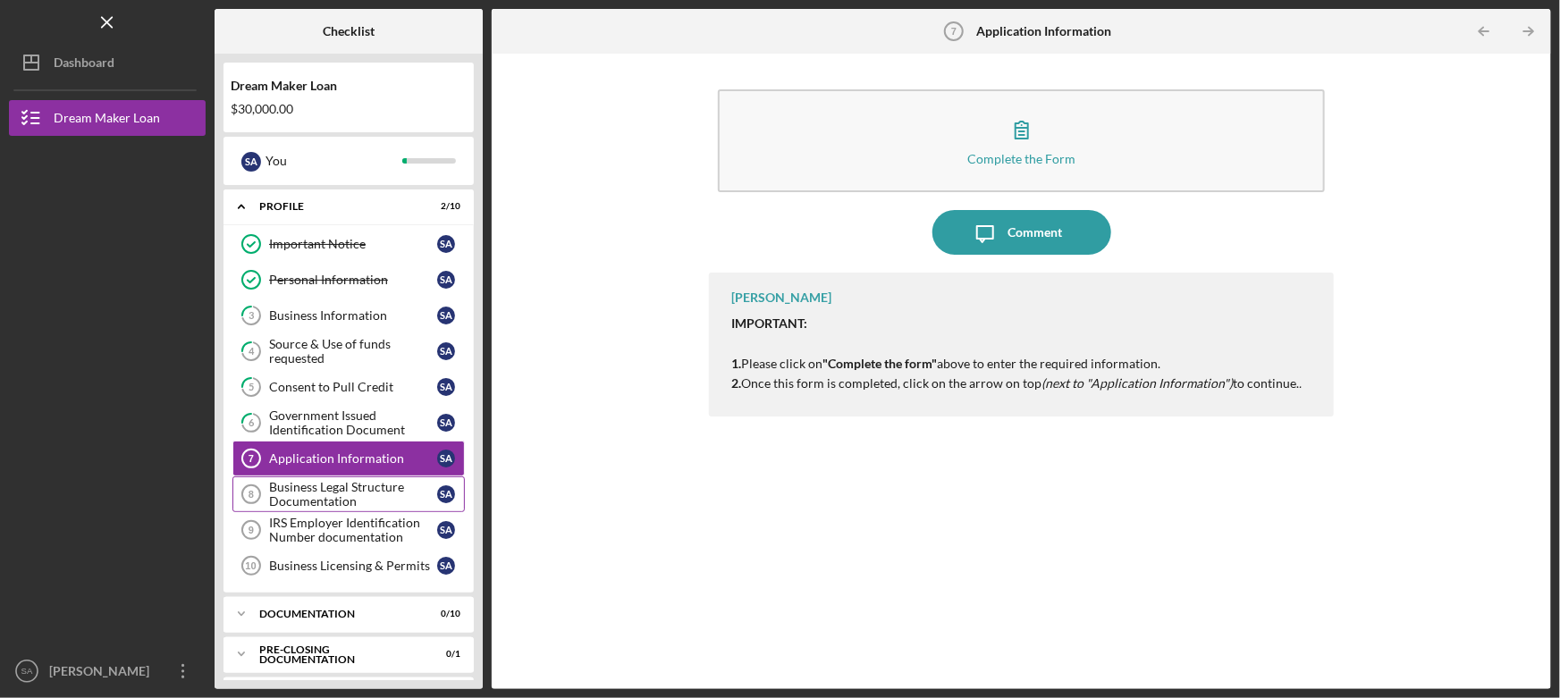
click at [313, 489] on div "Business Legal Structure Documentation" at bounding box center [353, 494] width 168 height 29
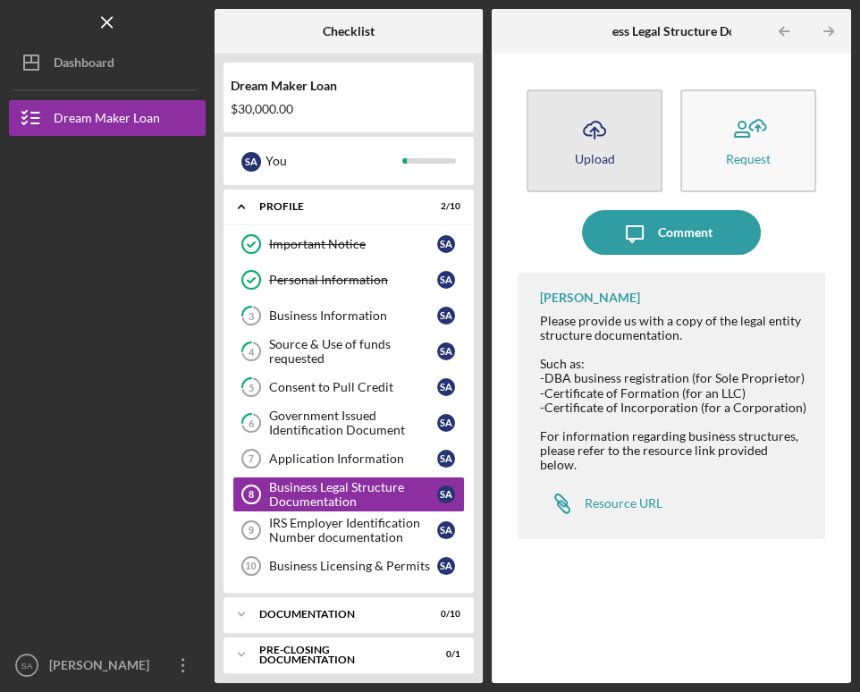
click at [591, 132] on icon "Icon/Upload" at bounding box center [594, 129] width 45 height 45
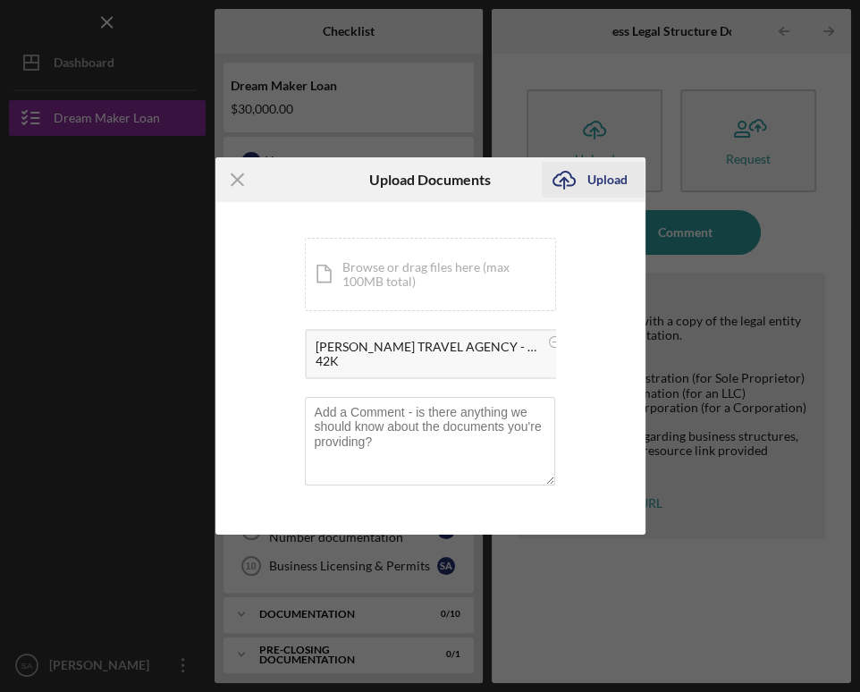
click at [601, 191] on div "Upload" at bounding box center [607, 180] width 40 height 36
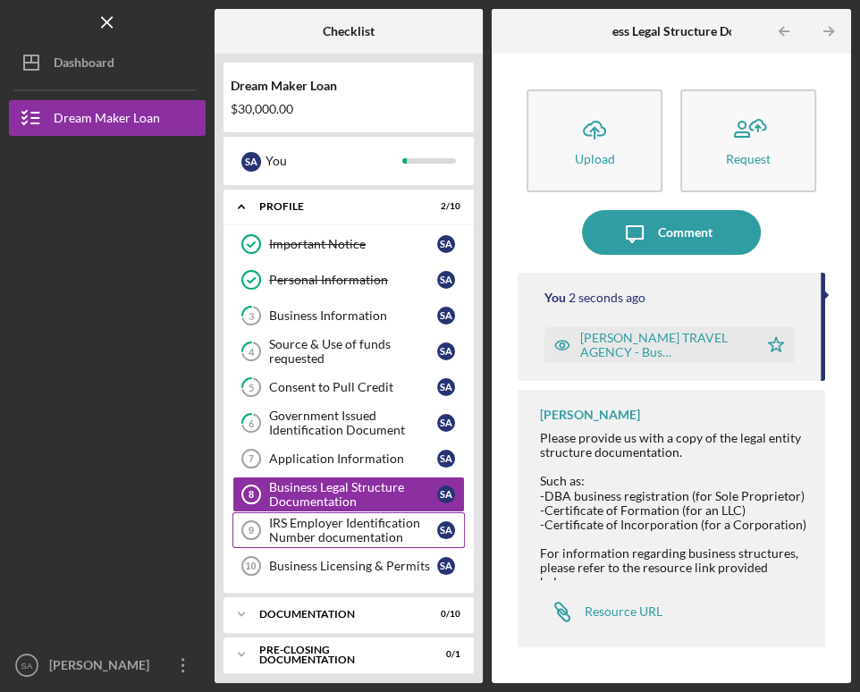
click at [357, 529] on div "IRS Employer Identification Number documentation" at bounding box center [353, 530] width 168 height 29
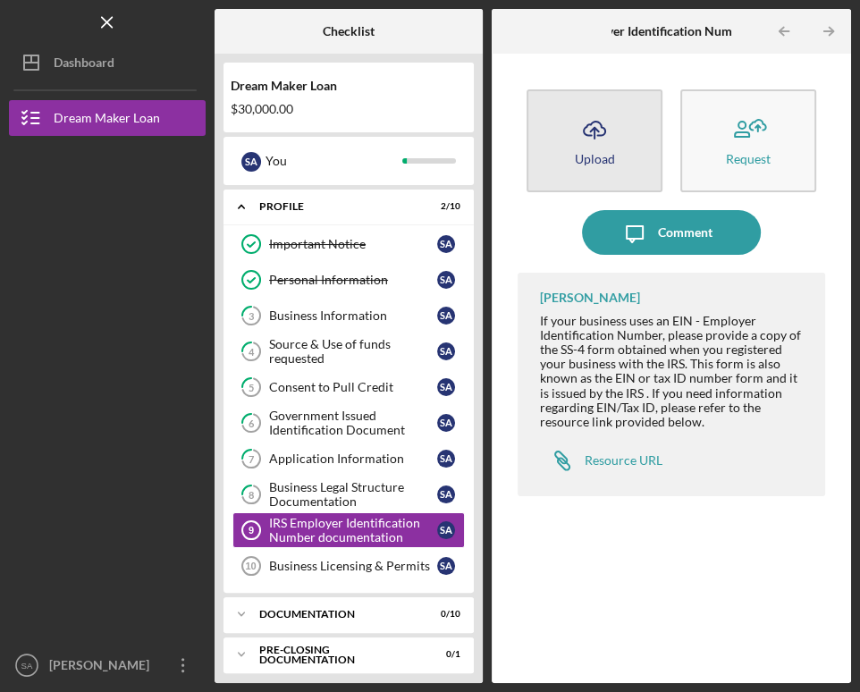
click at [613, 135] on icon "Icon/Upload" at bounding box center [594, 129] width 45 height 45
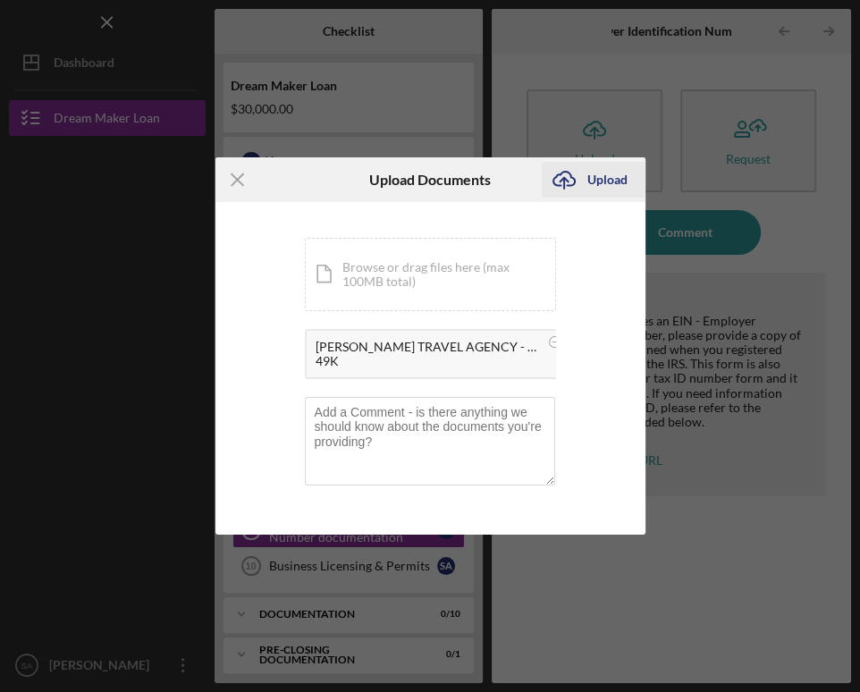
click at [608, 183] on div "Upload" at bounding box center [607, 180] width 40 height 36
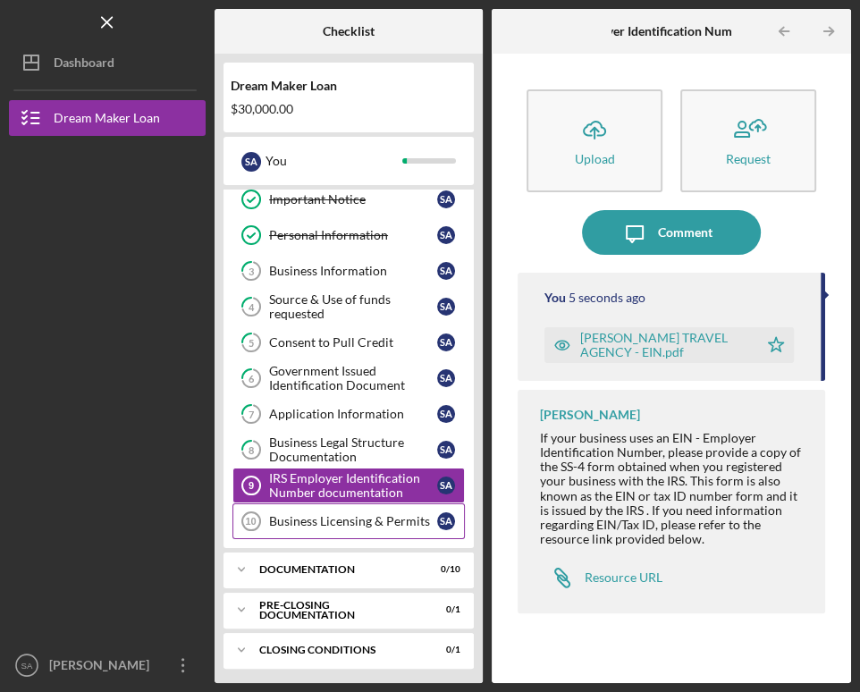
scroll to position [46, 0]
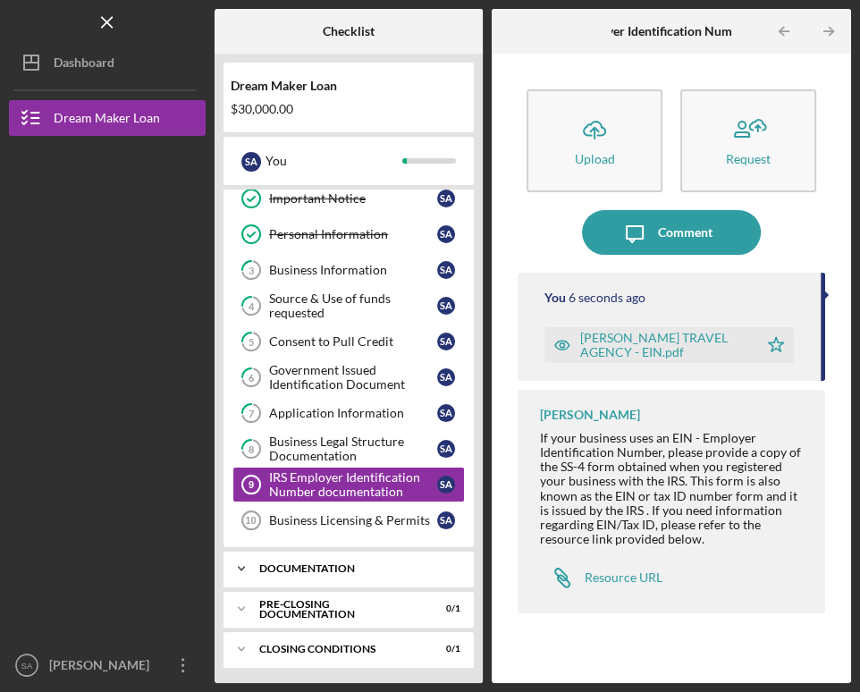
click at [290, 563] on div "Documentation" at bounding box center [355, 568] width 192 height 11
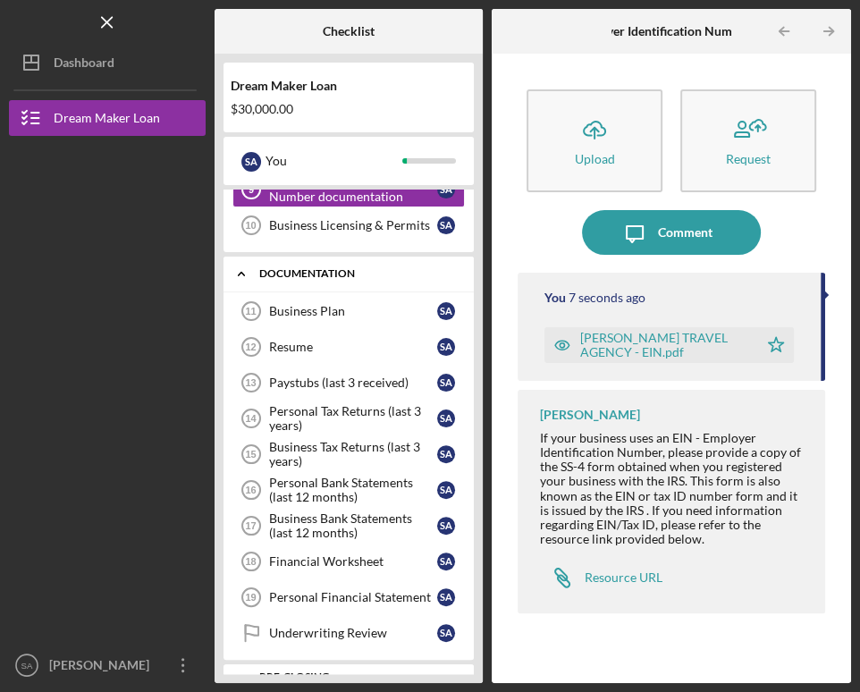
scroll to position [371, 0]
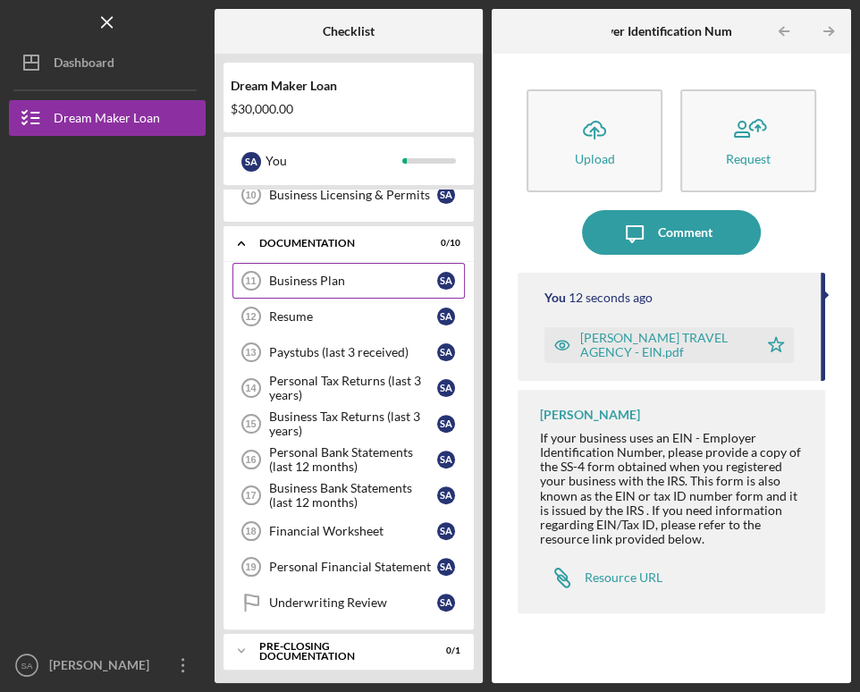
click at [325, 279] on div "Business Plan" at bounding box center [353, 281] width 168 height 14
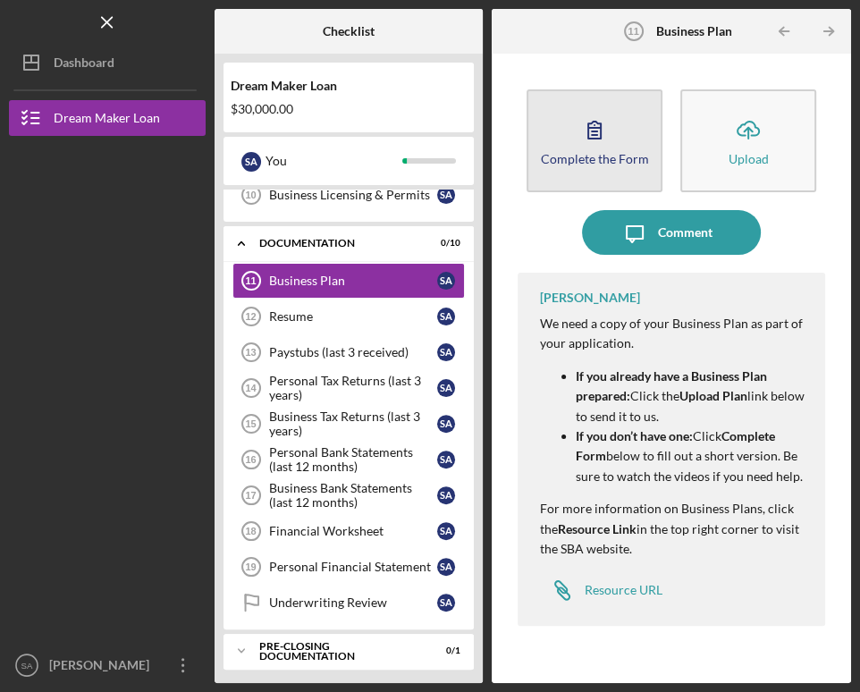
click at [617, 141] on button "Complete the Form Form" at bounding box center [595, 140] width 136 height 103
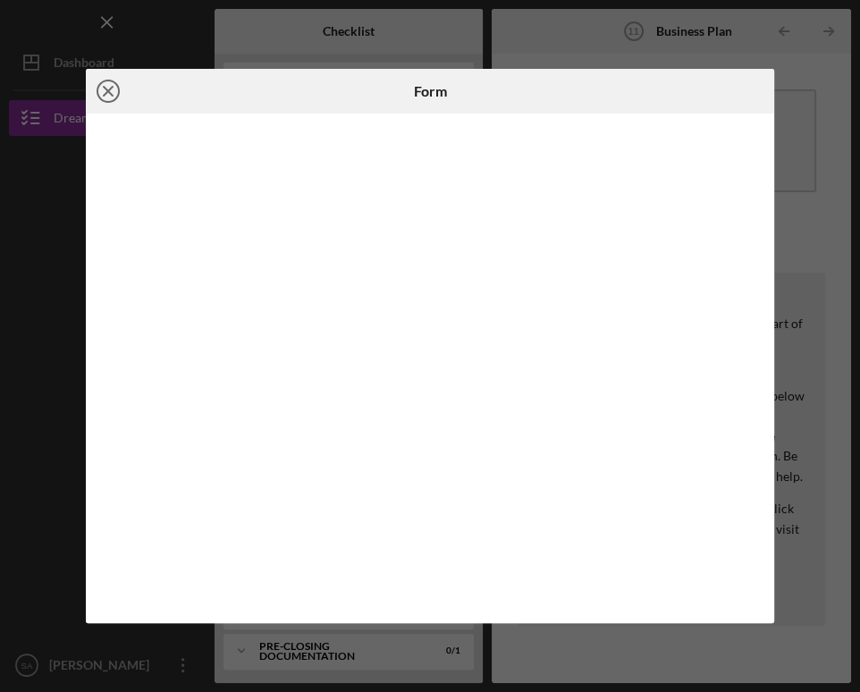
click at [109, 87] on icon "Icon/Close" at bounding box center [108, 91] width 45 height 45
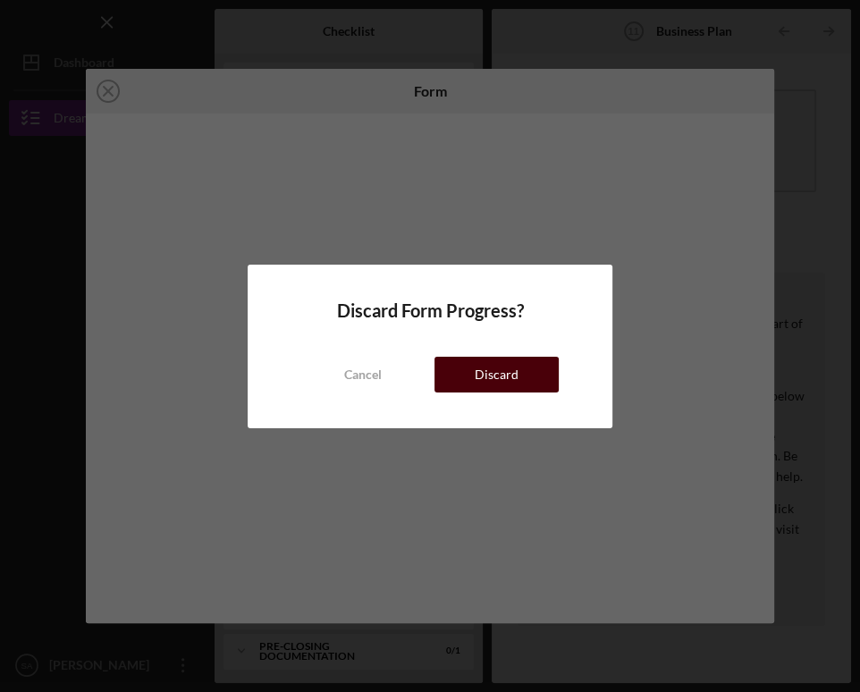
click at [488, 366] on div "Discard" at bounding box center [497, 375] width 44 height 36
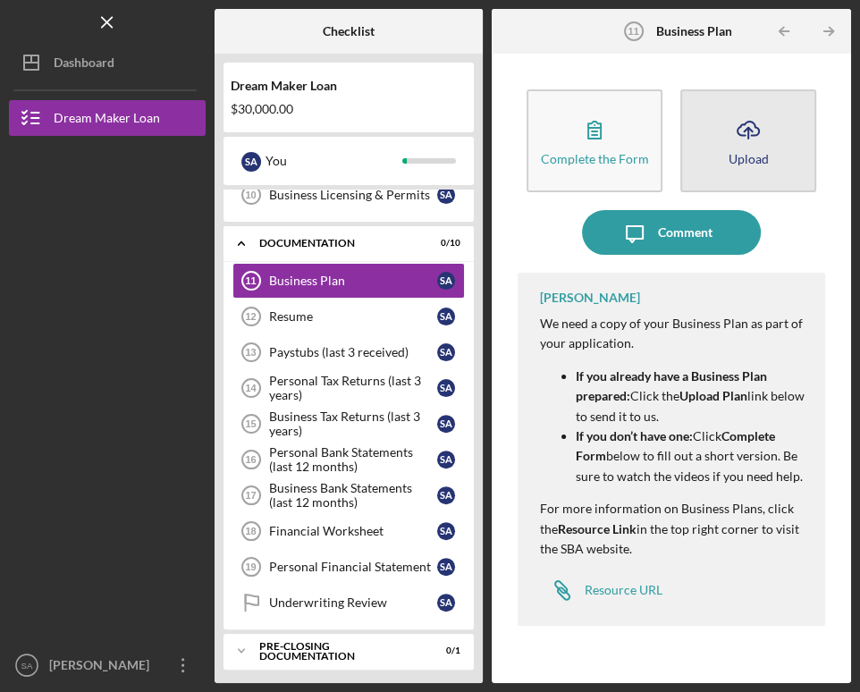
click at [756, 149] on icon "Icon/Upload" at bounding box center [748, 129] width 45 height 45
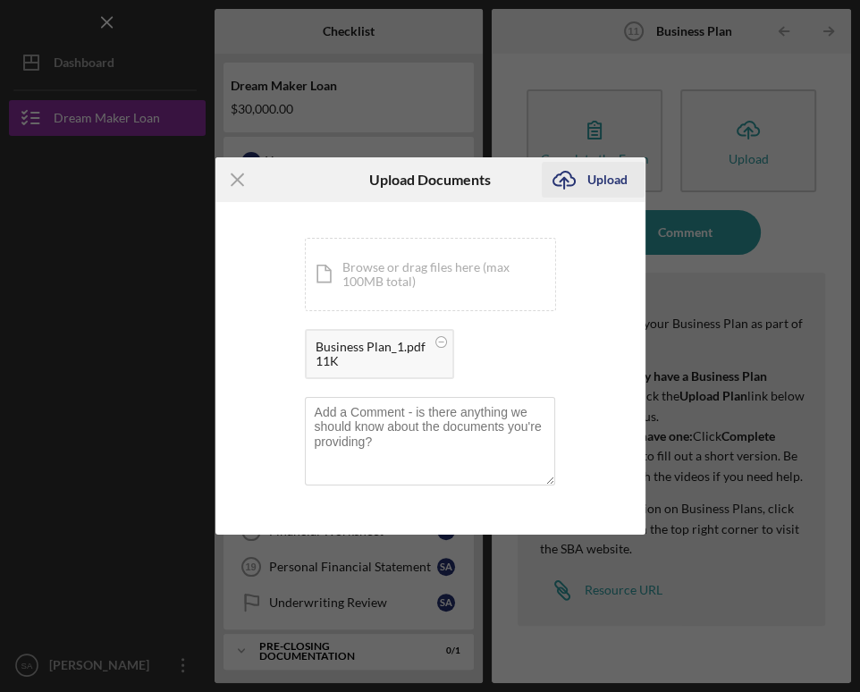
click at [600, 175] on div "Upload" at bounding box center [607, 180] width 40 height 36
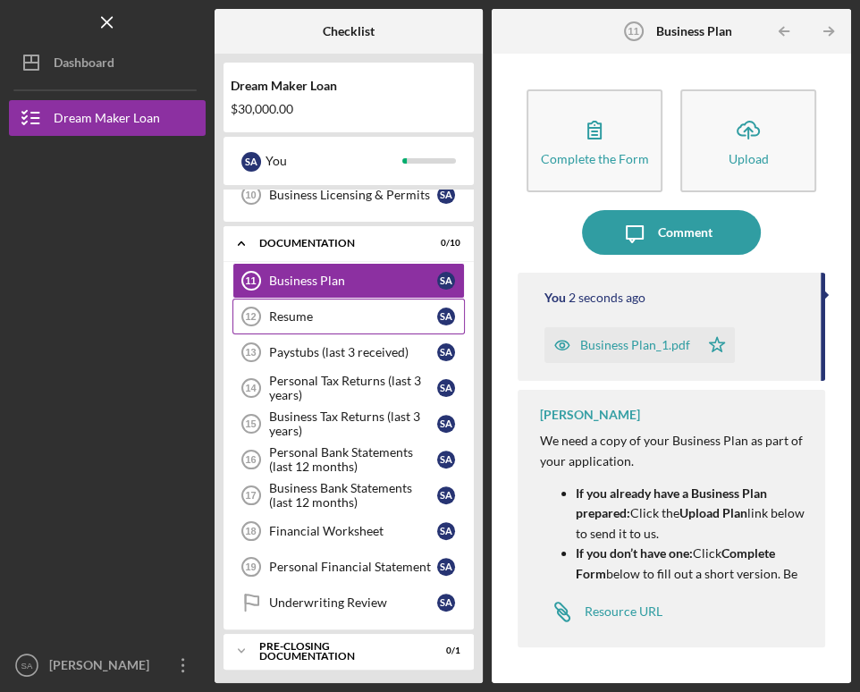
click at [279, 317] on div "Resume" at bounding box center [353, 316] width 168 height 14
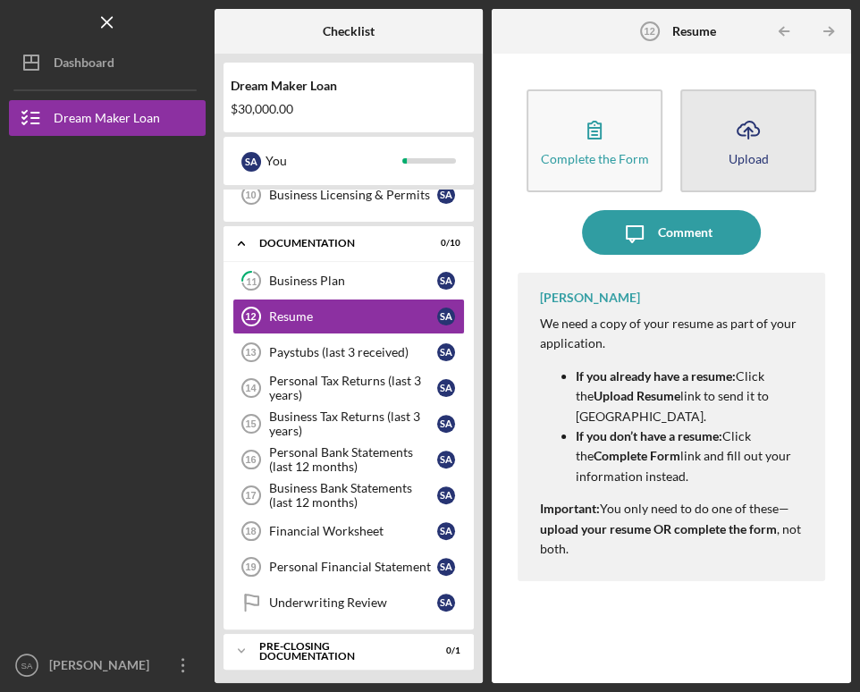
click at [761, 159] on div "Upload" at bounding box center [748, 158] width 40 height 13
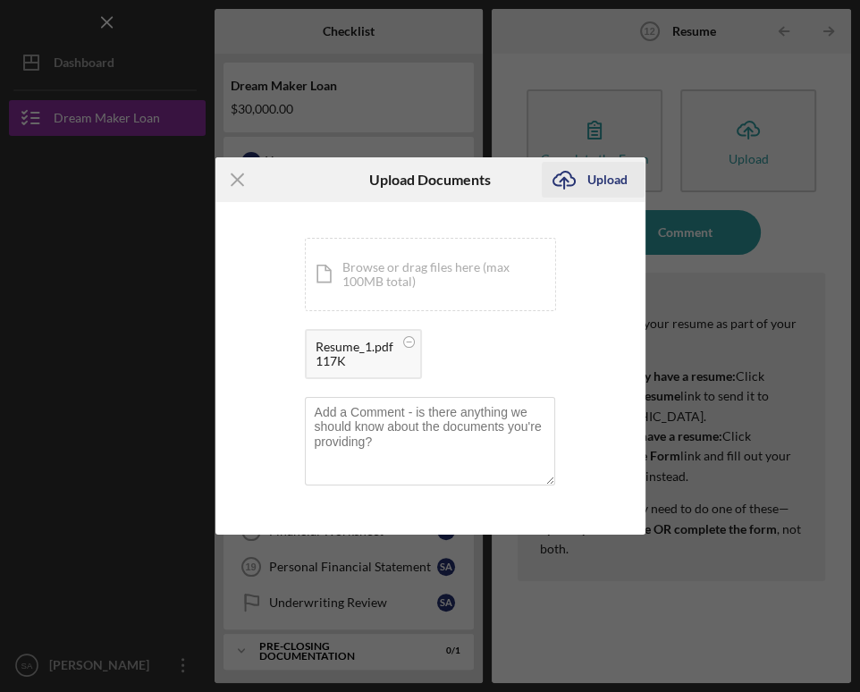
click at [597, 177] on div "Upload" at bounding box center [607, 180] width 40 height 36
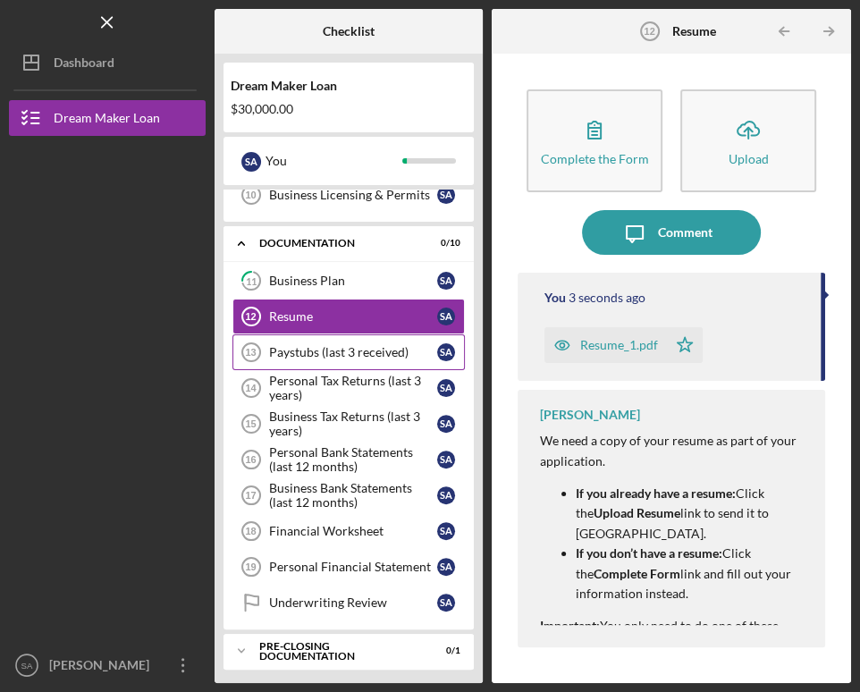
click at [309, 355] on div "Paystubs (last 3 received)" at bounding box center [353, 352] width 168 height 14
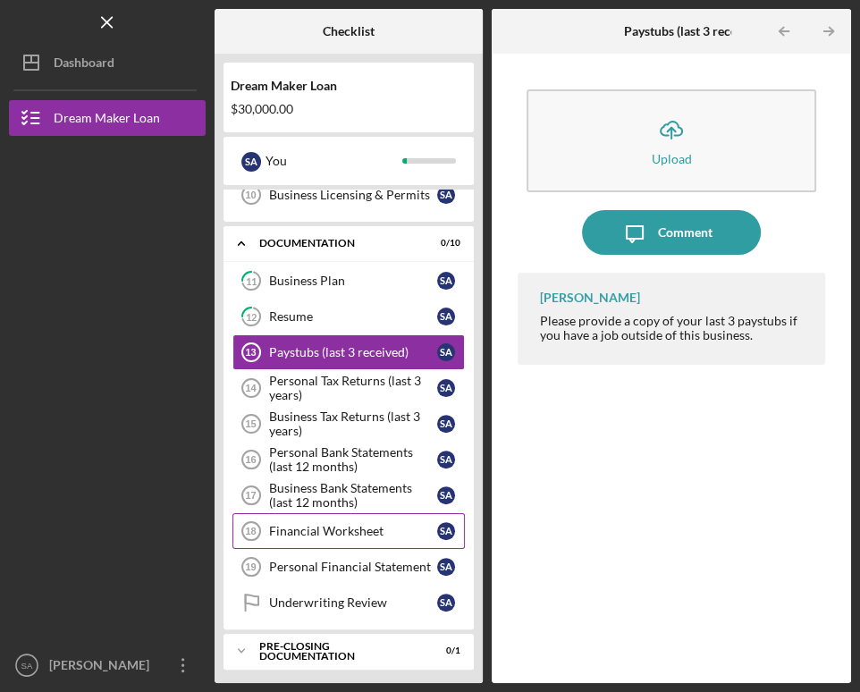
click at [301, 528] on div "Financial Worksheet" at bounding box center [353, 531] width 168 height 14
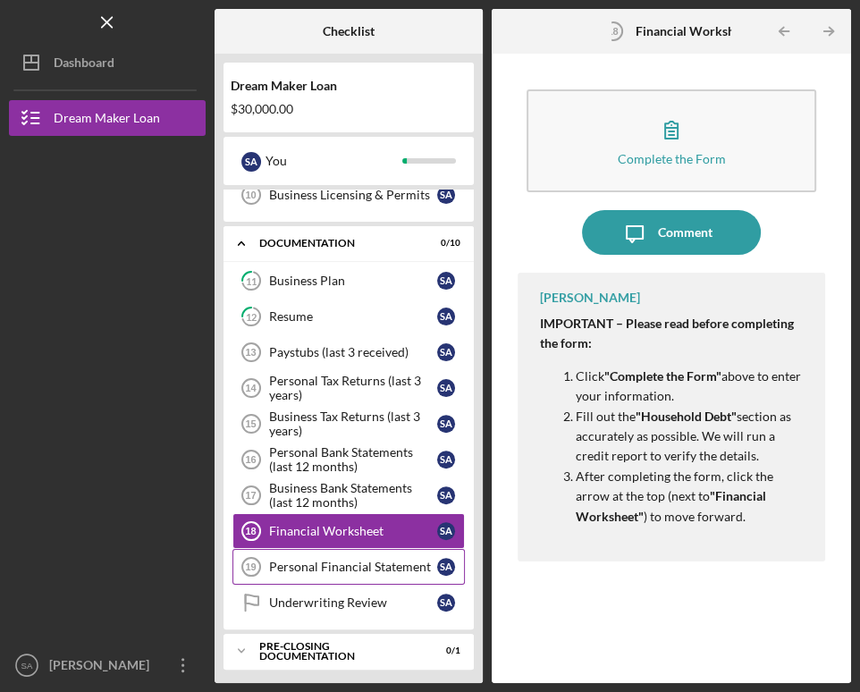
click at [302, 561] on div "Personal Financial Statement" at bounding box center [353, 567] width 168 height 14
